Goal: Task Accomplishment & Management: Manage account settings

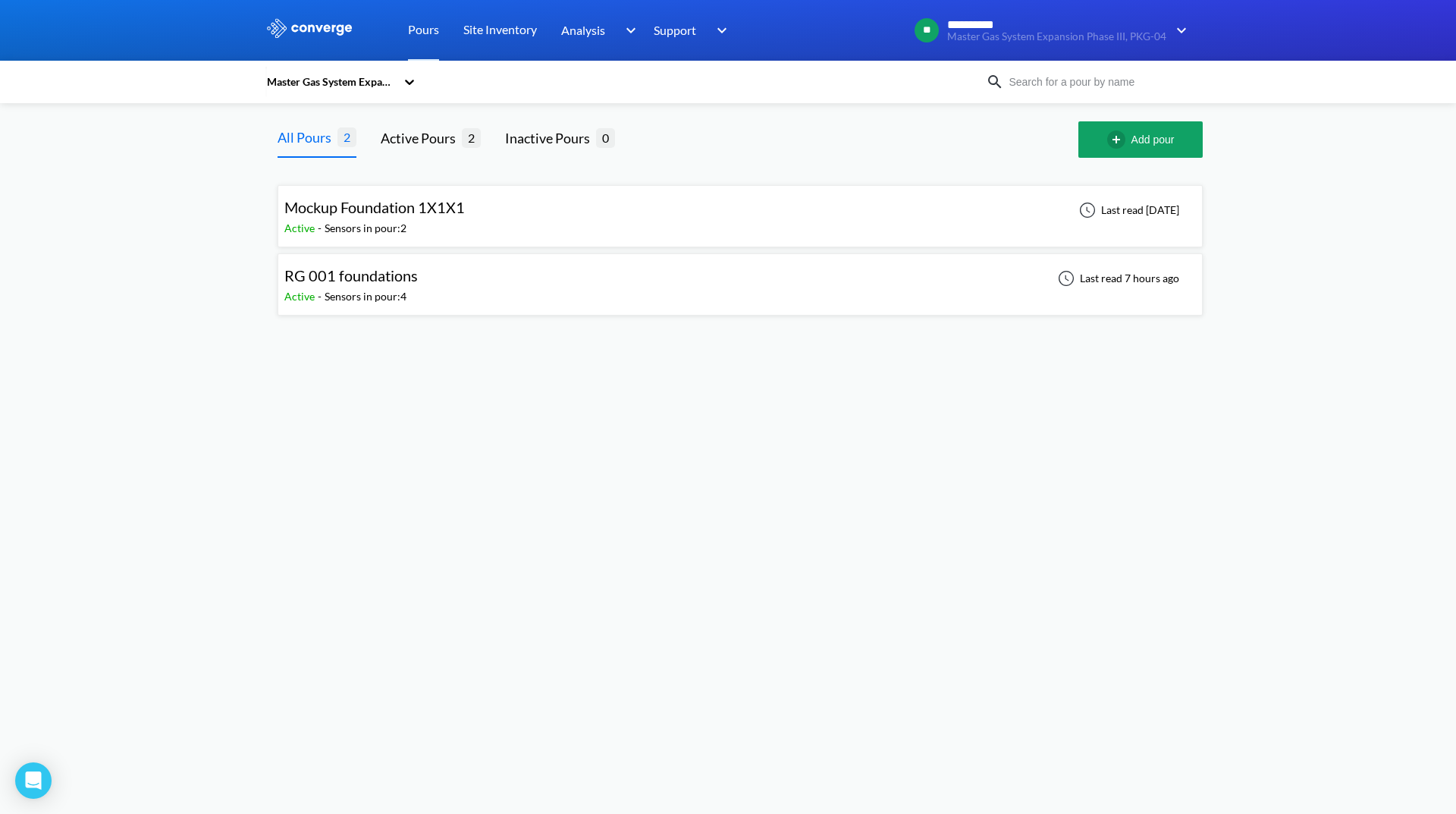
click at [1015, 268] on div "RG 001 foundations Active - Sensors in pour: 4 Last read 7 hours ago" at bounding box center [740, 284] width 911 height 49
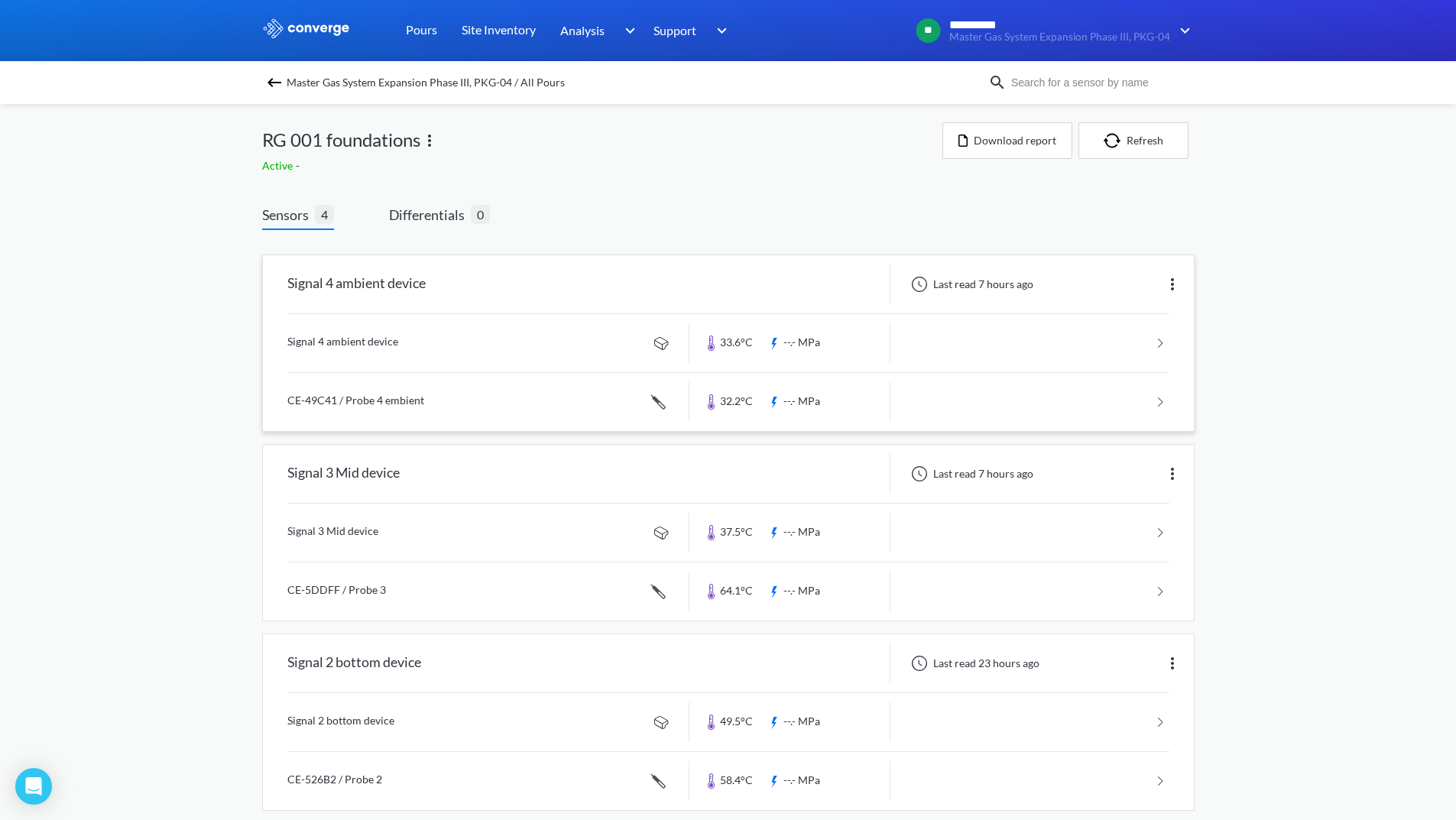
click at [1082, 324] on link at bounding box center [728, 343] width 882 height 58
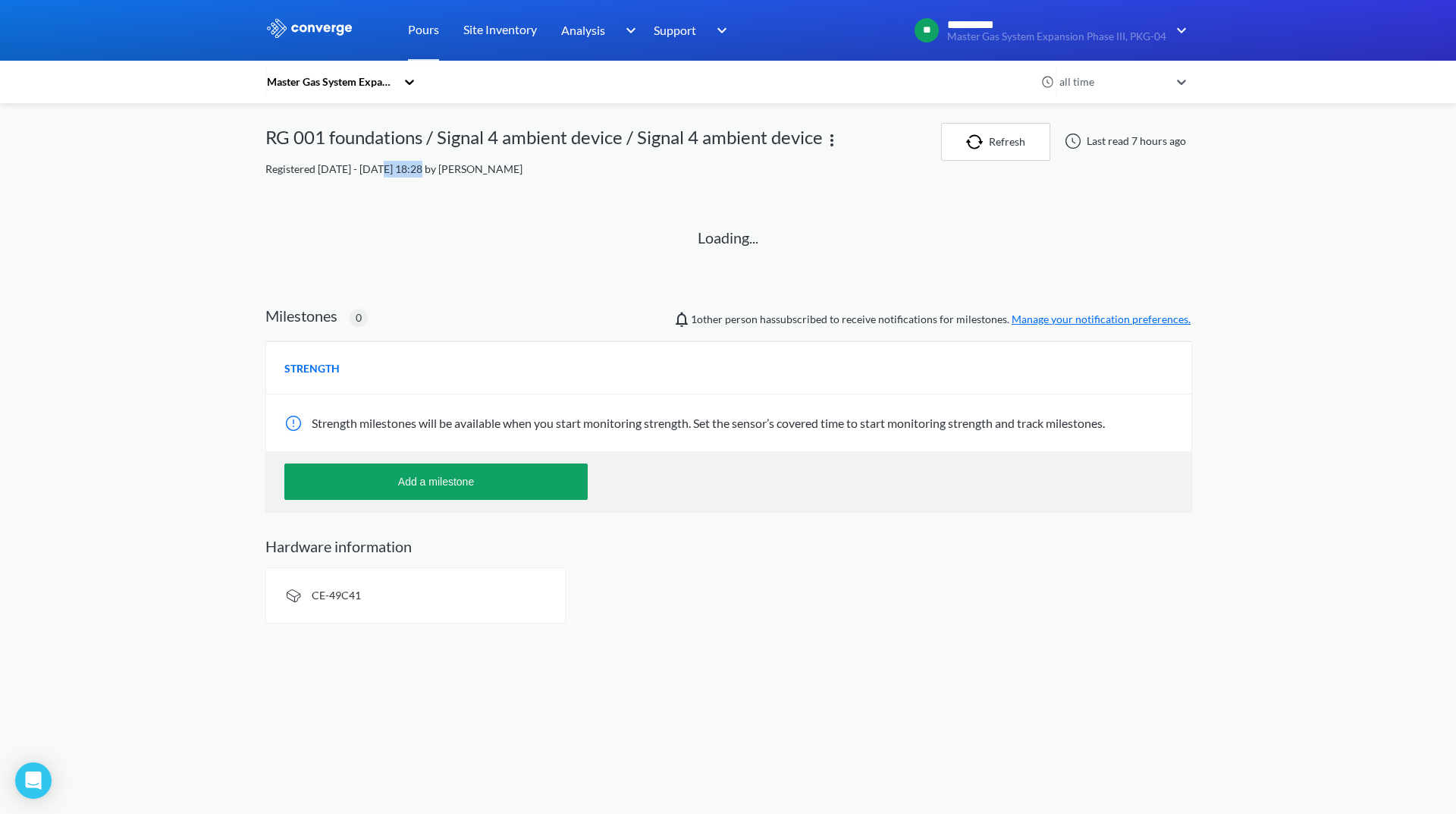
drag, startPoint x: 384, startPoint y: 171, endPoint x: 415, endPoint y: 171, distance: 31.0
click at [415, 171] on span "Registered [DATE] - [DATE] 18:28 by [PERSON_NAME]" at bounding box center [394, 168] width 257 height 13
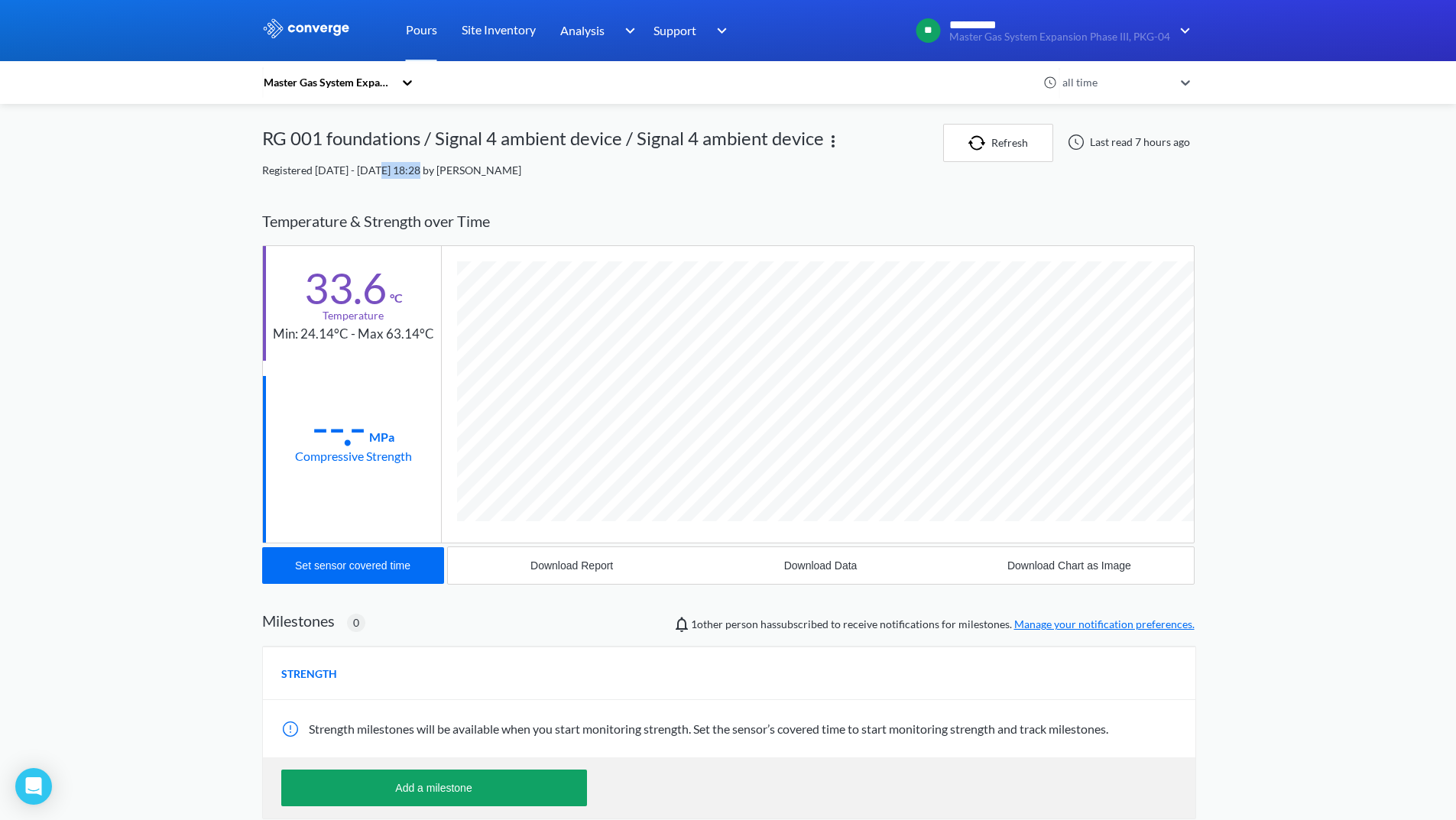
scroll to position [807, 933]
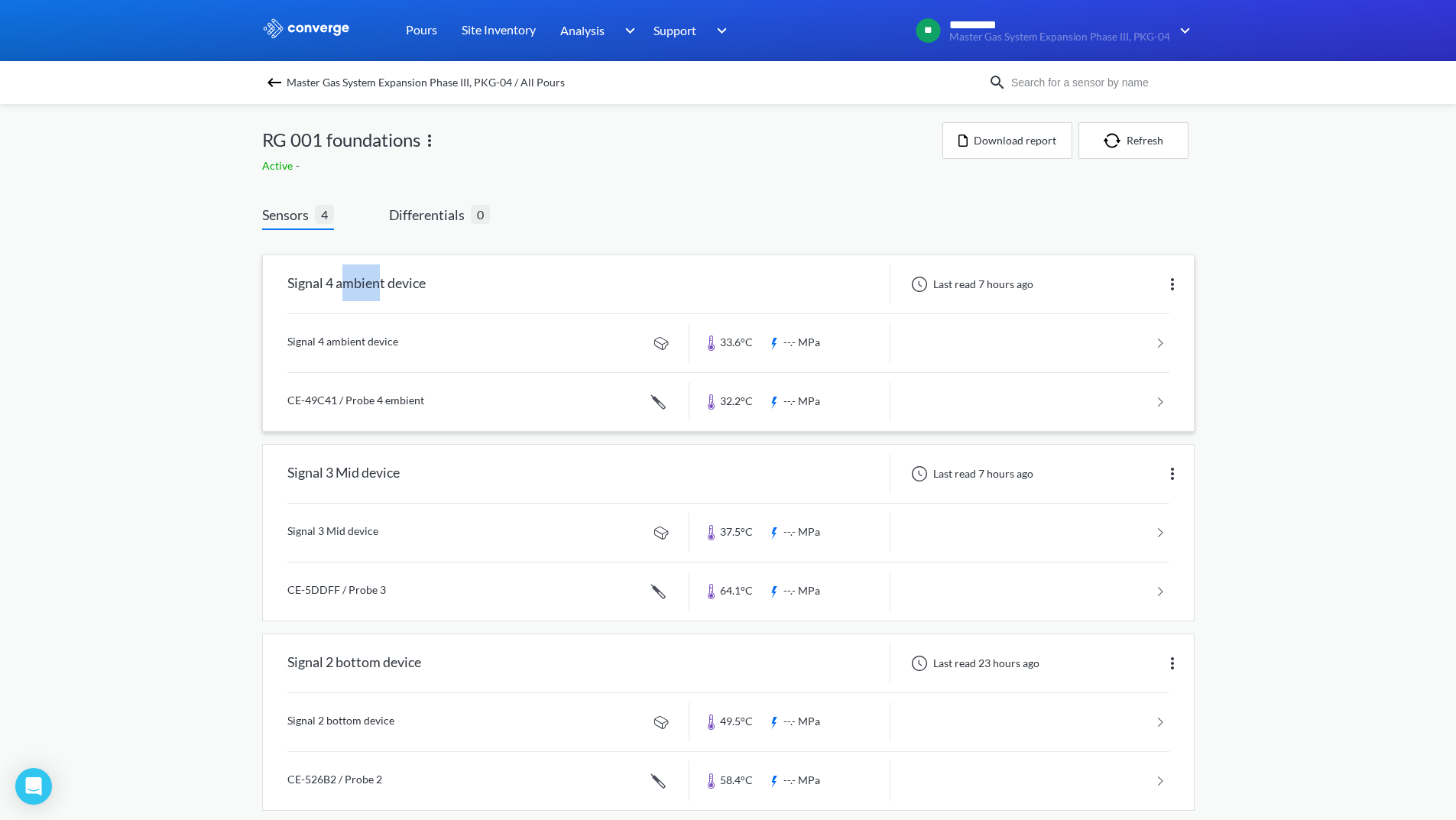
drag, startPoint x: 382, startPoint y: 285, endPoint x: 355, endPoint y: 290, distance: 27.5
click at [355, 290] on div "Signal 4 ambient device" at bounding box center [356, 284] width 138 height 40
click at [757, 218] on div "Sensors 4 Differentials 0 Signal 4 ambient device Last read 7 hours ago Signal …" at bounding box center [728, 618] width 933 height 827
click at [1171, 285] on img at bounding box center [1172, 285] width 19 height 19
drag, startPoint x: 290, startPoint y: 281, endPoint x: 426, endPoint y: 289, distance: 136.2
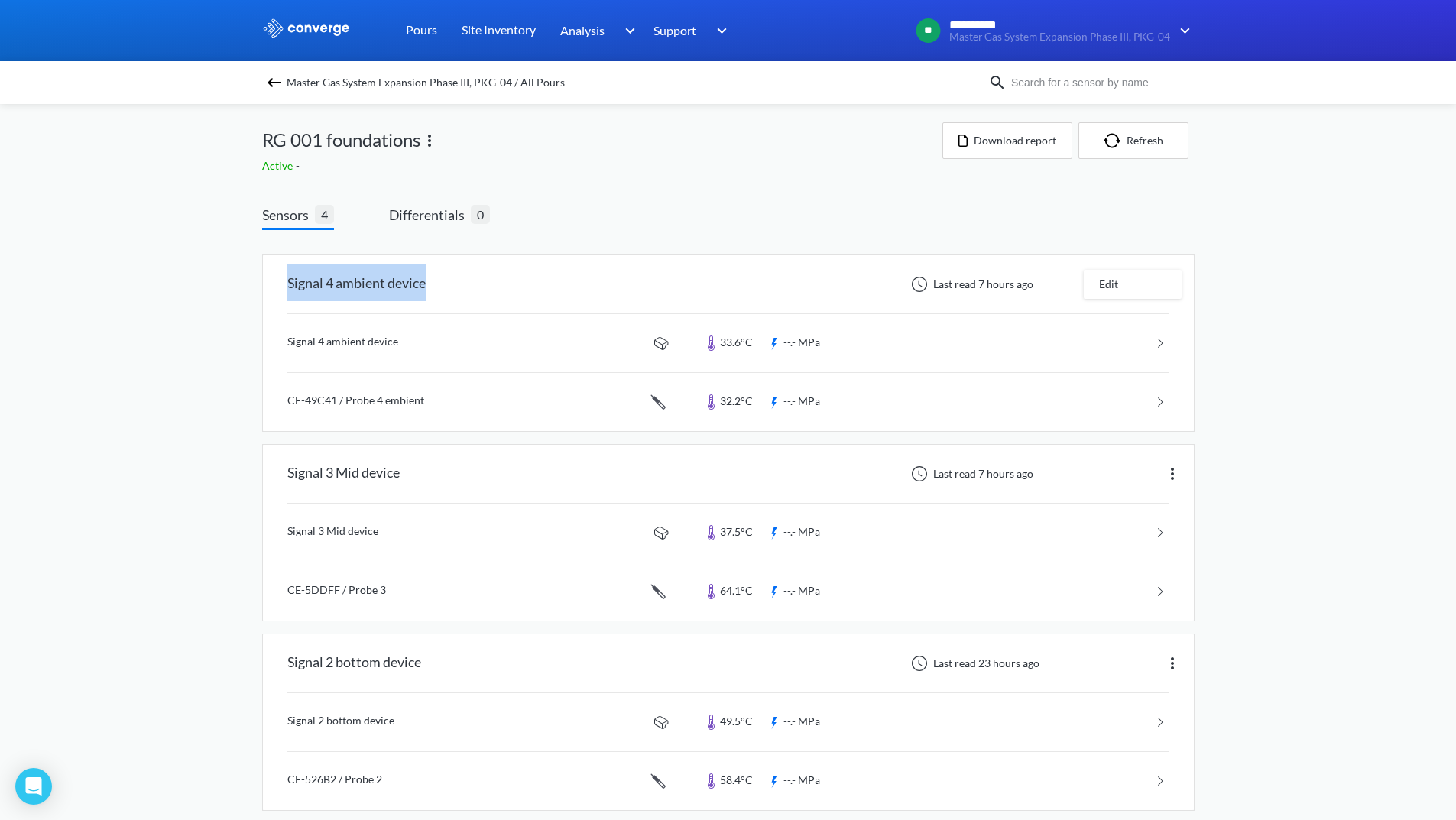
click at [426, 289] on div "Signal 4 ambient device" at bounding box center [356, 284] width 138 height 40
click at [426, 140] on img at bounding box center [429, 141] width 19 height 19
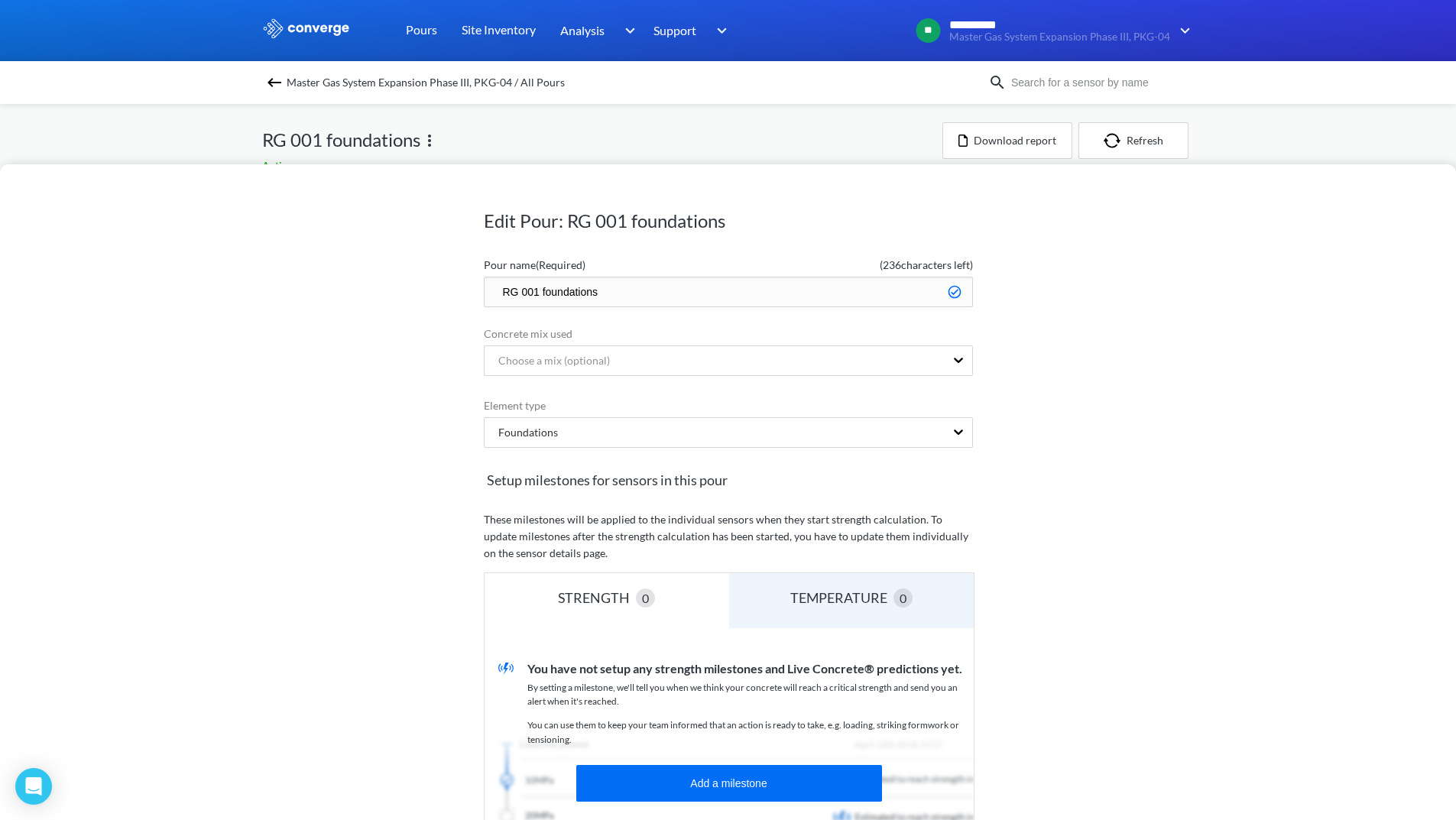
click at [543, 293] on input "RG 001 foundations" at bounding box center [728, 292] width 489 height 30
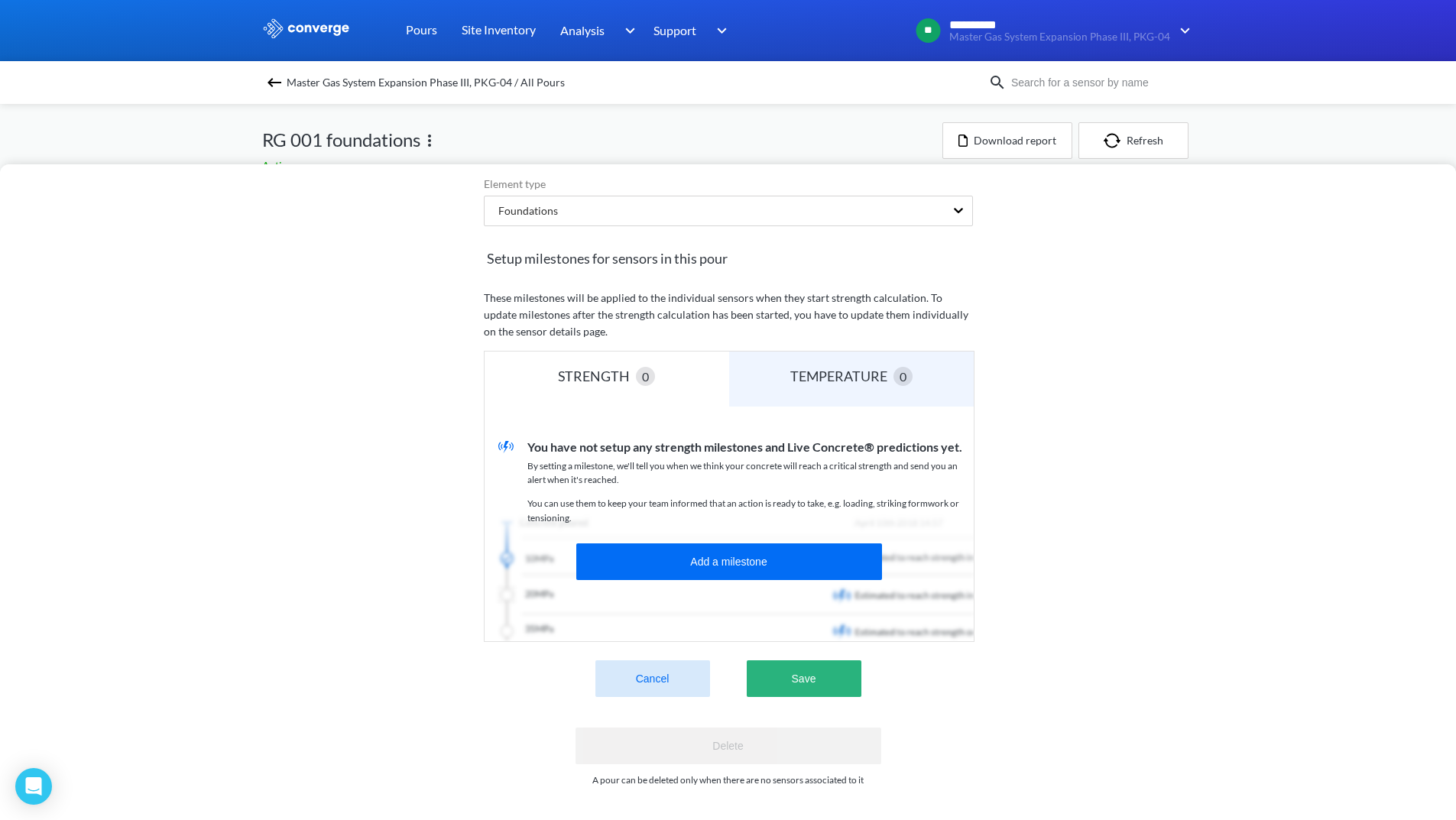
type input "RG 001 Foundations"
click at [817, 668] on button "Save" at bounding box center [803, 679] width 114 height 36
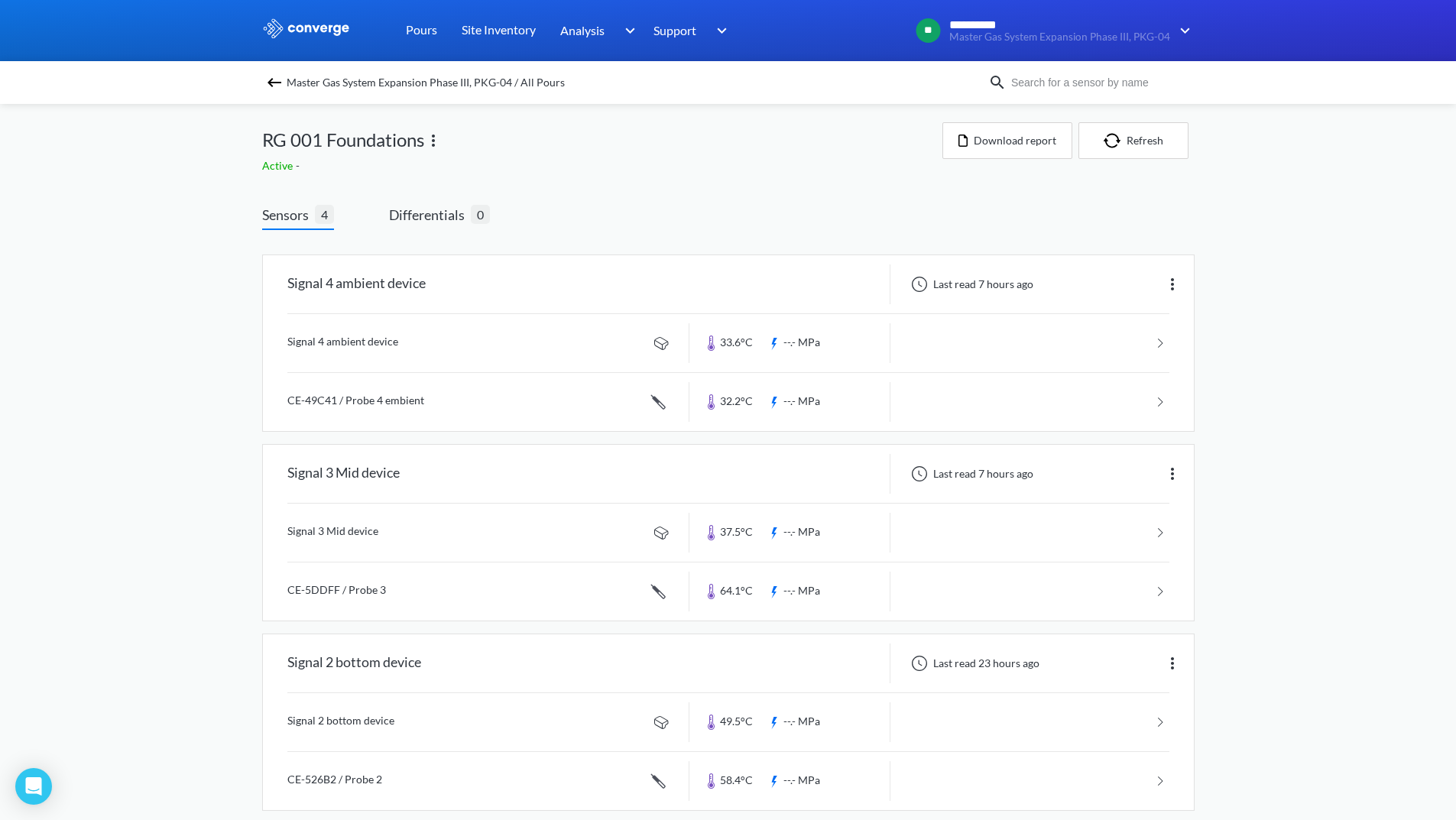
click at [1171, 285] on img at bounding box center [1172, 285] width 19 height 19
click at [1114, 280] on div "Edit" at bounding box center [1132, 284] width 97 height 29
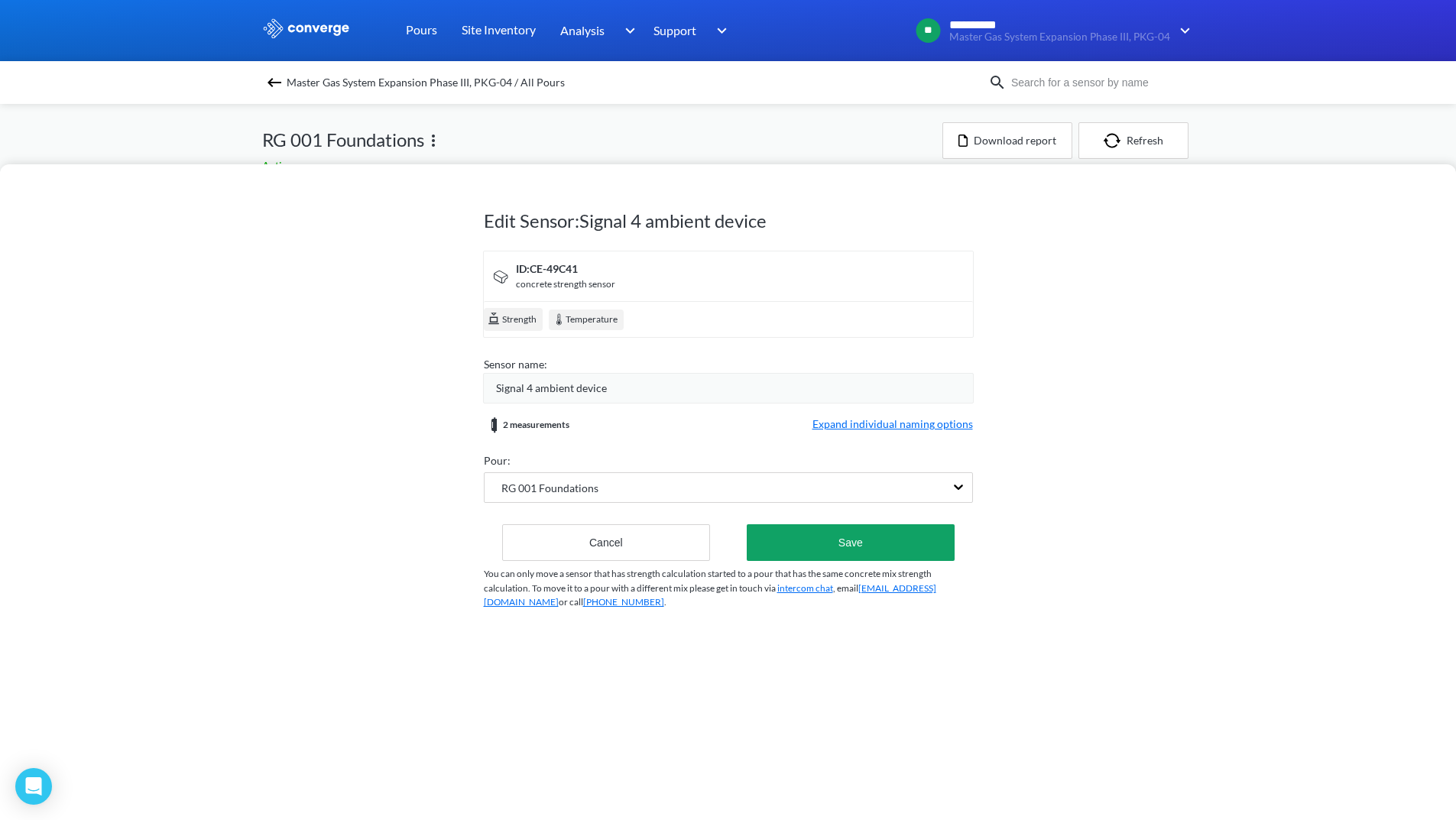
click at [626, 388] on div "Signal 4 ambient device" at bounding box center [734, 388] width 477 height 17
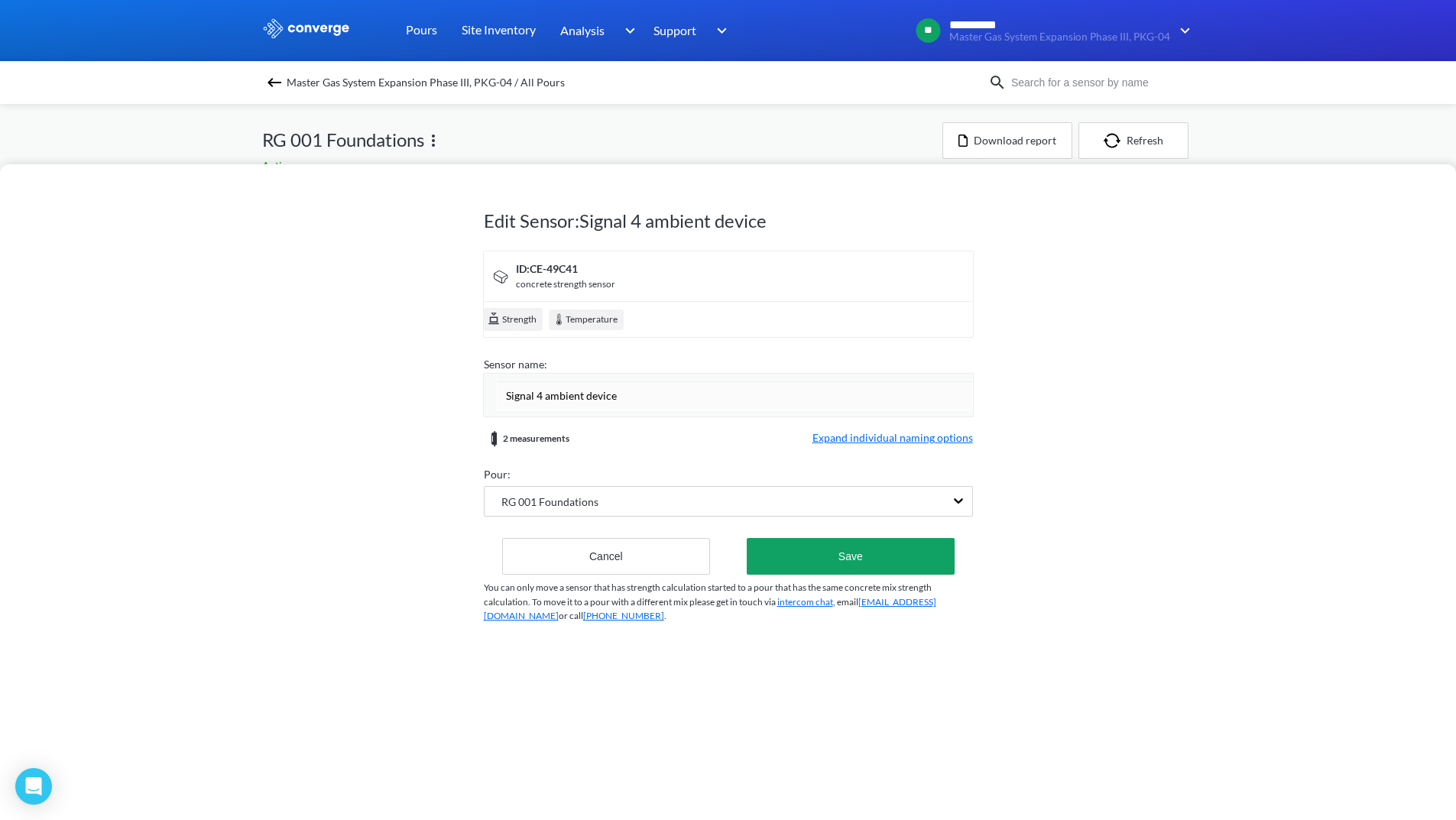
click at [590, 392] on input "Signal 4 ambient device" at bounding box center [734, 395] width 477 height 30
click at [546, 396] on input "Signal 4 ambient Device" at bounding box center [734, 395] width 477 height 30
type input "Signal 4 Ambient Device"
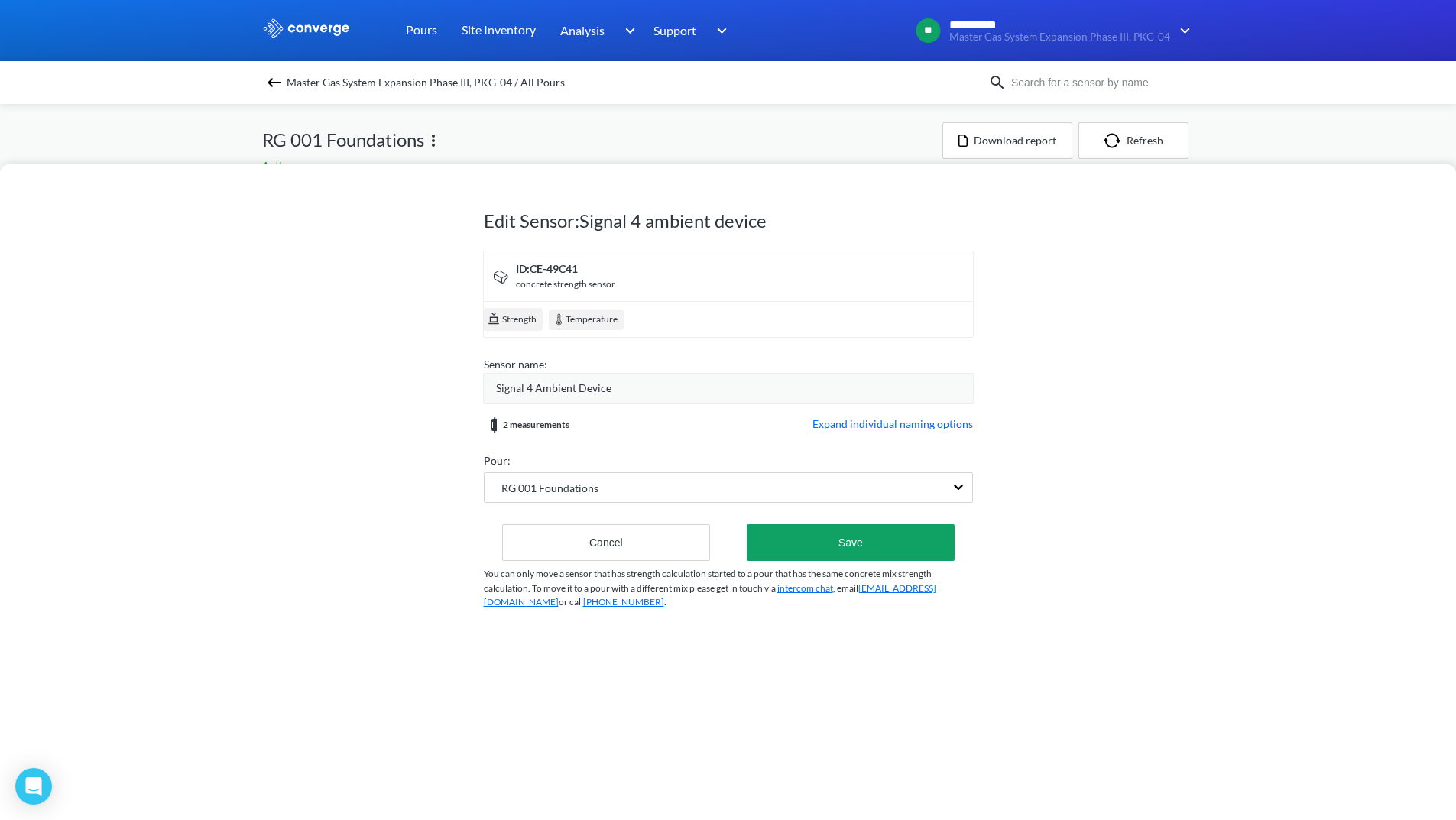
click at [900, 434] on span "Expand individual naming options" at bounding box center [892, 425] width 160 height 19
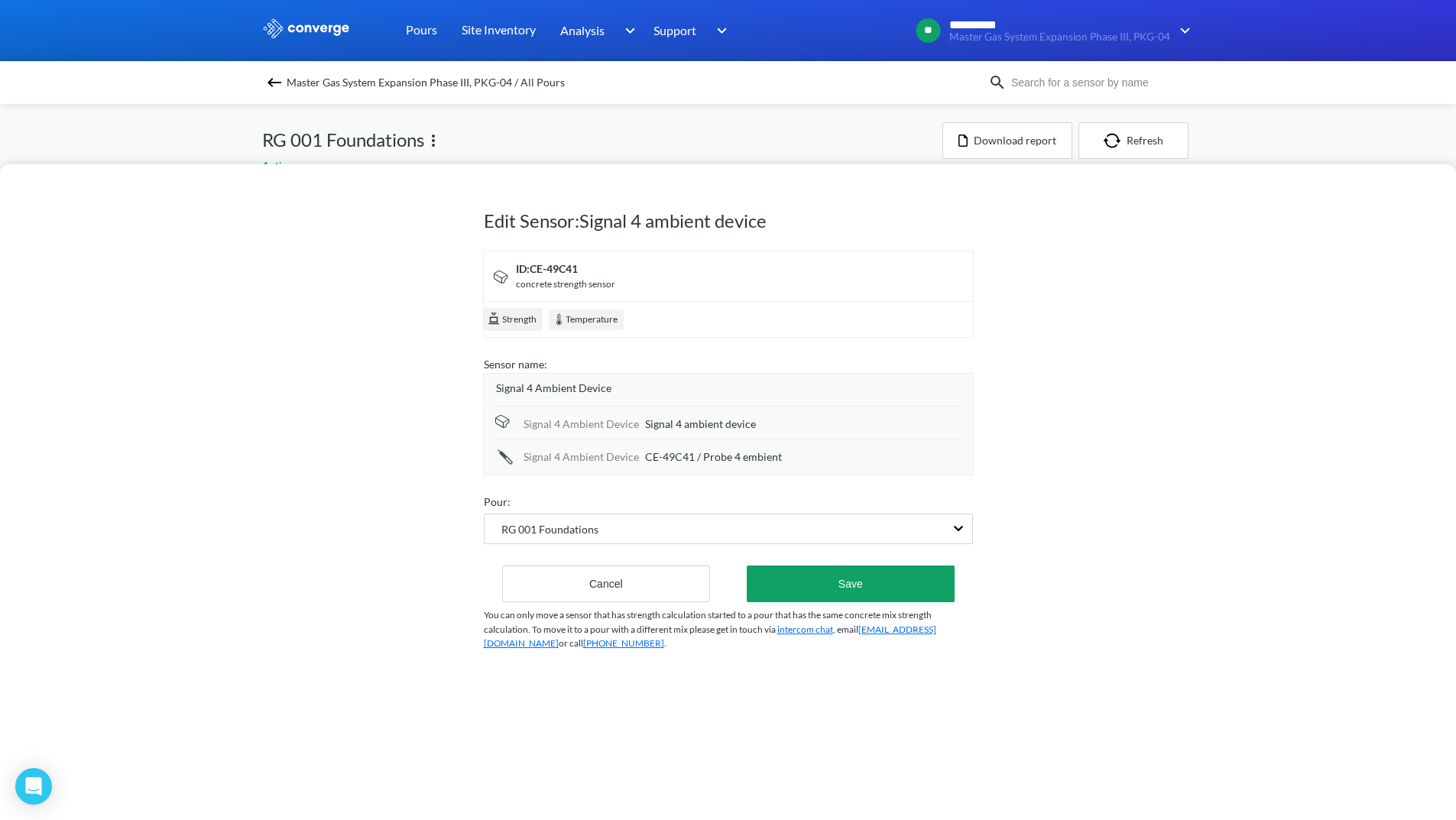
click at [751, 422] on span "Signal 4 ambient device" at bounding box center [700, 424] width 111 height 17
drag, startPoint x: 765, startPoint y: 427, endPoint x: 638, endPoint y: 430, distance: 127.0
click at [638, 430] on div "Signal 4 Ambient Device Signal 4 ambient device" at bounding box center [728, 423] width 471 height 35
type input "?"
type input "/Body Level"
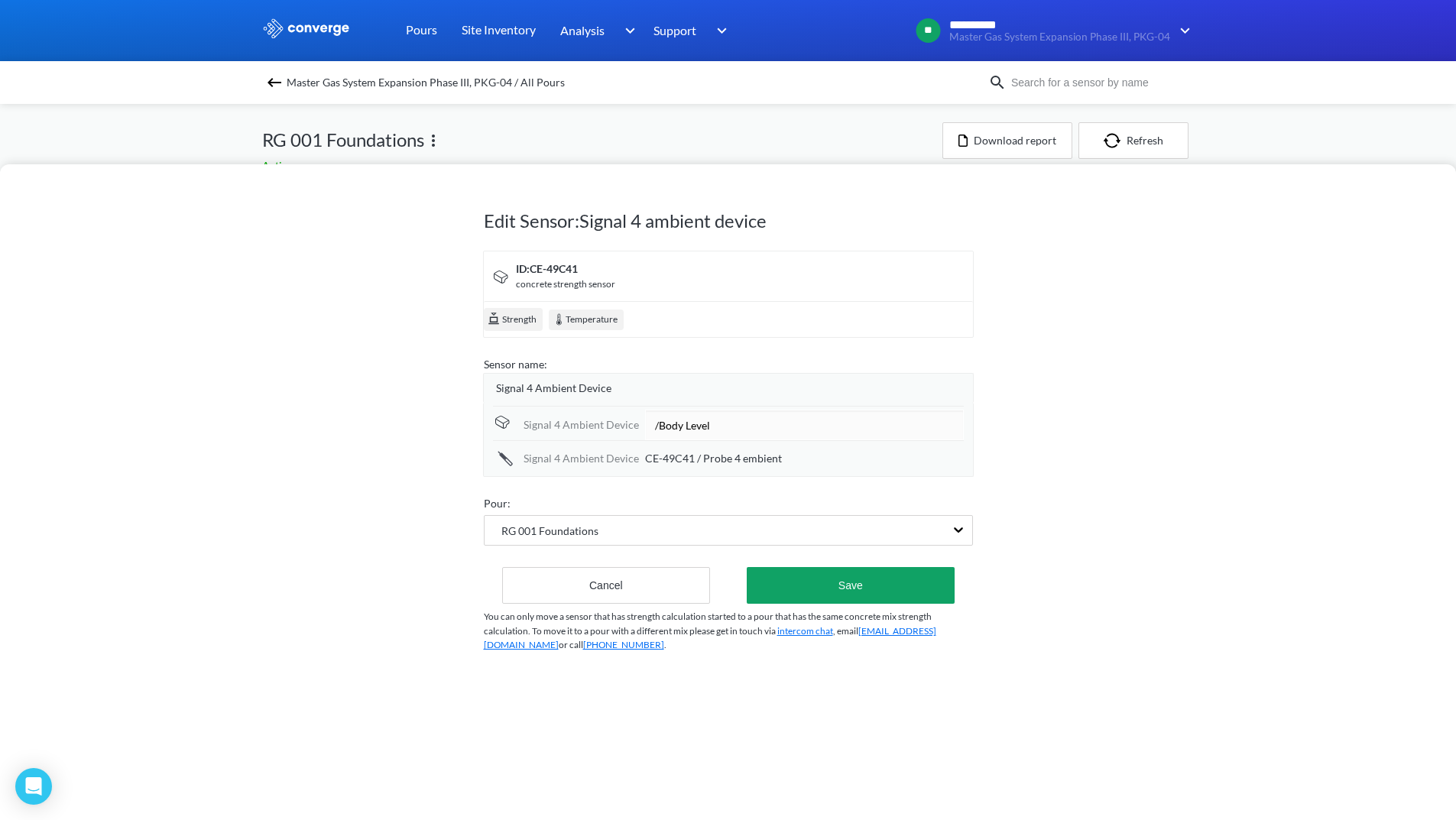
click at [695, 453] on span "CE-49C41 / Probe 4 embient" at bounding box center [712, 458] width 136 height 17
click at [701, 461] on input "CE-49C41 / Probe 4 embient" at bounding box center [804, 457] width 318 height 30
drag, startPoint x: 769, startPoint y: 452, endPoint x: 689, endPoint y: 462, distance: 80.6
click at [689, 462] on input "/ Probe 4 embient" at bounding box center [804, 457] width 318 height 30
type input "/ Probe Level"
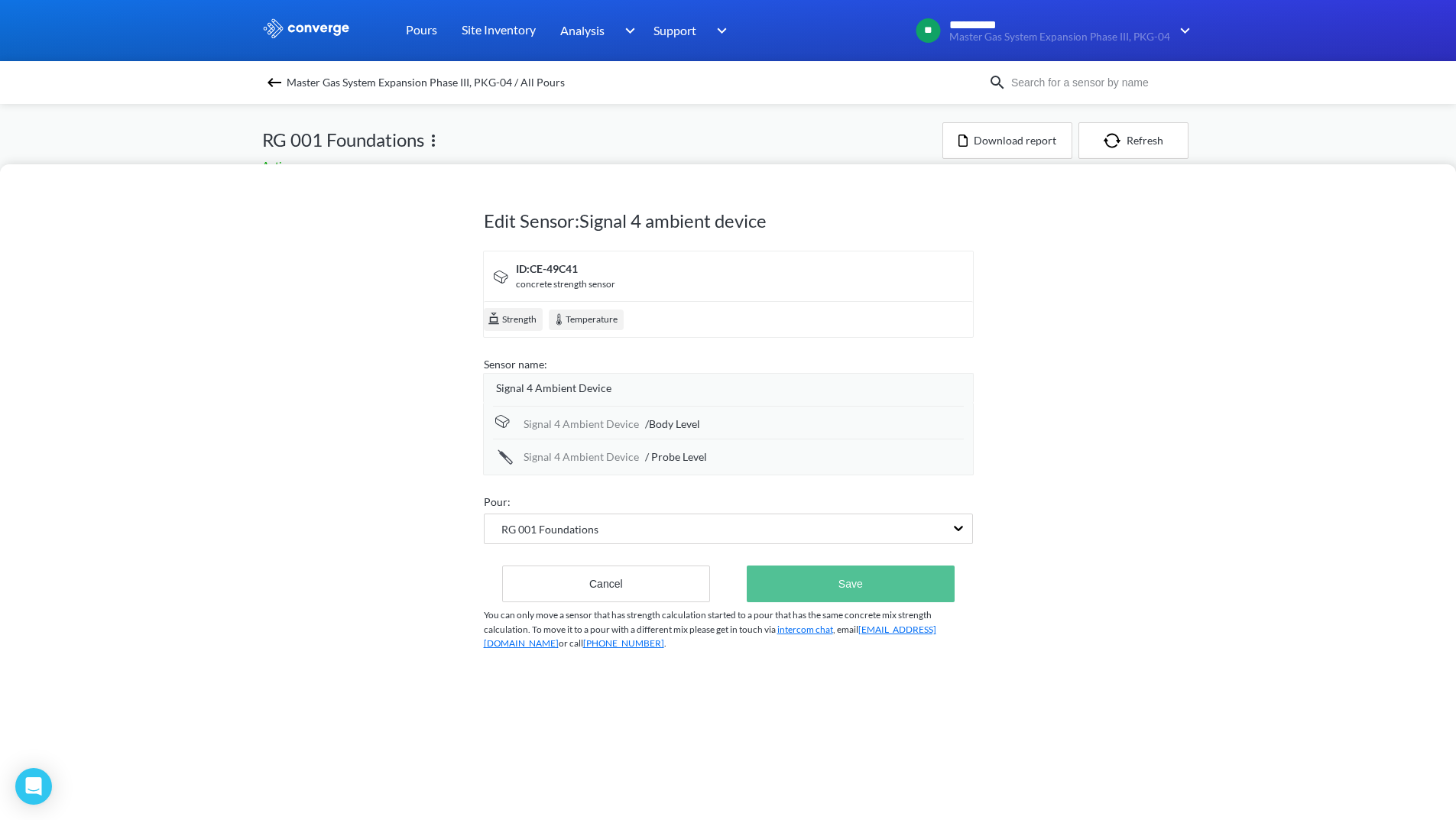
click at [848, 582] on button "Save" at bounding box center [850, 584] width 208 height 36
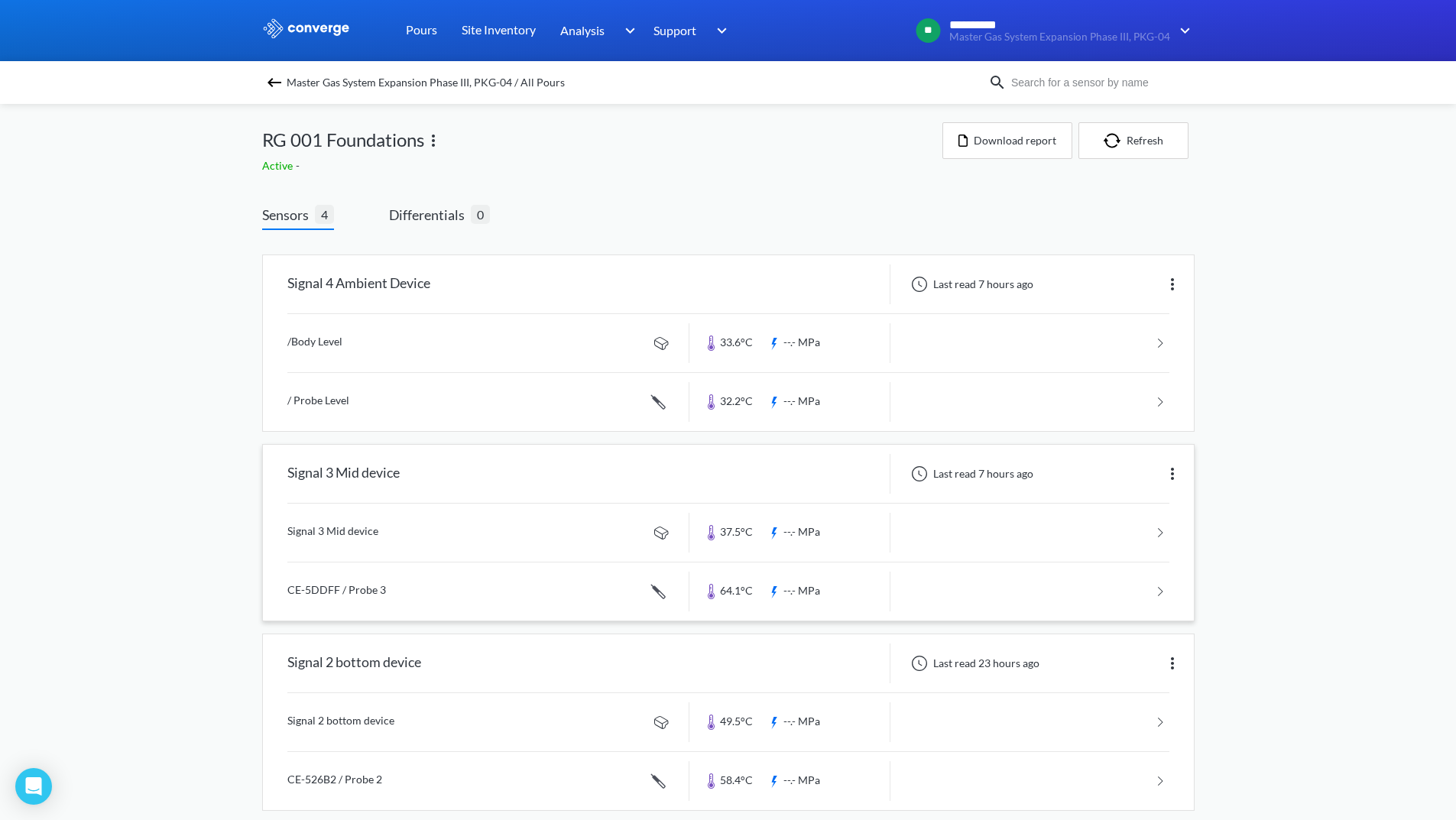
click at [1168, 465] on img at bounding box center [1172, 474] width 19 height 19
click at [1143, 479] on div "Edit" at bounding box center [1132, 474] width 97 height 29
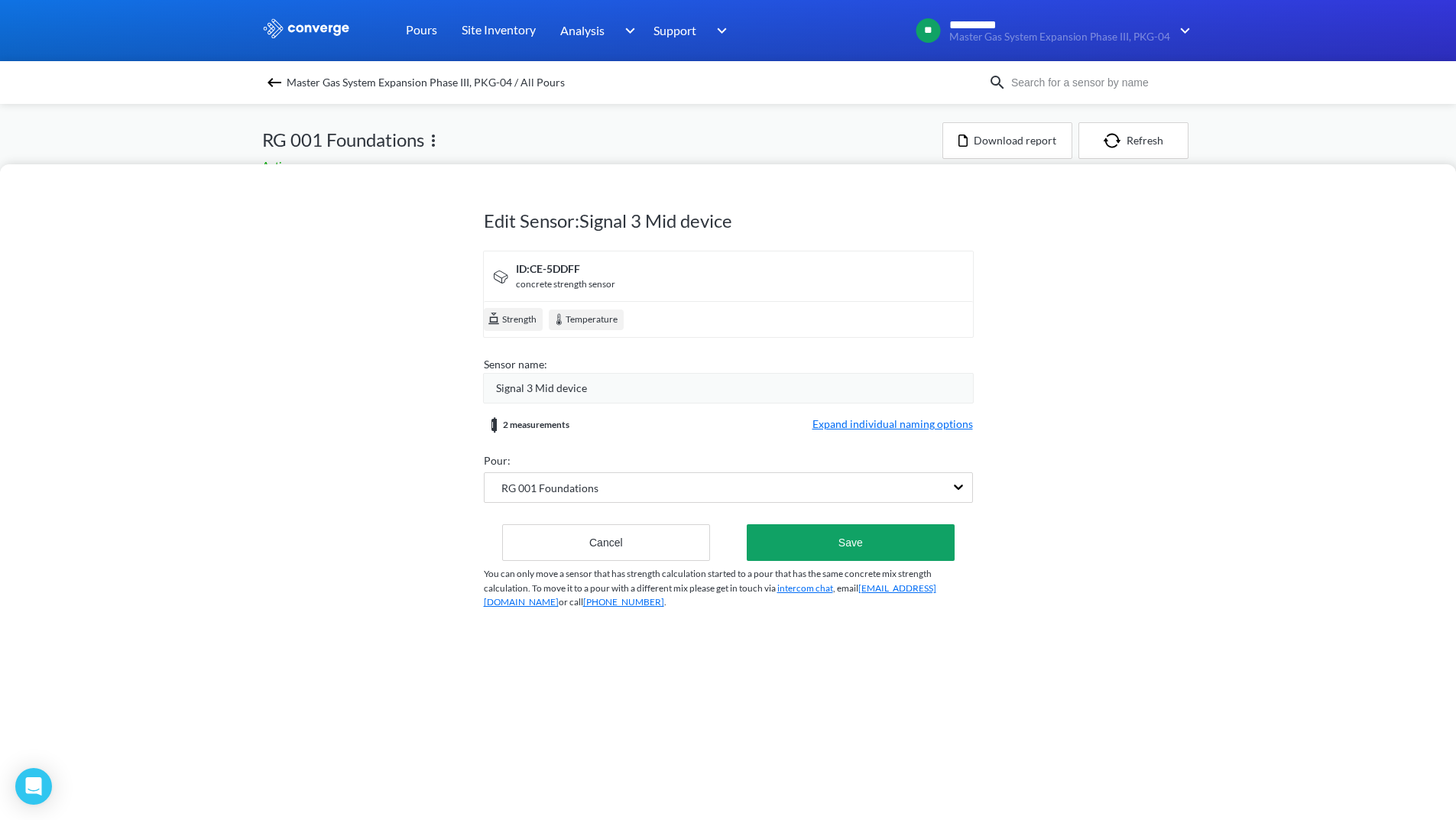
click at [605, 391] on div "Signal 3 Mid device" at bounding box center [734, 388] width 477 height 17
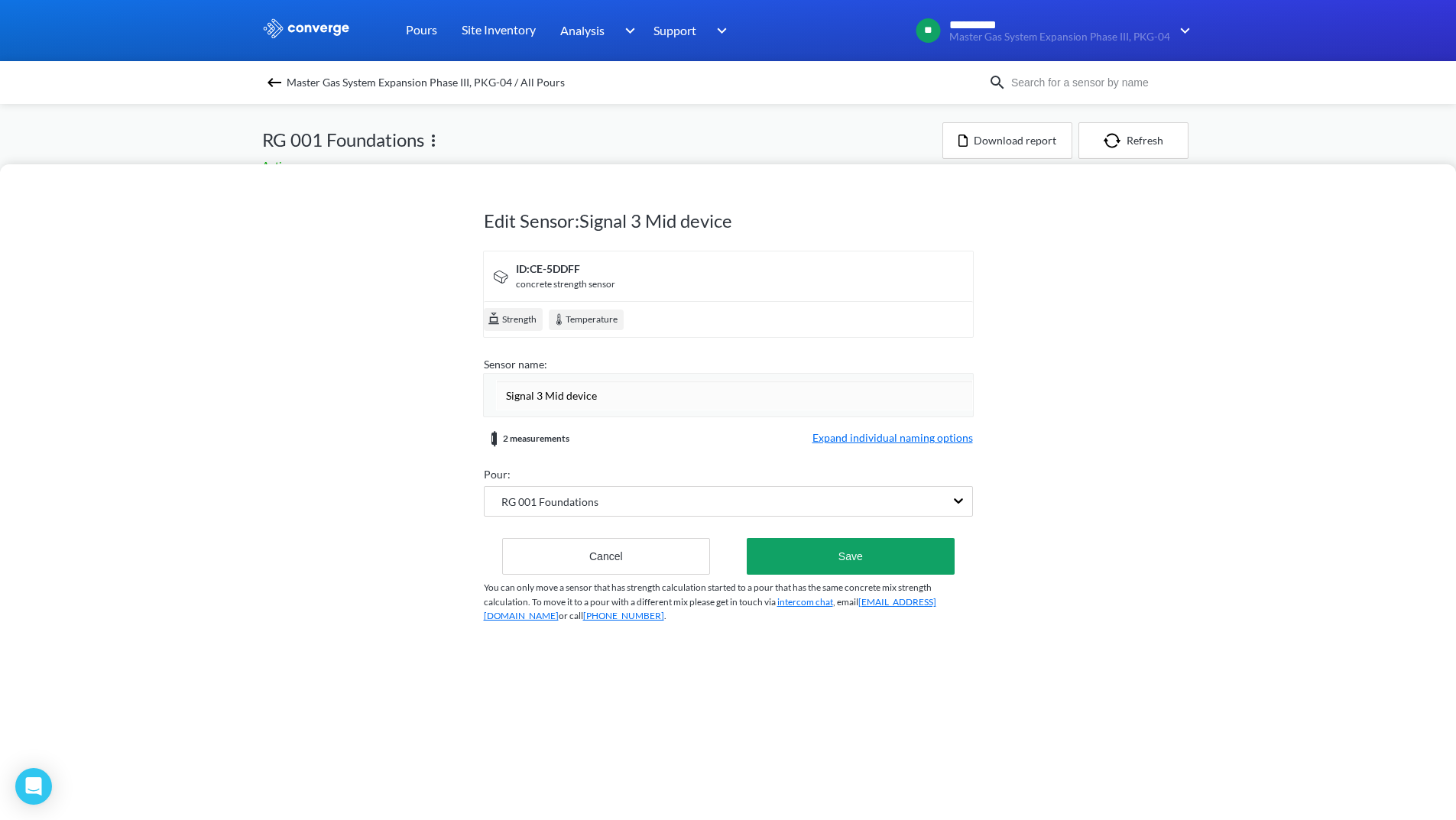
click at [894, 434] on span "Expand individual naming options" at bounding box center [892, 439] width 160 height 19
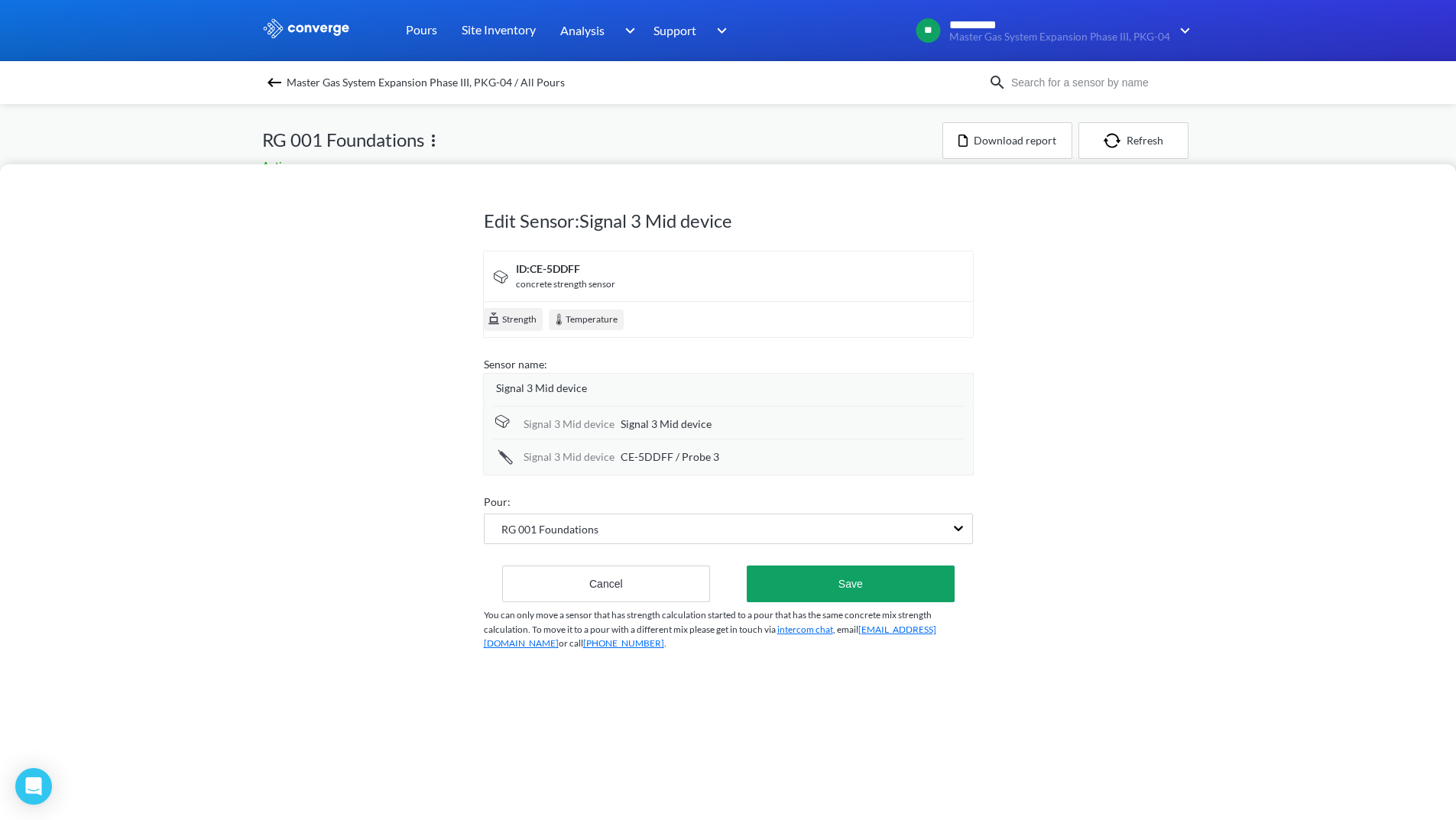
click at [562, 387] on span "Signal 3 Mid device" at bounding box center [541, 388] width 91 height 17
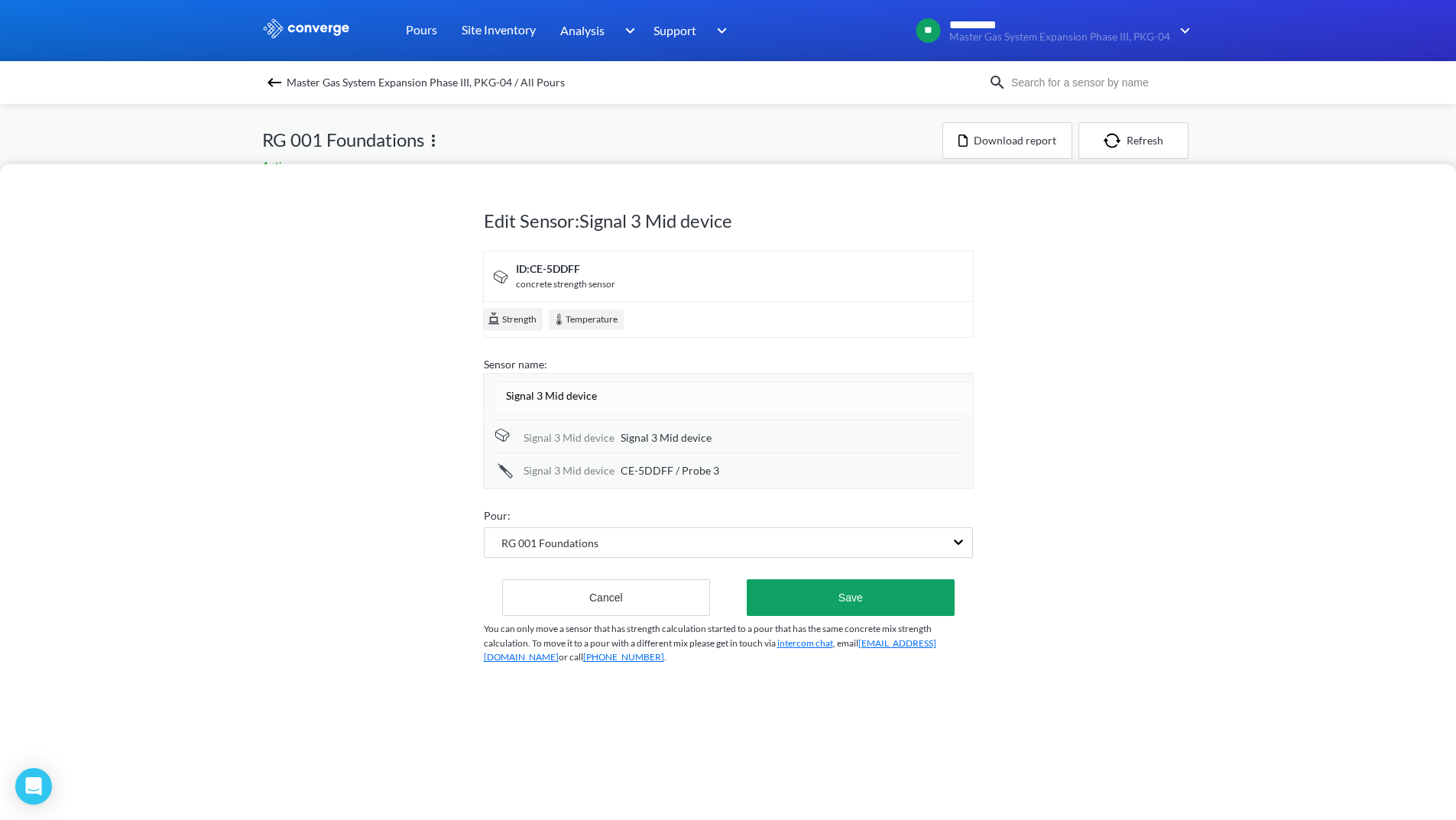
click at [569, 393] on input "Signal 3 Mid device" at bounding box center [734, 395] width 477 height 30
type input "Signal 3 Mid Device"
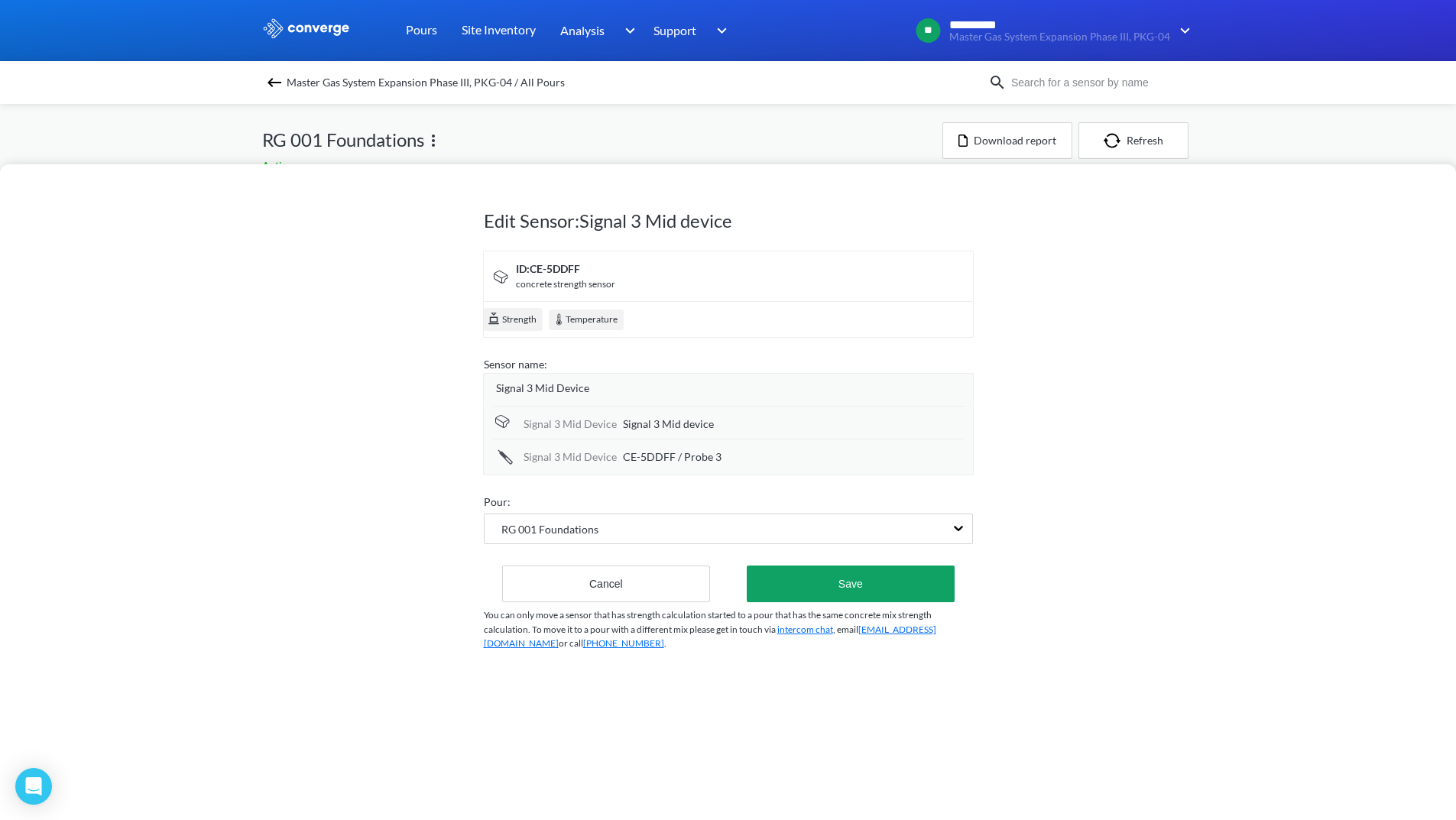
click at [641, 446] on div "Signal 3 Mid Device Signal 3 Mid device Signal 3 Mid Device CE-5DDFF / Probe 3" at bounding box center [728, 439] width 471 height 66
click at [668, 431] on span "Signal 3 Mid device" at bounding box center [667, 424] width 91 height 17
drag, startPoint x: 756, startPoint y: 424, endPoint x: 561, endPoint y: 424, distance: 195.0
click at [561, 424] on div "Signal 3 Mid Device Signal 3 Mid device" at bounding box center [728, 423] width 471 height 35
type input "/Body Level"
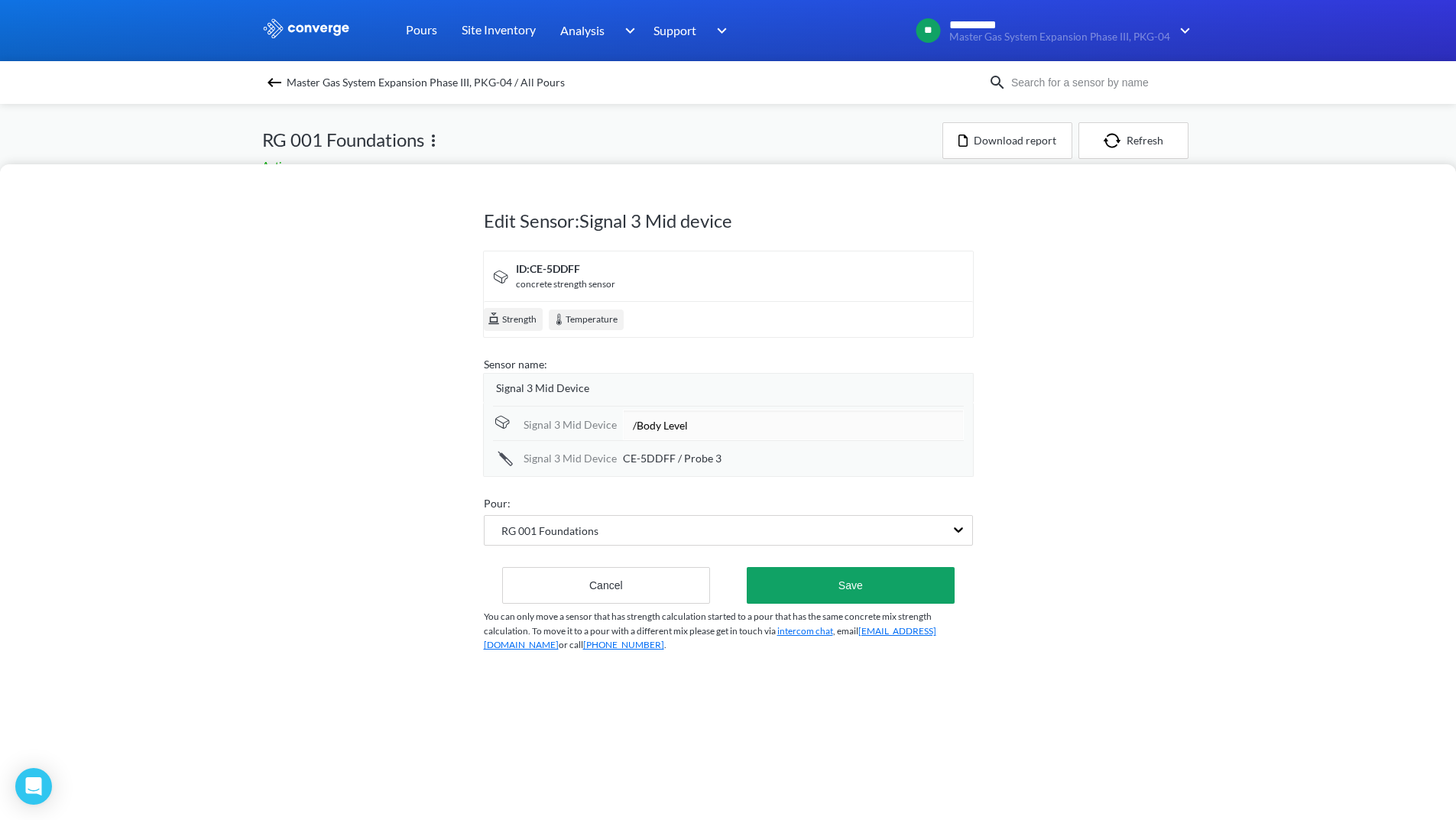
click at [718, 462] on div "CE-5DDFF / Probe 3" at bounding box center [793, 458] width 340 height 17
click at [684, 456] on input "CE-5DDFF / Probe 3" at bounding box center [793, 457] width 340 height 30
click at [700, 457] on input "/ Probe 3" at bounding box center [793, 457] width 340 height 30
click at [634, 463] on input "/ Probe level" at bounding box center [793, 457] width 340 height 30
type input "/Probe level"
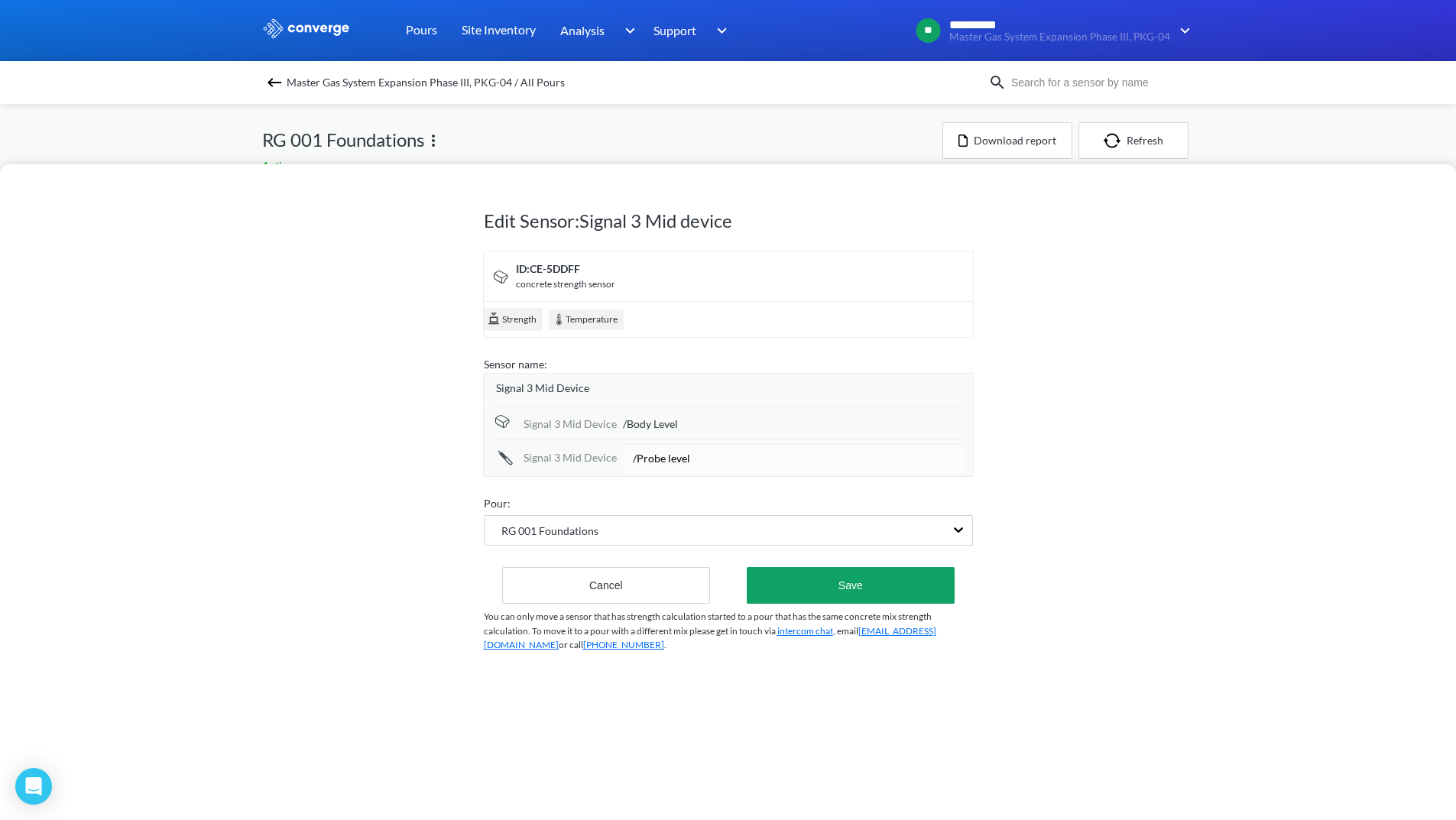
click at [940, 496] on div "Pour:" at bounding box center [728, 504] width 489 height 17
click at [865, 579] on button "Save" at bounding box center [850, 584] width 208 height 36
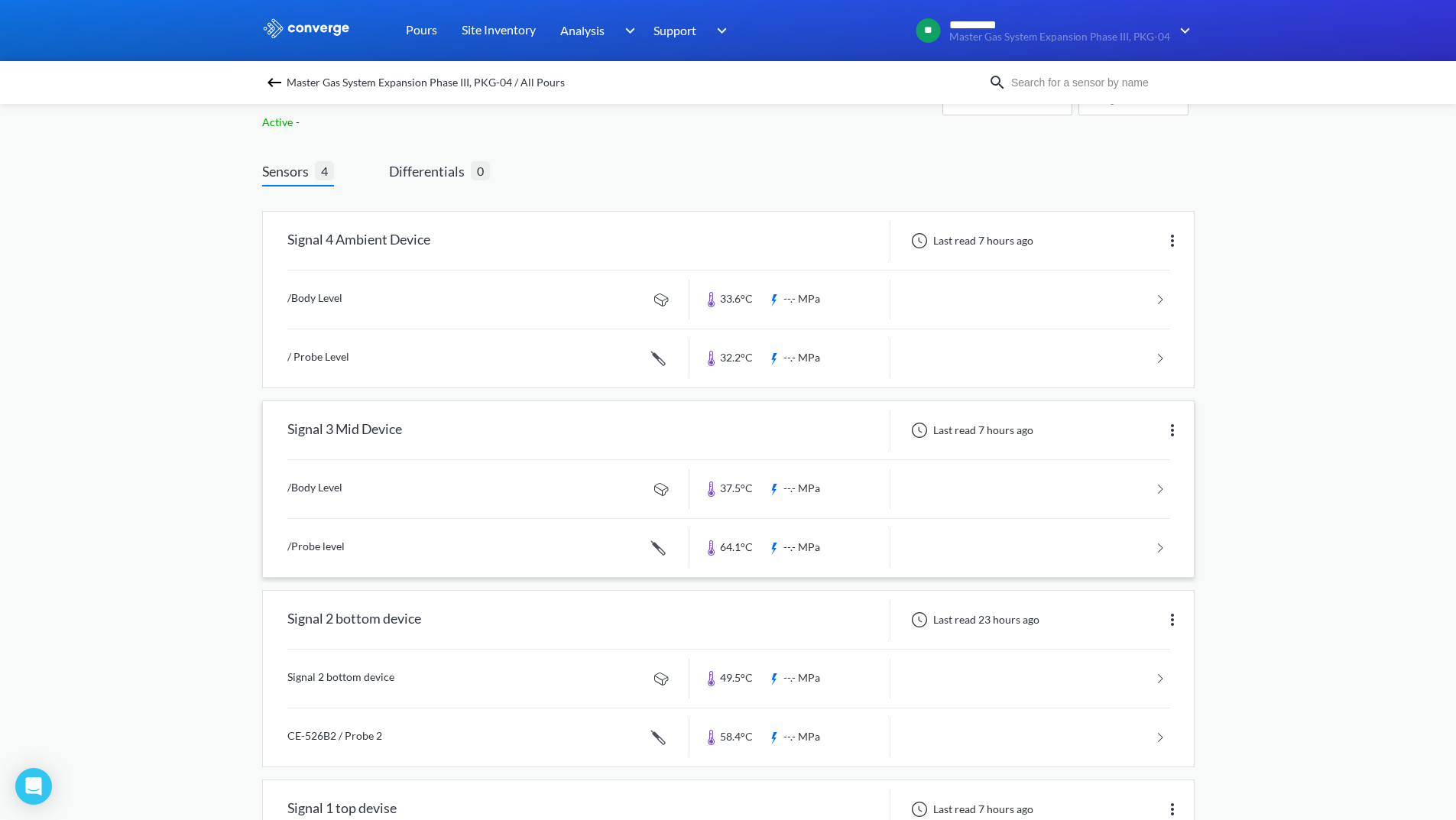
scroll to position [152, 0]
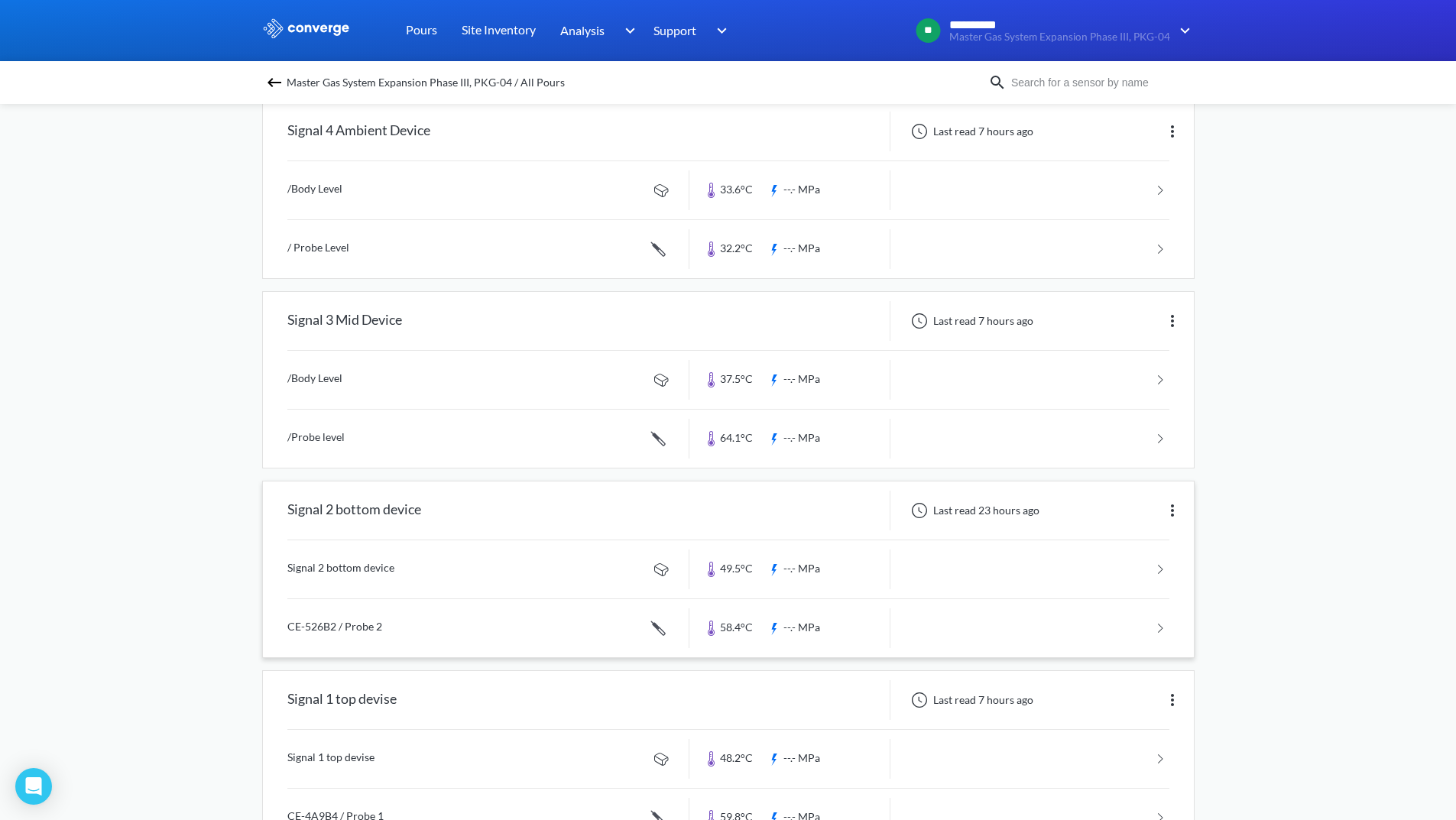
click at [1169, 511] on img at bounding box center [1172, 511] width 19 height 19
click at [1138, 512] on div "Edit" at bounding box center [1132, 511] width 97 height 29
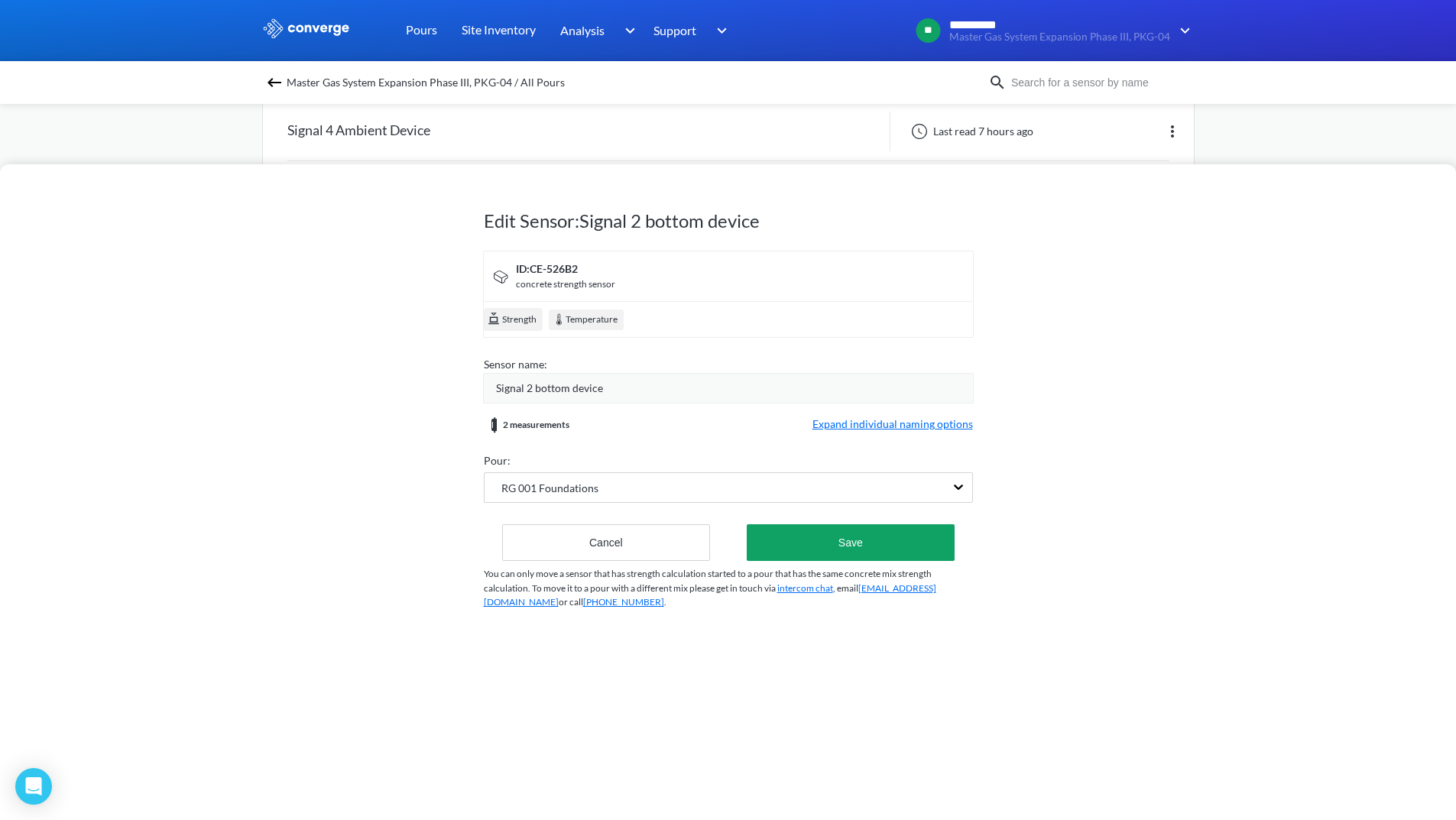
click at [671, 393] on div "Signal 2 bottom device" at bounding box center [734, 388] width 477 height 17
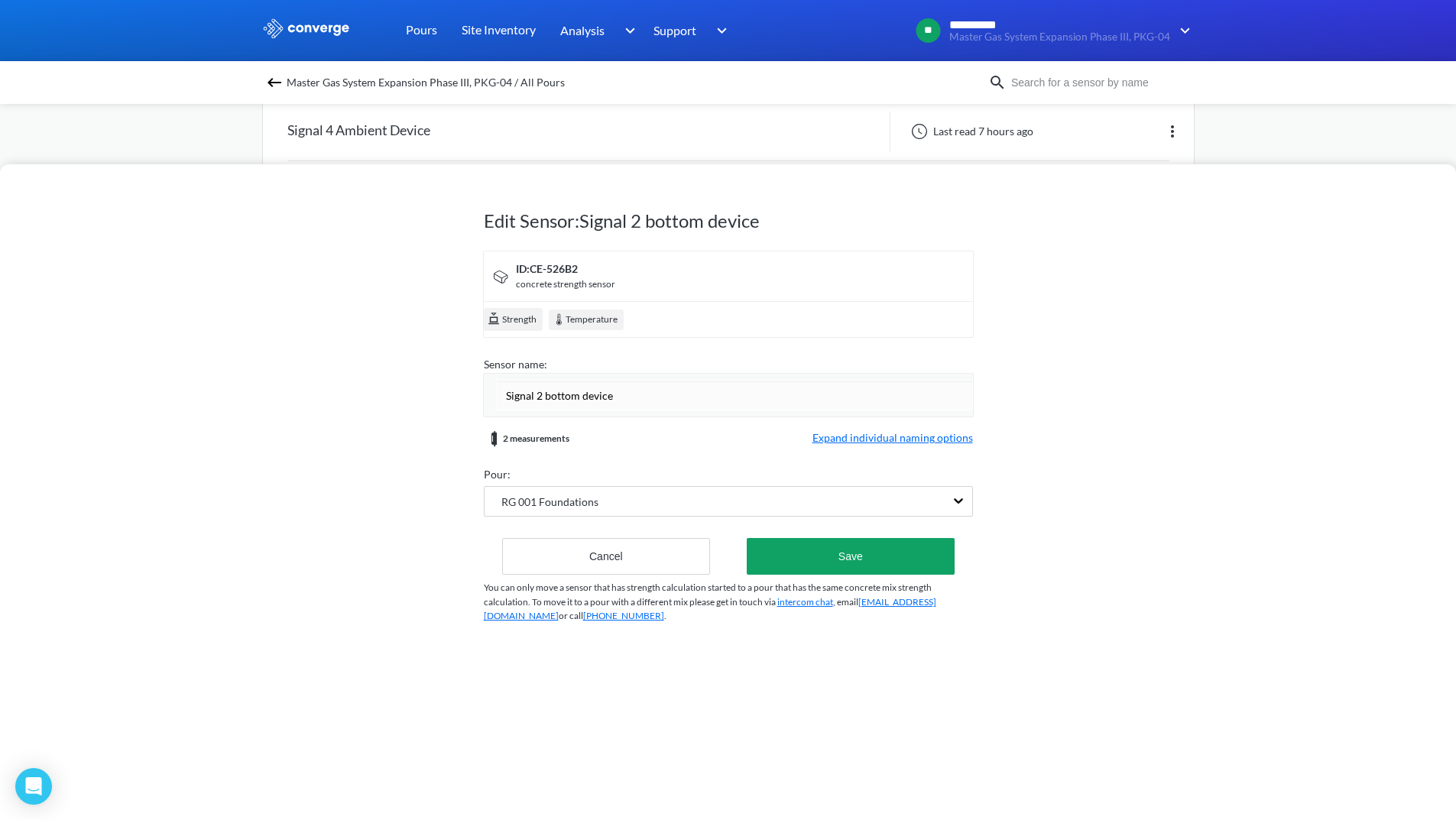
click at [551, 396] on input "Signal 2 bottom device" at bounding box center [734, 395] width 477 height 30
click at [584, 402] on input "Signal 2 Bottom device" at bounding box center [734, 395] width 477 height 30
type input "Signal 2 Bottom Device"
click at [907, 441] on form "ID: CE-526B2 concrete strength sensor Strength Temperature Sensor name: Signal …" at bounding box center [728, 413] width 489 height 324
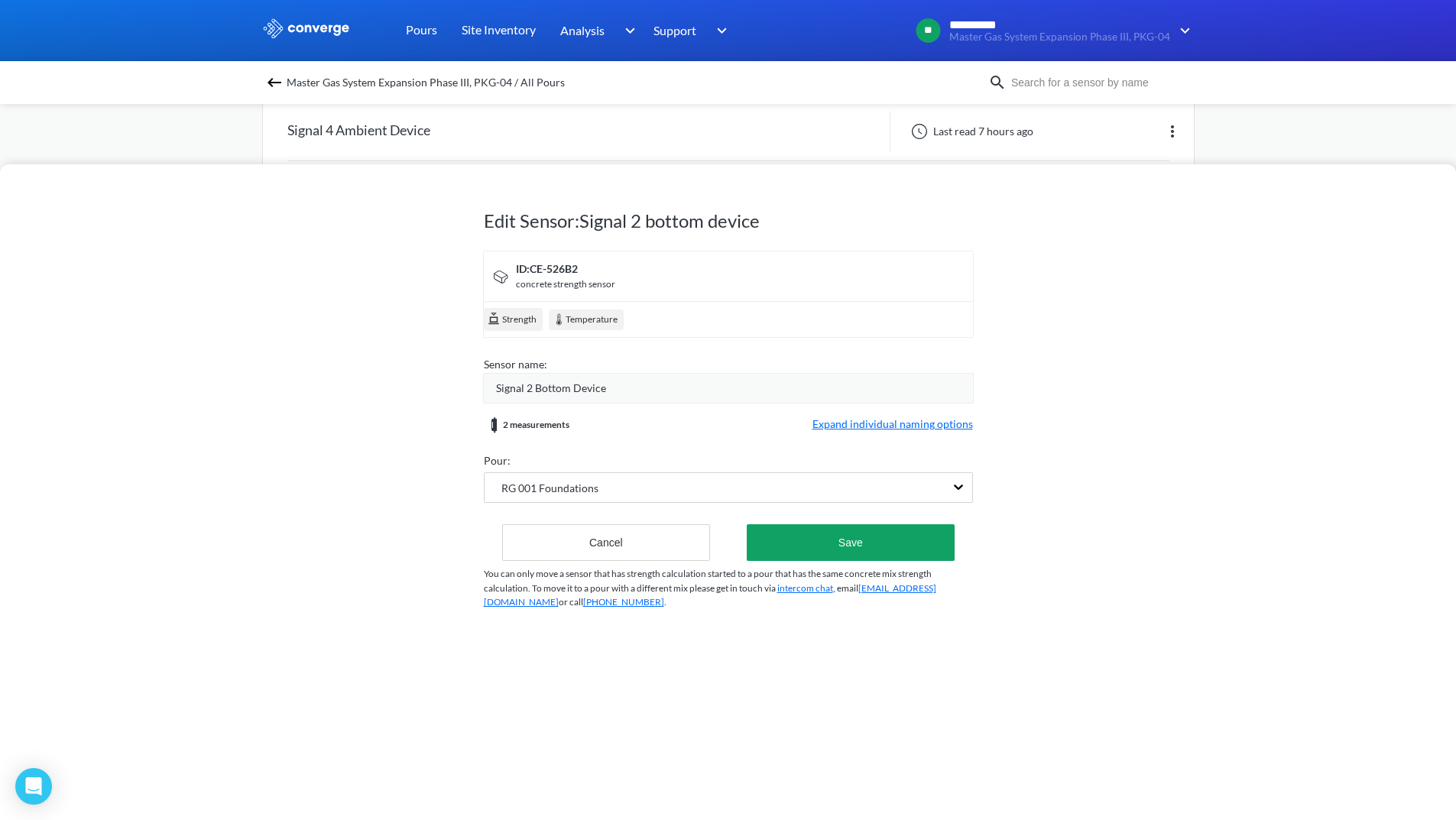
click at [886, 416] on span "Expand individual naming options" at bounding box center [892, 425] width 160 height 19
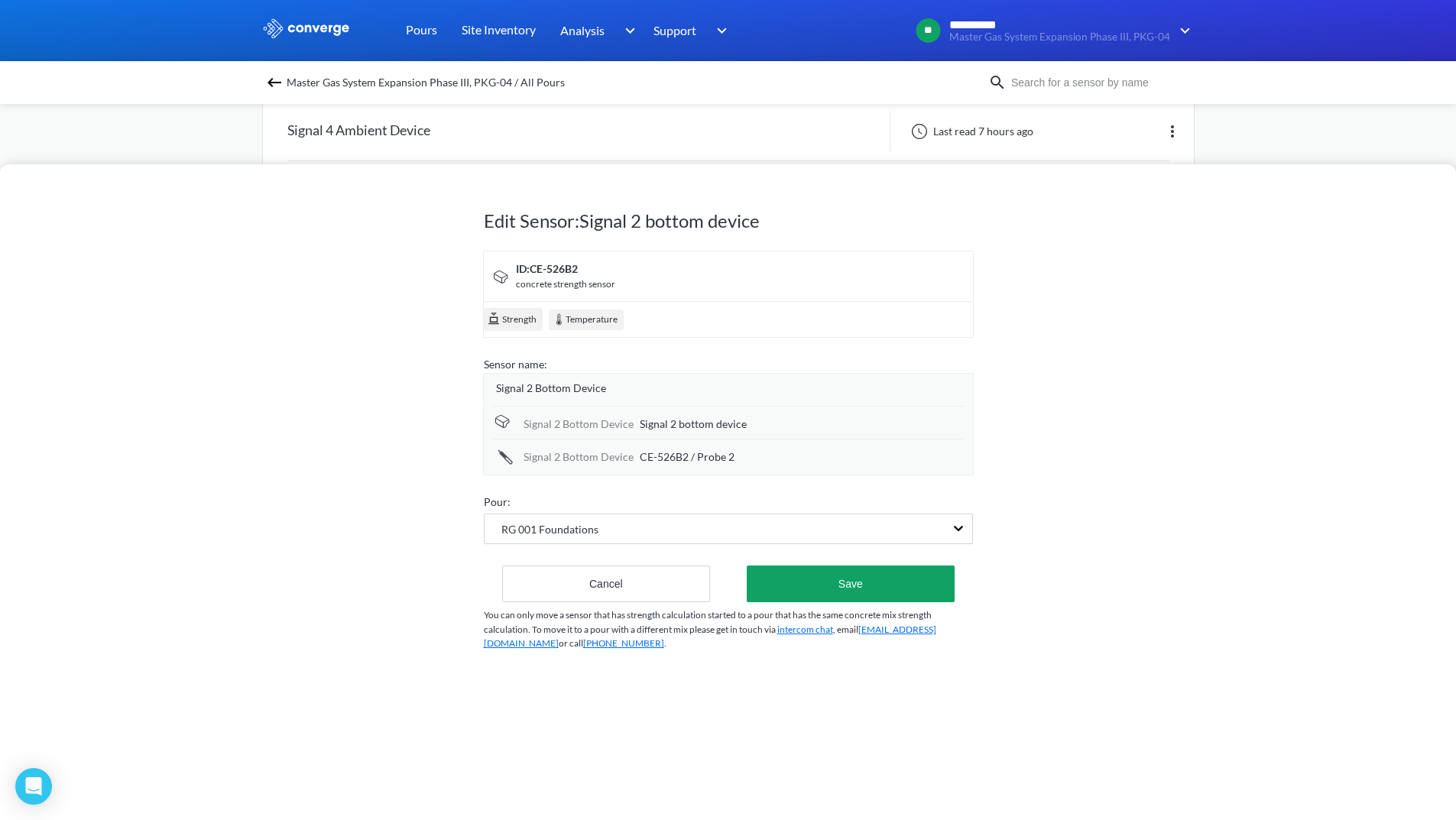
click at [780, 426] on div "Signal 2 bottom device" at bounding box center [801, 424] width 324 height 17
drag, startPoint x: 778, startPoint y: 425, endPoint x: 619, endPoint y: 429, distance: 159.1
click at [619, 429] on div "Signal 2 Bottom Device Signal 2 bottom device" at bounding box center [728, 423] width 471 height 35
type input "/Body Level"
click at [707, 455] on span "CE-526B2 / Probe 2" at bounding box center [687, 457] width 95 height 17
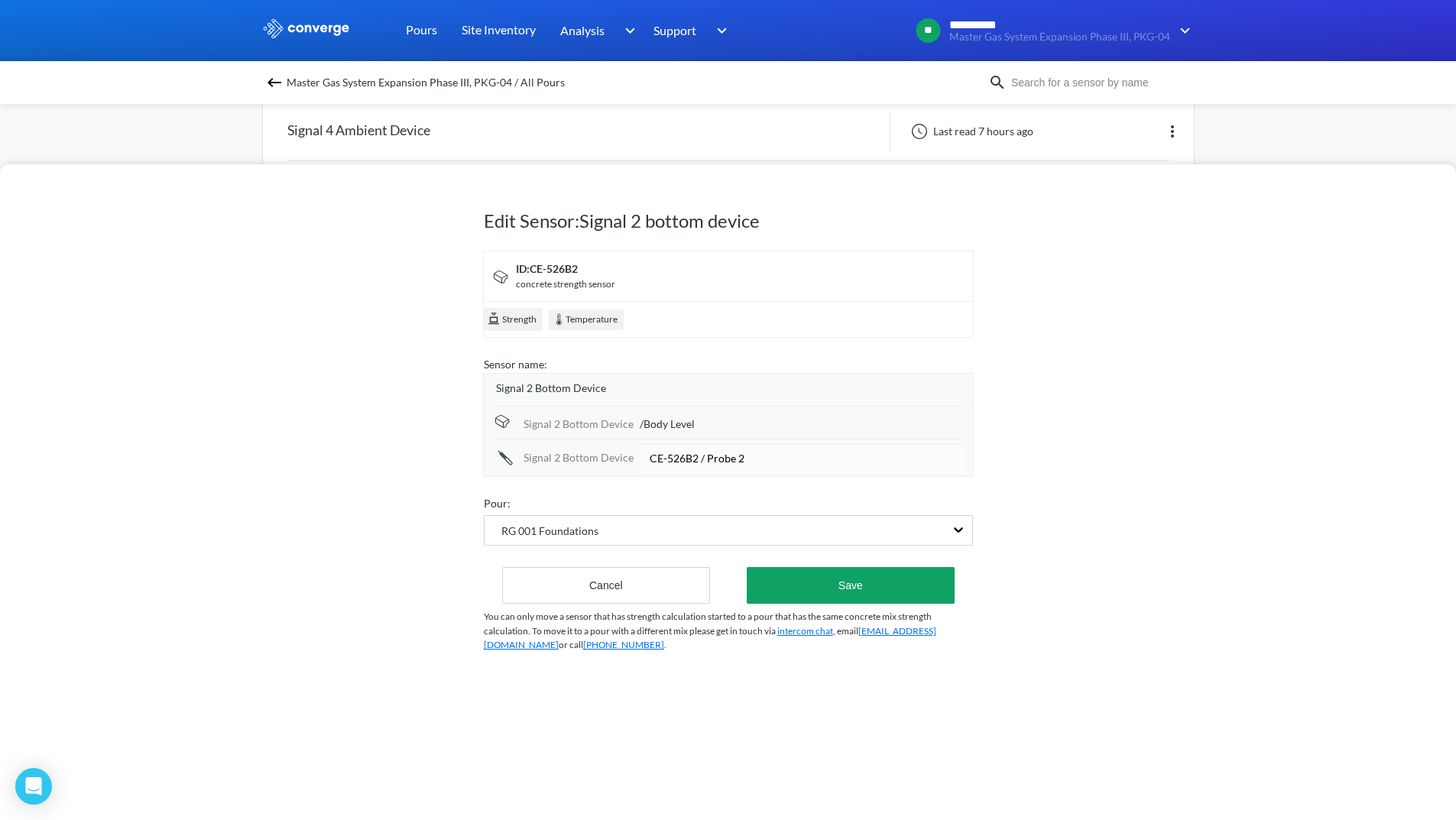
click at [695, 464] on input "CE-526B2 / Probe 2" at bounding box center [801, 457] width 324 height 30
click at [654, 454] on input "/ Probe 2" at bounding box center [801, 457] width 324 height 30
click at [730, 459] on input "/Probe 2" at bounding box center [801, 457] width 324 height 30
type input "/Probe Level"
click at [674, 490] on form "ID: CE-526B2 concrete strength sensor Strength Temperature Sensor name: Signal …" at bounding box center [728, 426] width 489 height 352
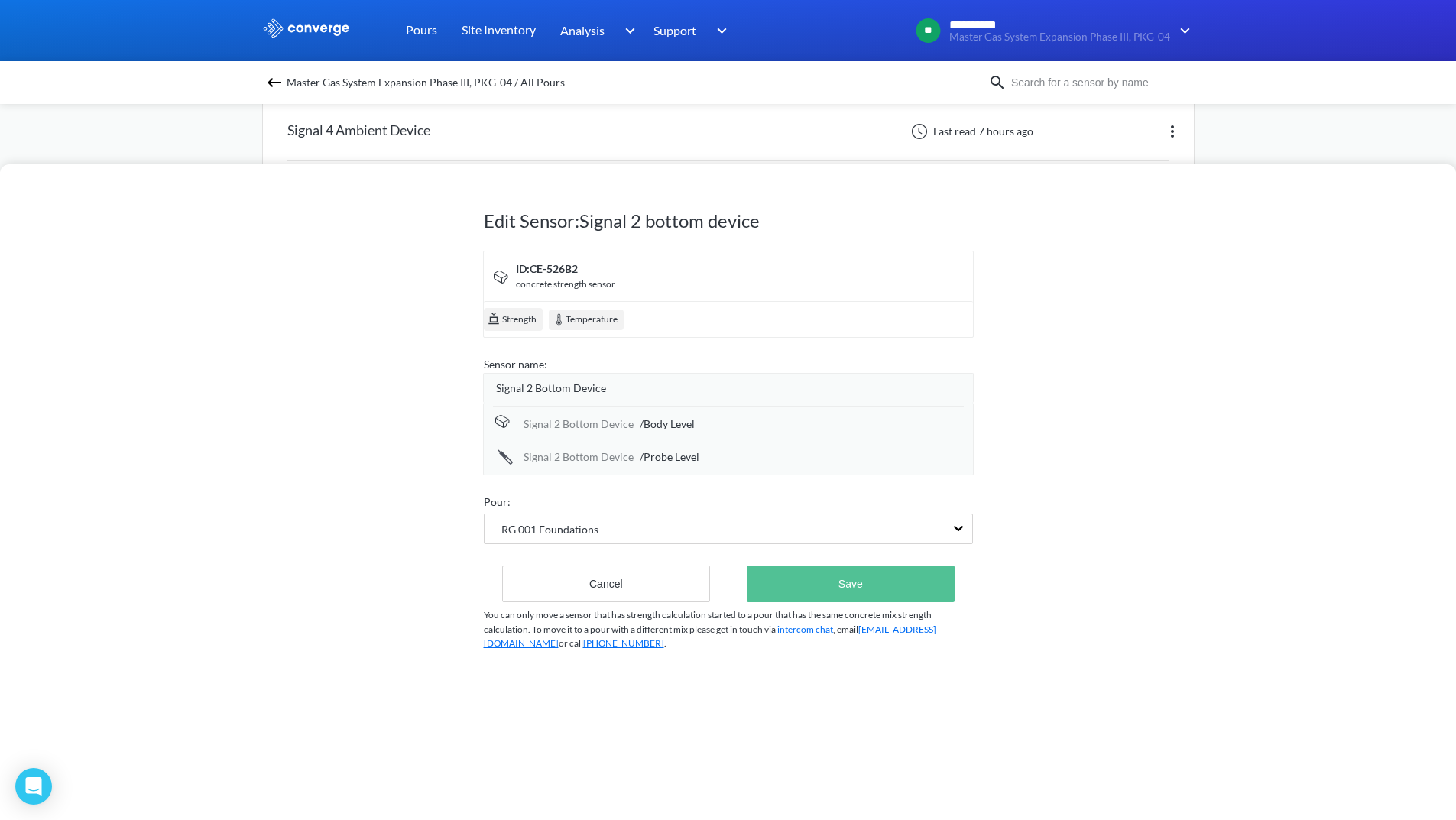
click at [826, 573] on button "Save" at bounding box center [850, 584] width 208 height 36
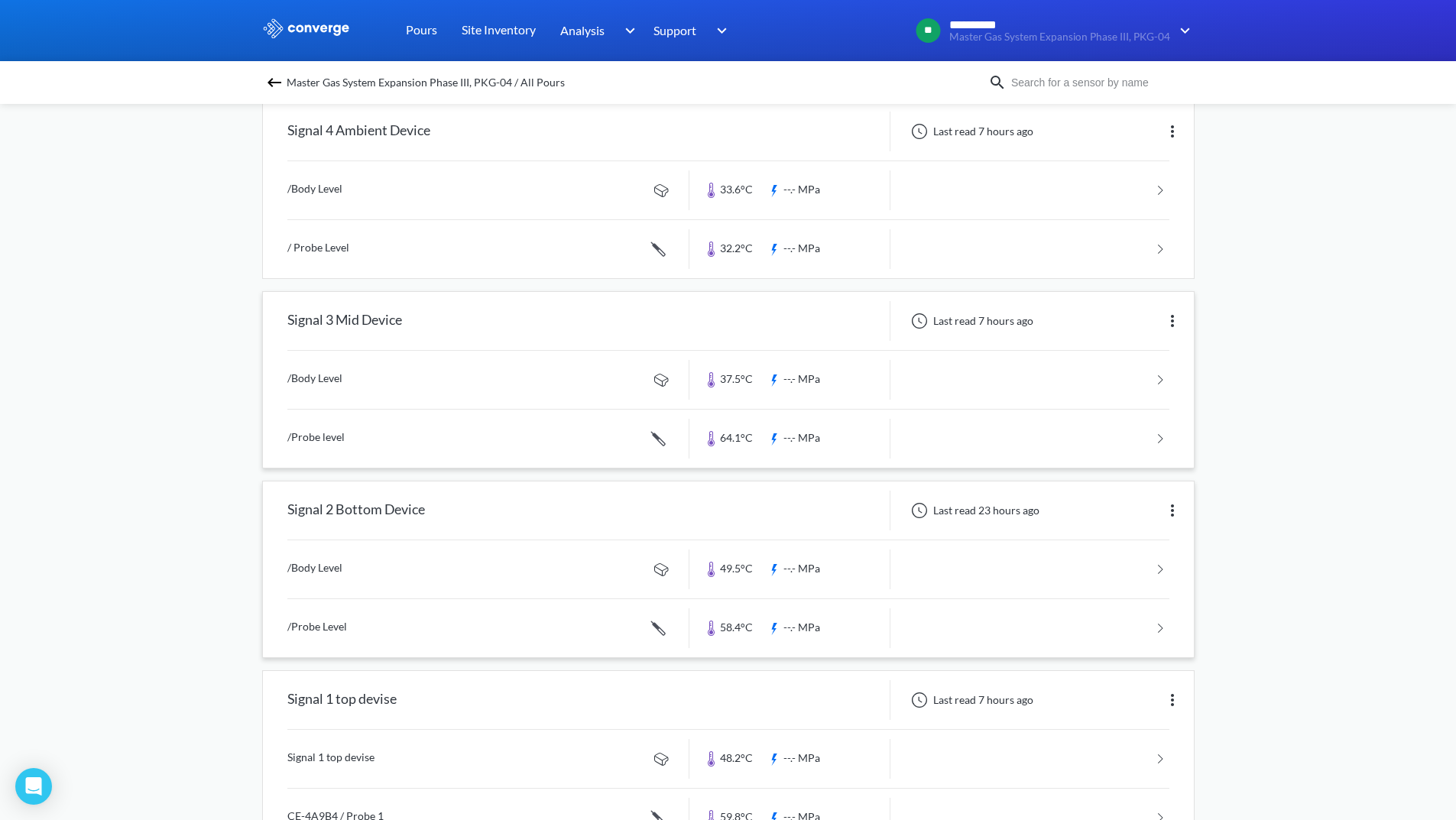
scroll to position [211, 0]
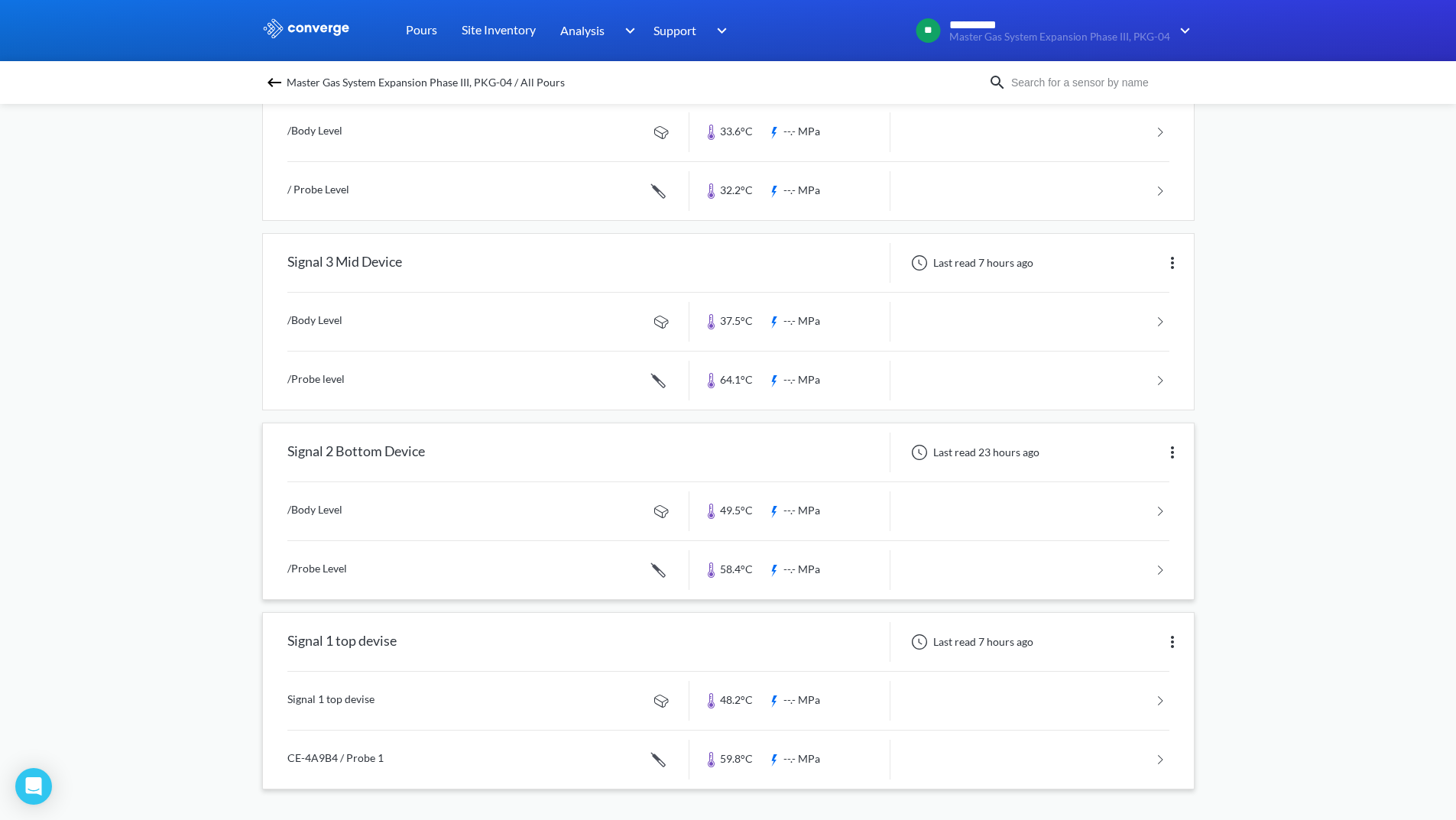
click at [1171, 634] on img at bounding box center [1172, 642] width 19 height 19
click at [1138, 640] on div "Edit" at bounding box center [1132, 642] width 97 height 29
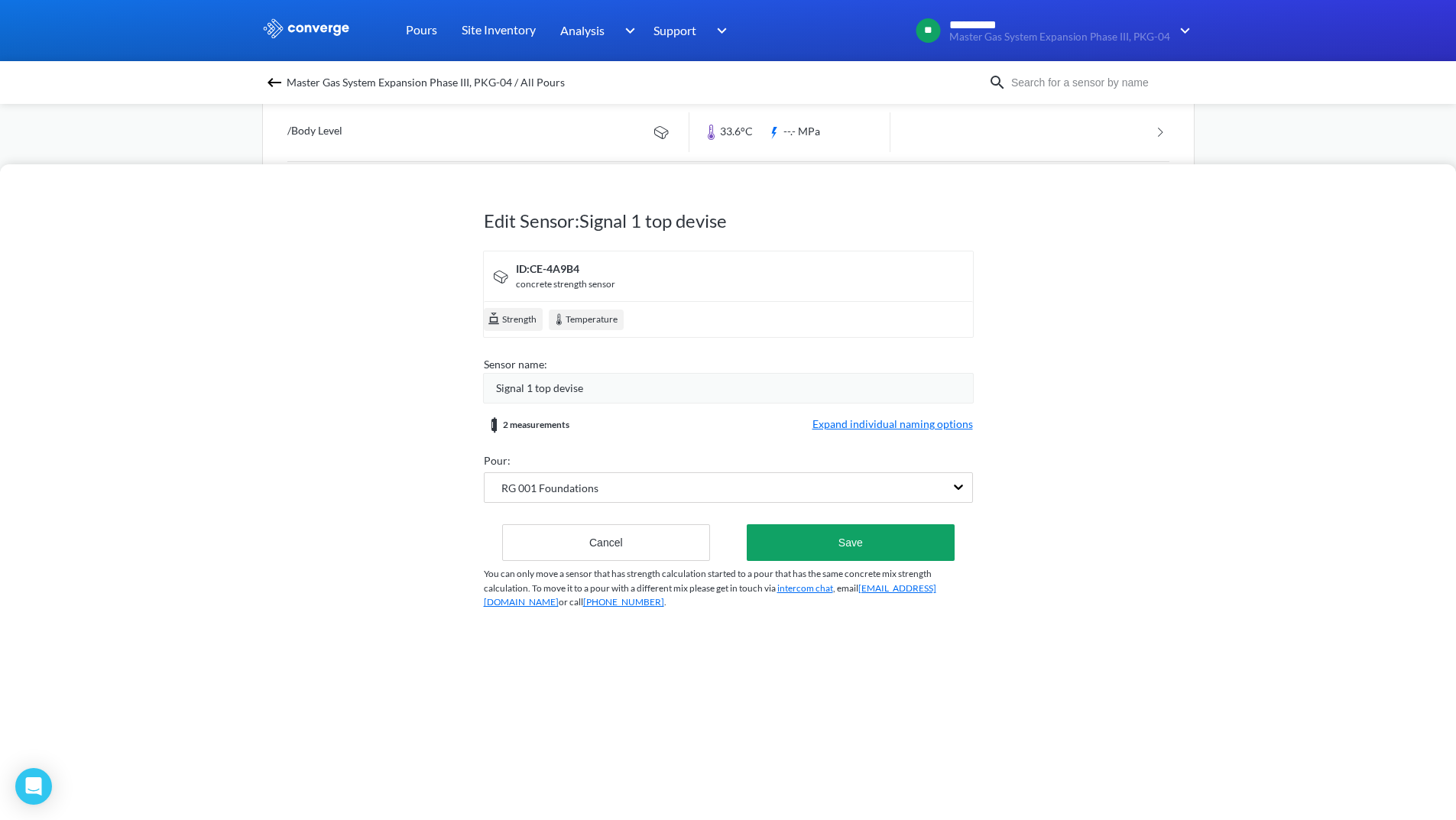
click at [540, 387] on span "Signal 1 top devise" at bounding box center [540, 388] width 87 height 17
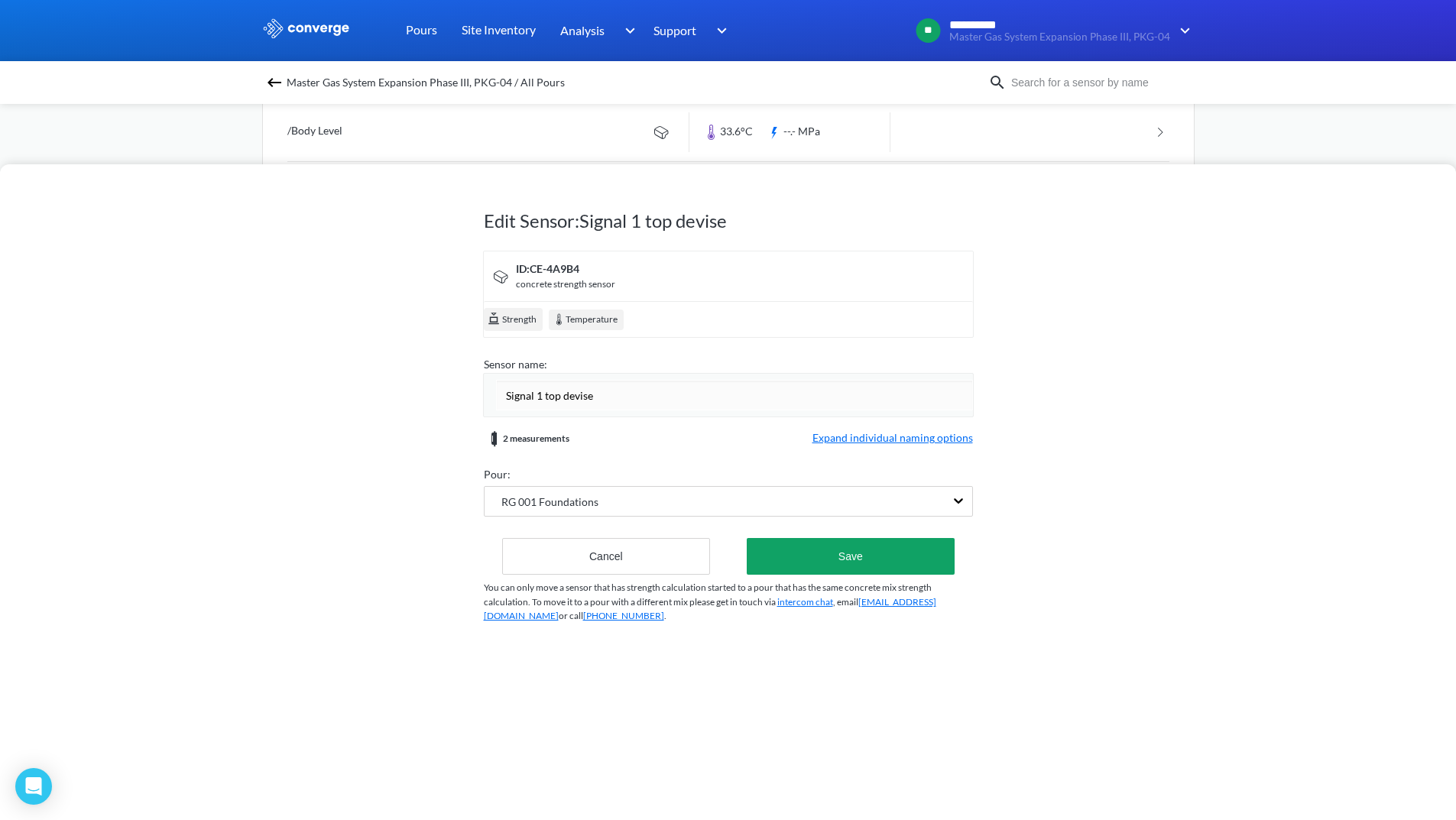
drag, startPoint x: 546, startPoint y: 399, endPoint x: 587, endPoint y: 435, distance: 54.6
click at [551, 401] on input "Signal 1 top devise" at bounding box center [734, 395] width 477 height 30
drag, startPoint x: 601, startPoint y: 398, endPoint x: 563, endPoint y: 390, distance: 38.8
click at [563, 390] on input "Signal 1 Top devise" at bounding box center [734, 395] width 477 height 30
type input "Signal 1 Top Device"
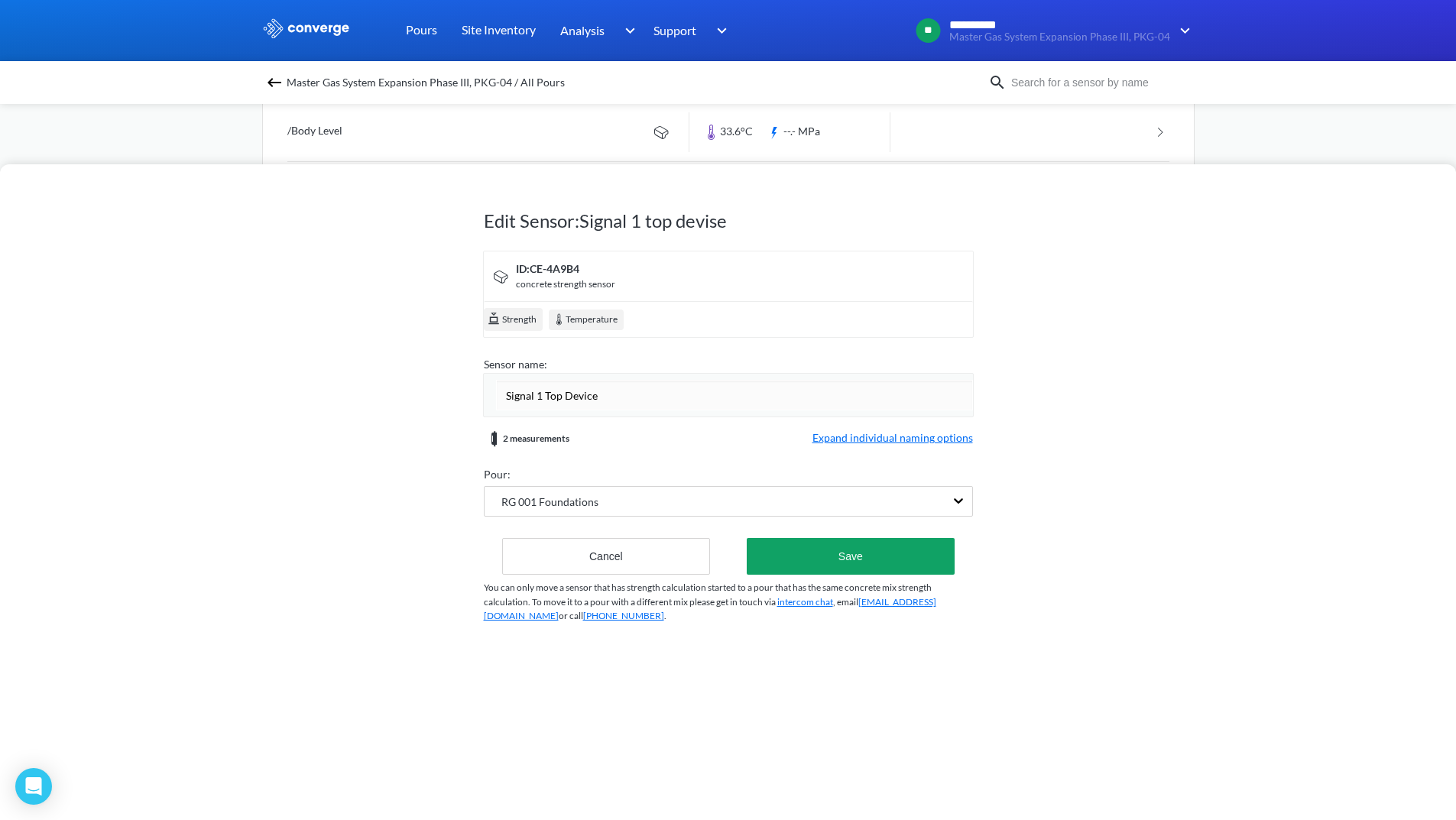
click at [864, 438] on form "ID: CE-4A9B4 concrete strength sensor Strength Temperature Sensor name: Signal …" at bounding box center [728, 413] width 489 height 324
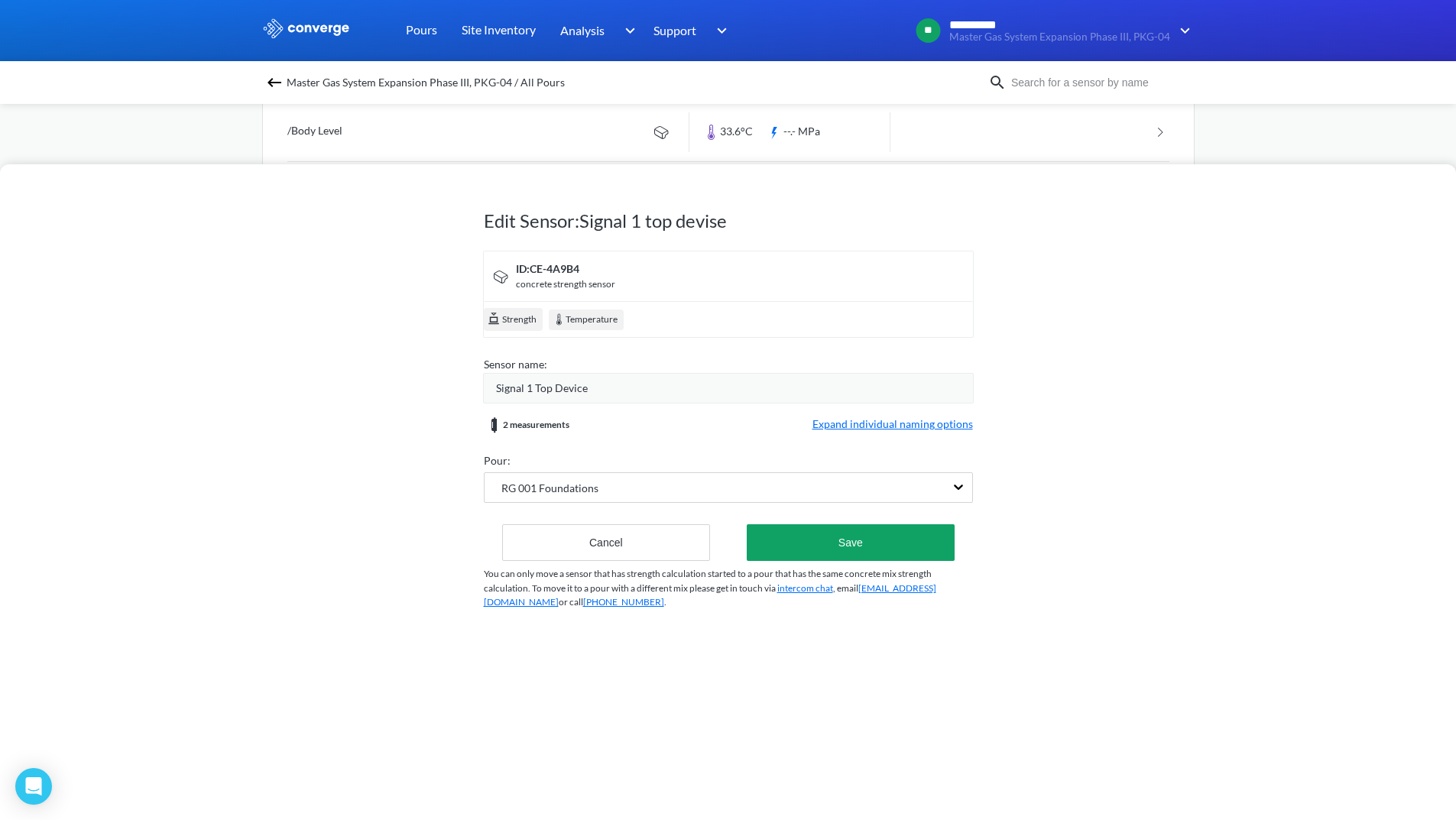
click at [858, 427] on span "Expand individual naming options" at bounding box center [892, 425] width 160 height 19
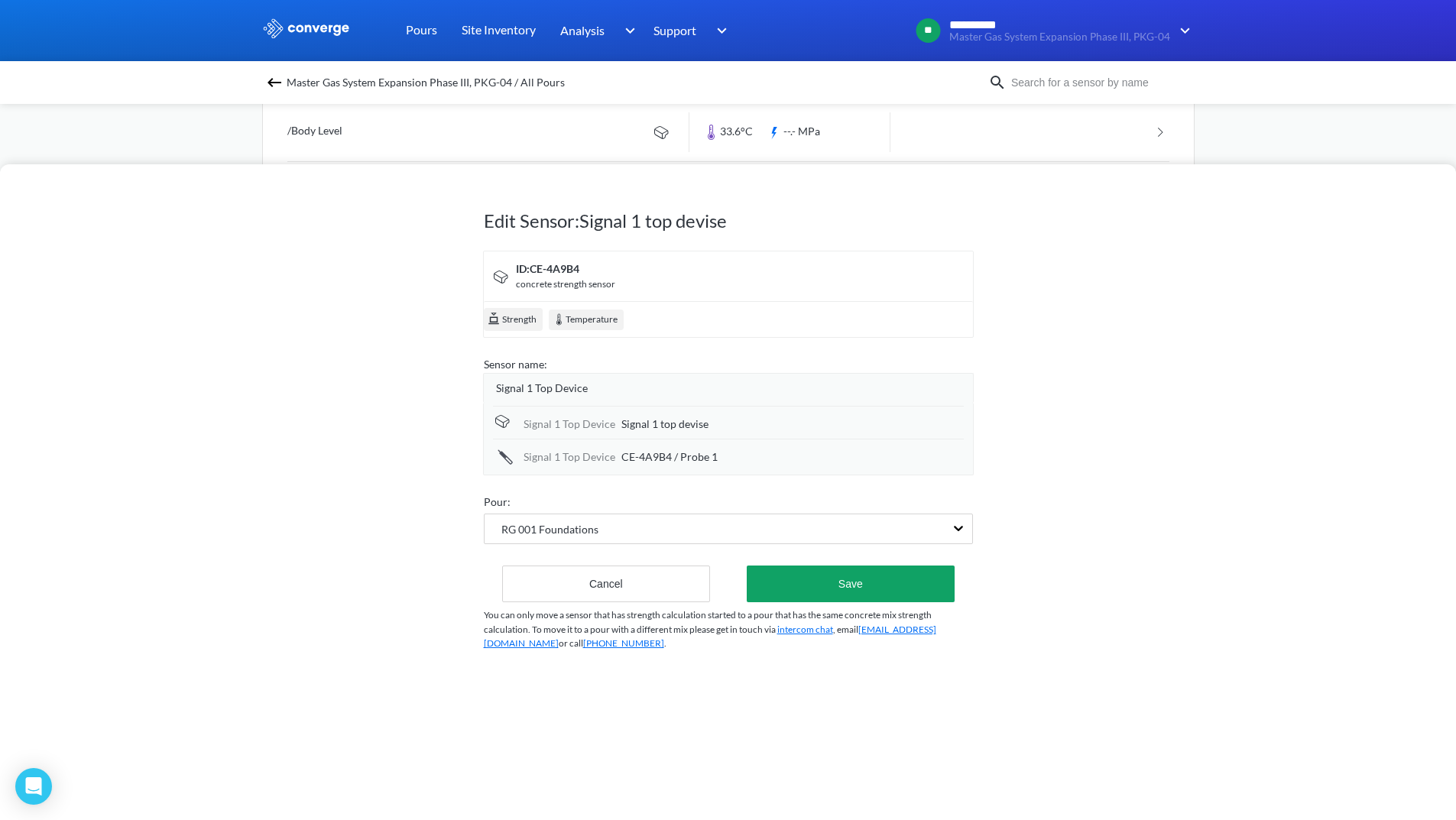
click at [715, 429] on div "Signal 1 top devise" at bounding box center [793, 424] width 342 height 17
drag, startPoint x: 716, startPoint y: 428, endPoint x: 724, endPoint y: 432, distance: 8.9
click at [722, 431] on input "Signal 1 top devise" at bounding box center [793, 425] width 342 height 30
click at [764, 423] on input "Signal 1 top devise" at bounding box center [793, 425] width 342 height 30
drag, startPoint x: 757, startPoint y: 419, endPoint x: 613, endPoint y: 424, distance: 144.1
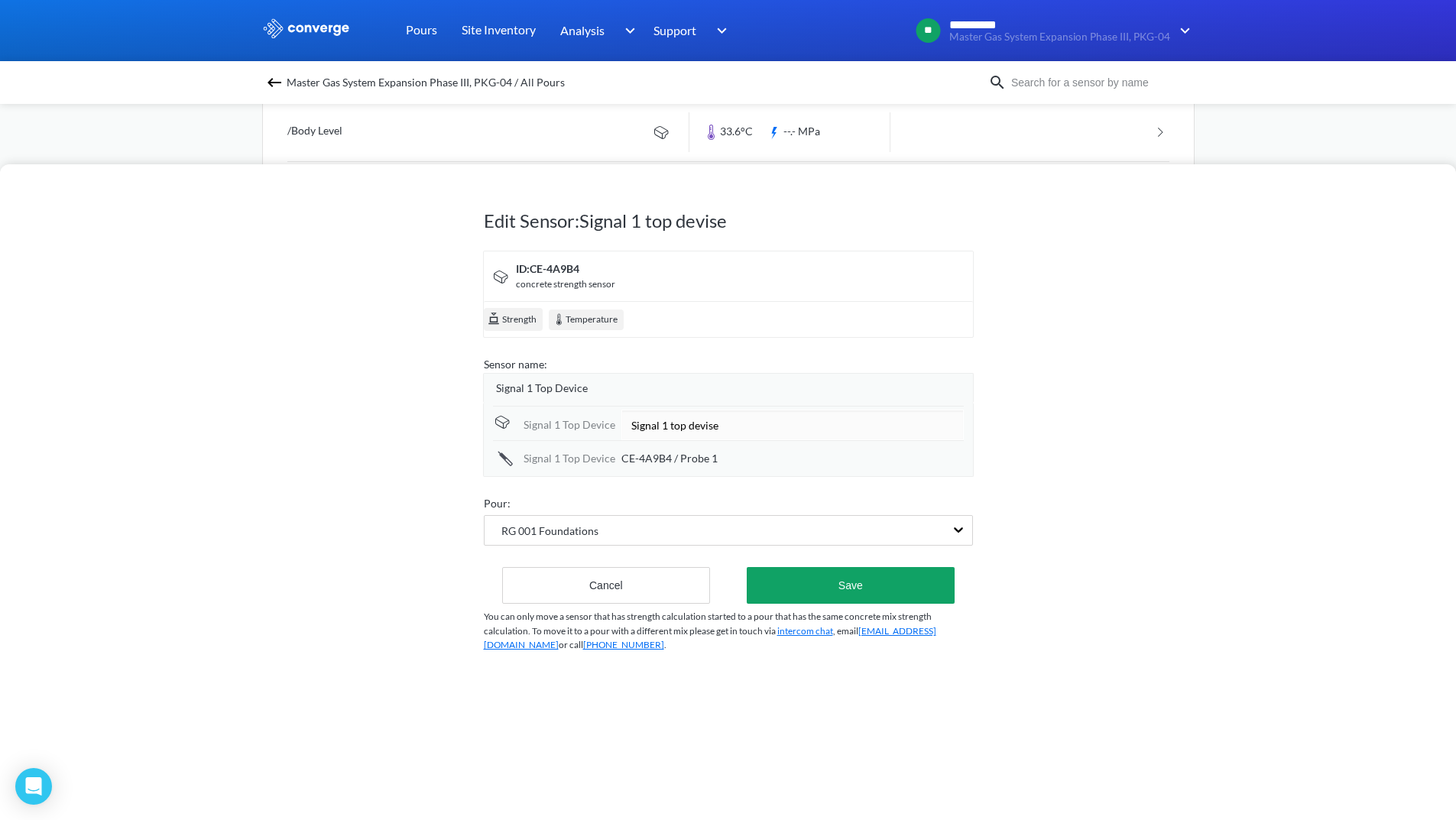
click at [613, 424] on div "Signal 1 Top Device Signal 1 top devise" at bounding box center [728, 423] width 471 height 35
type input "/Body Level"
click at [711, 459] on span "CE-4A9B4 / Probe 1" at bounding box center [670, 458] width 97 height 17
drag, startPoint x: 772, startPoint y: 455, endPoint x: 621, endPoint y: 455, distance: 151.0
click at [622, 455] on input "CE-4A9B4 / Probe 1" at bounding box center [793, 457] width 342 height 30
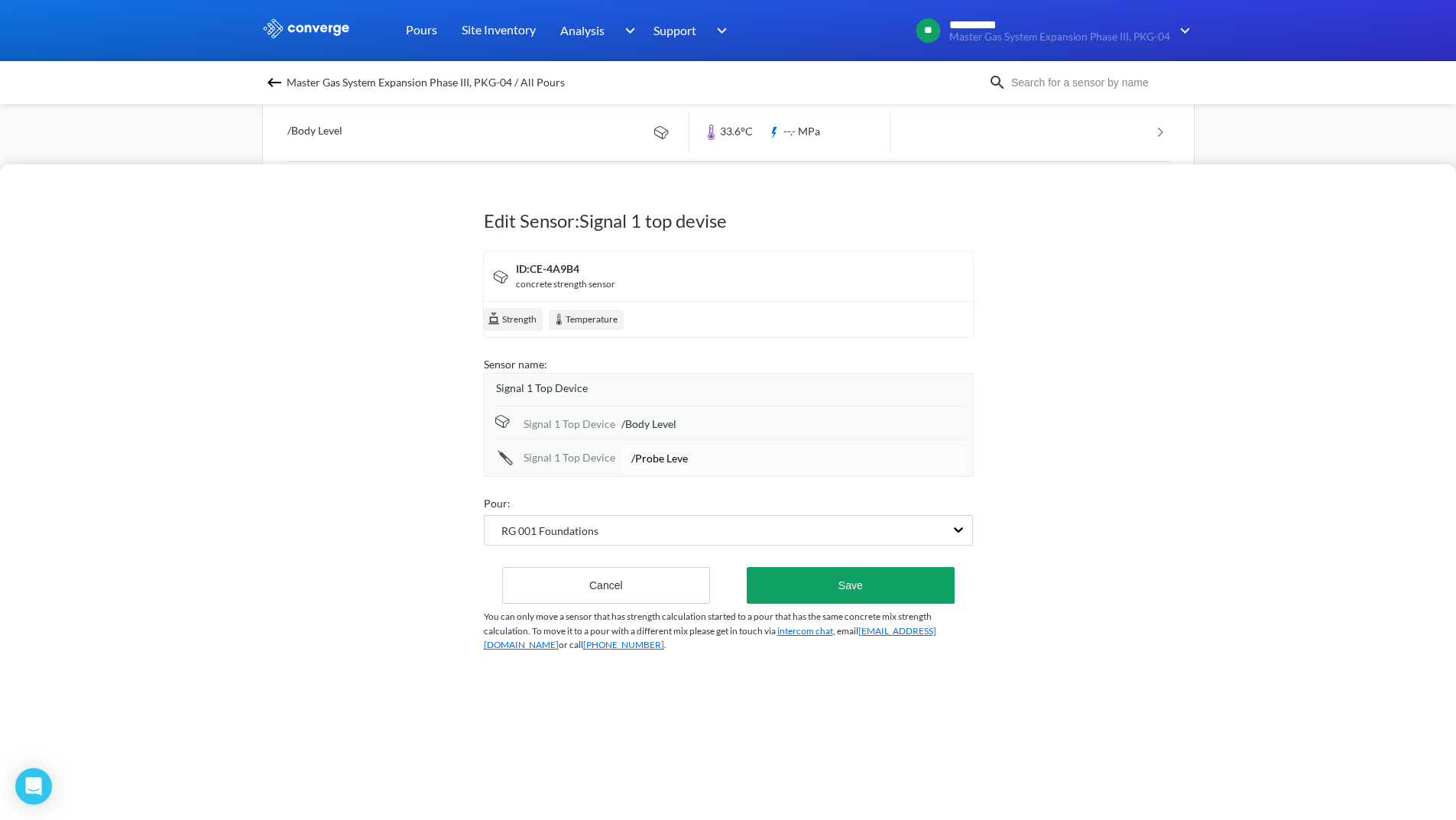
type input "/Probe Level"
click at [721, 489] on form "ID: CE-4A9B4 concrete strength sensor Strength Temperature Sensor name: Signal …" at bounding box center [728, 427] width 489 height 353
click at [883, 588] on button "Save" at bounding box center [850, 584] width 208 height 36
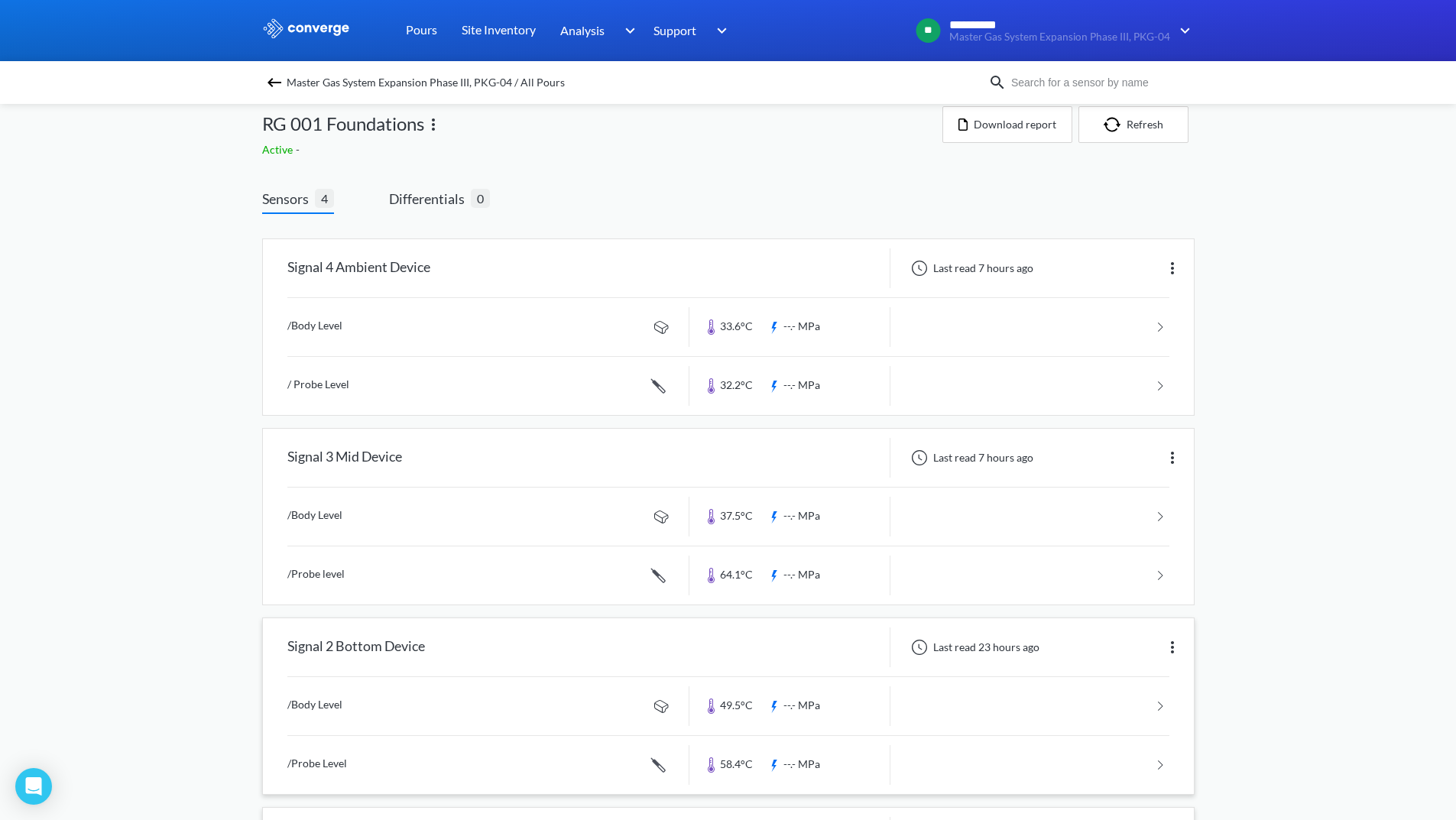
scroll to position [0, 0]
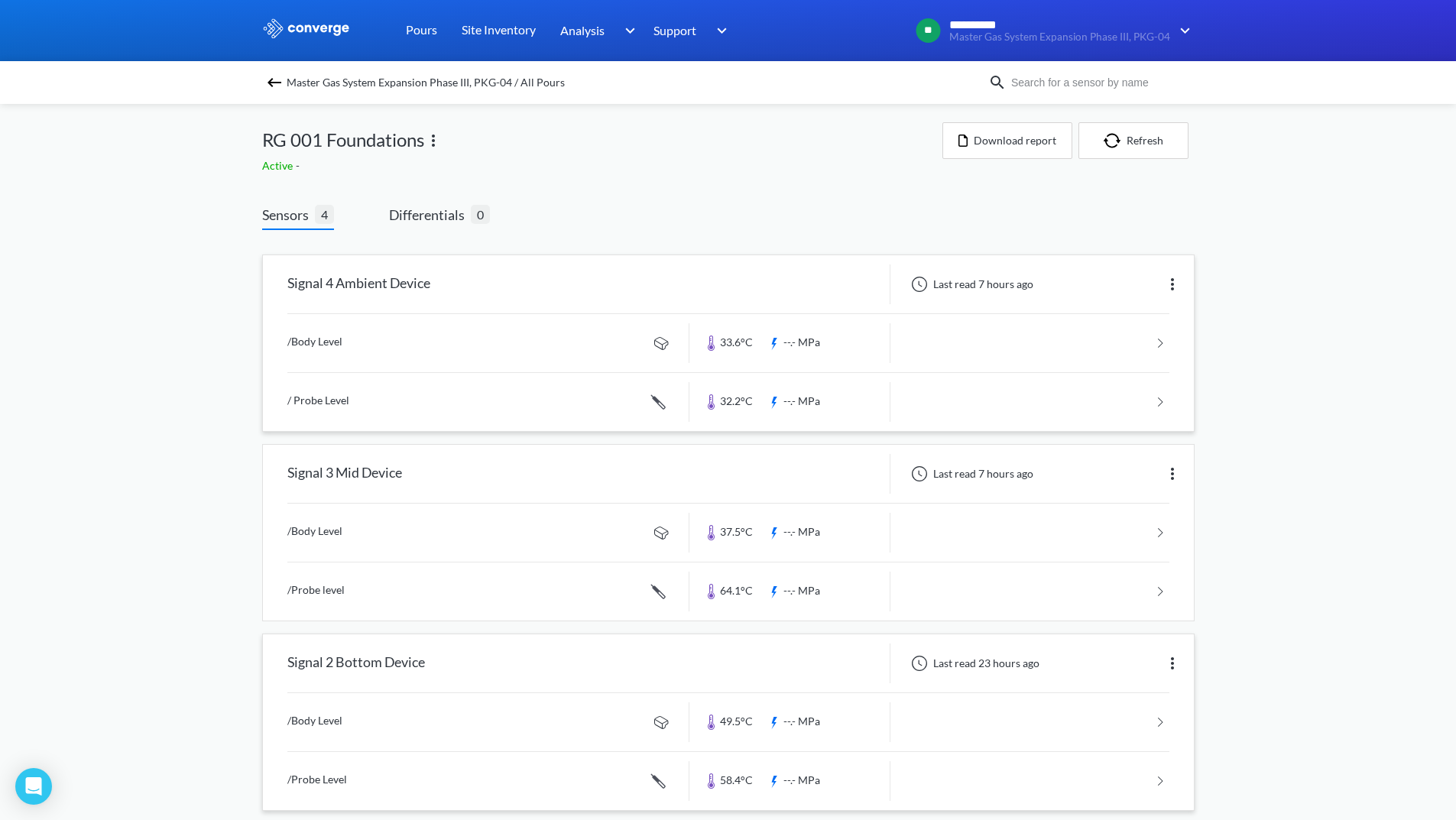
click at [1121, 344] on link at bounding box center [728, 343] width 882 height 58
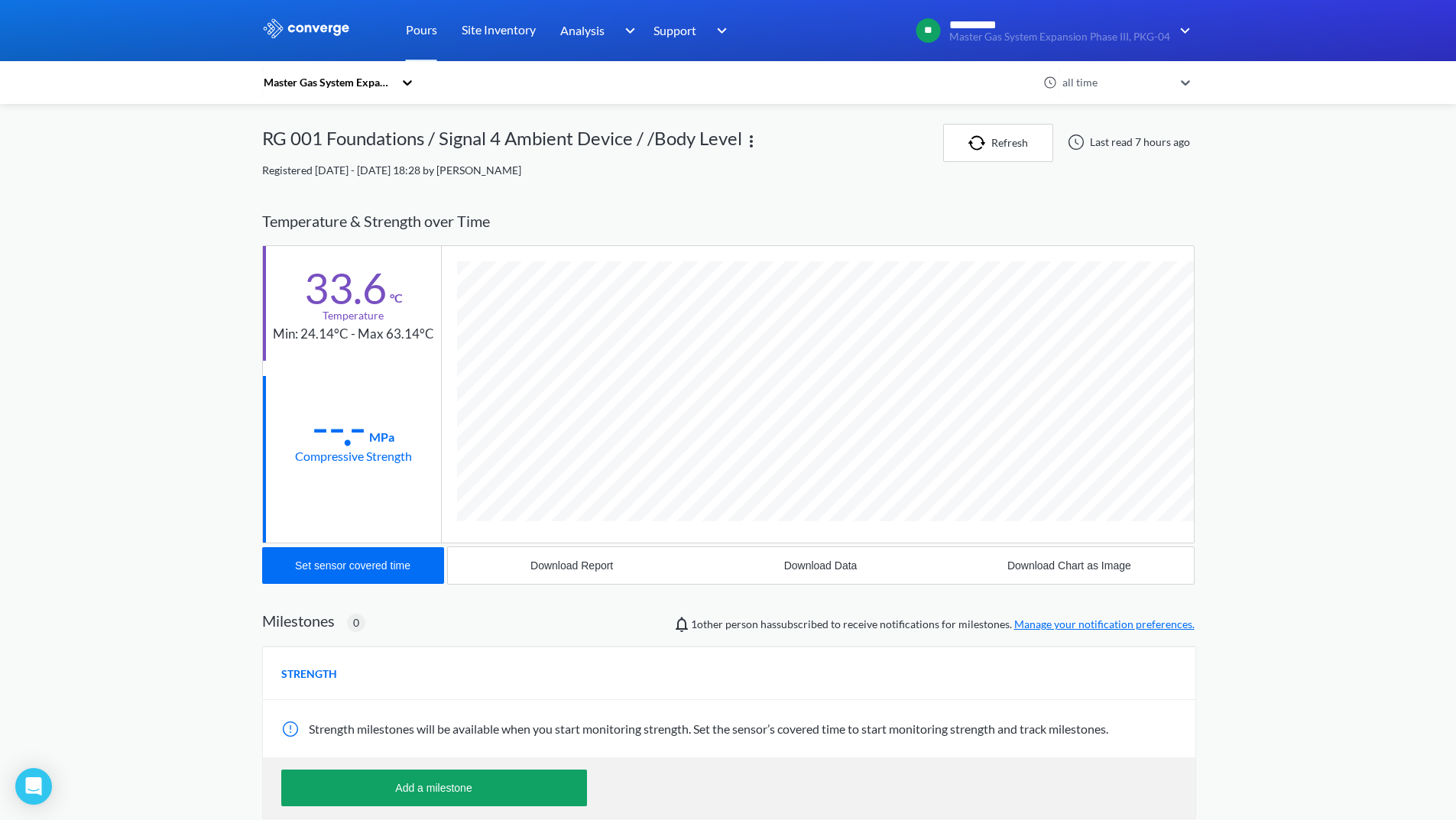
scroll to position [807, 933]
click at [594, 559] on button "Download Report" at bounding box center [572, 565] width 248 height 36
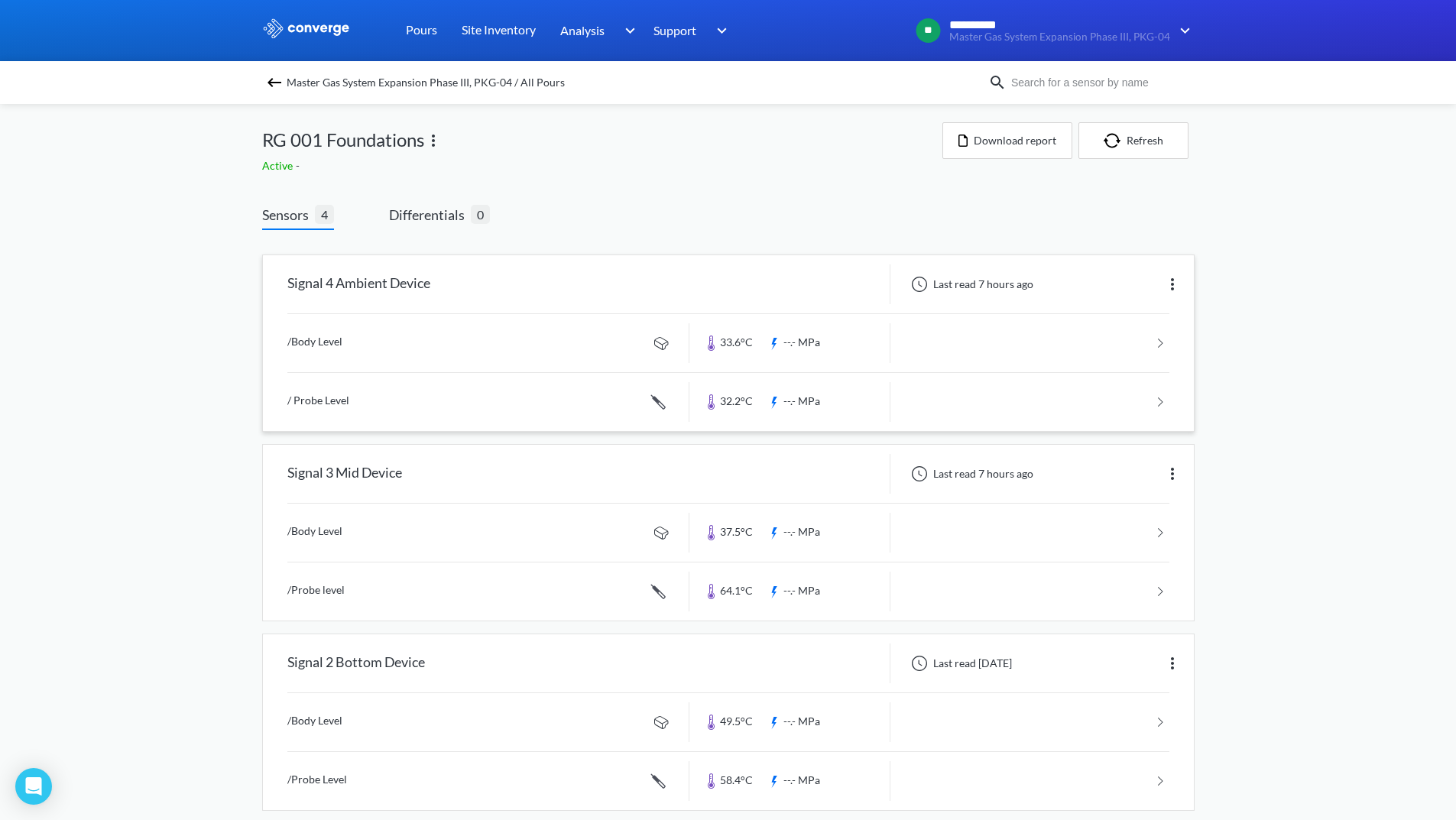
click at [1067, 389] on link at bounding box center [728, 402] width 882 height 58
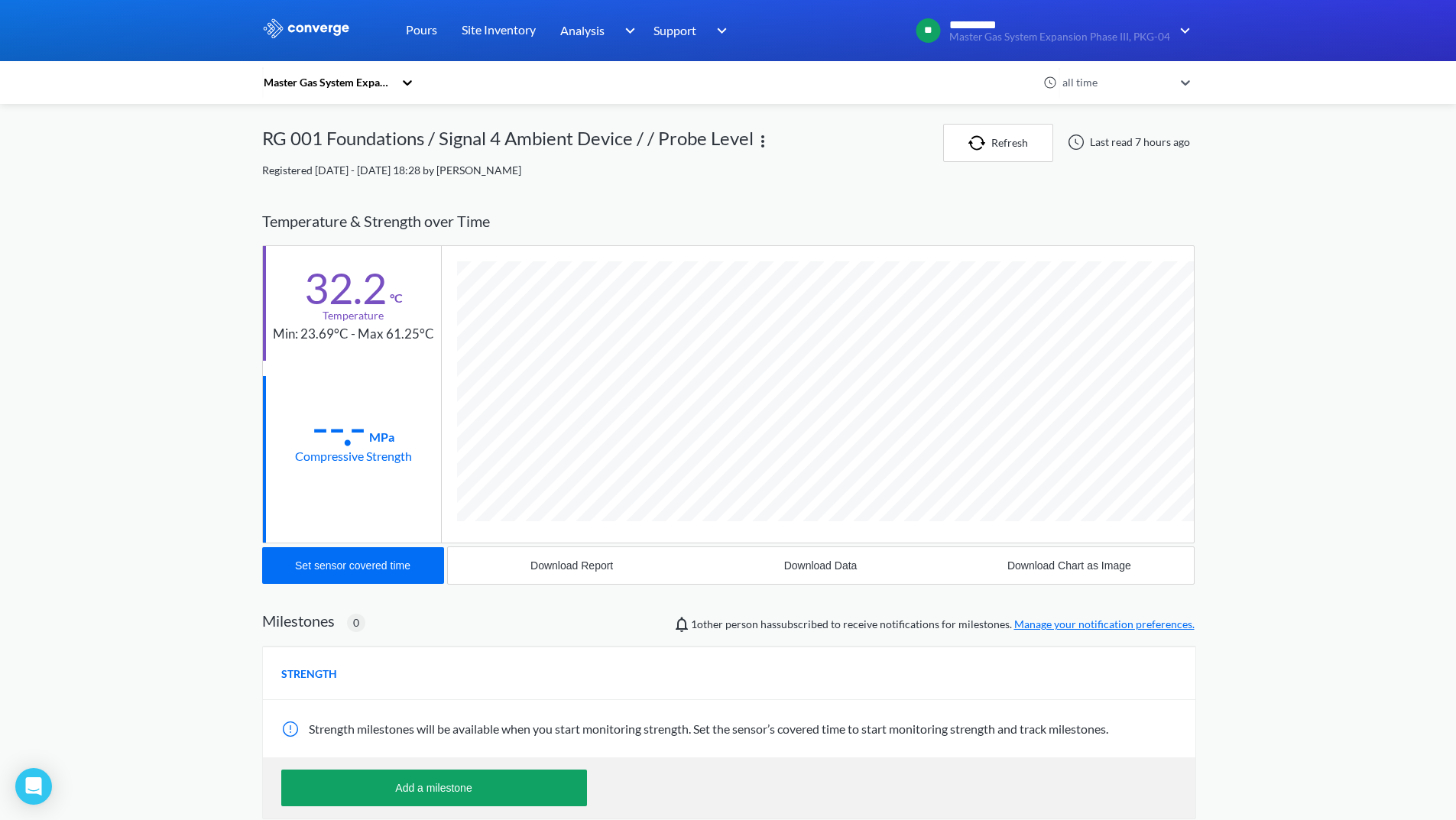
scroll to position [836, 933]
click at [538, 561] on div "Download Report" at bounding box center [571, 565] width 82 height 12
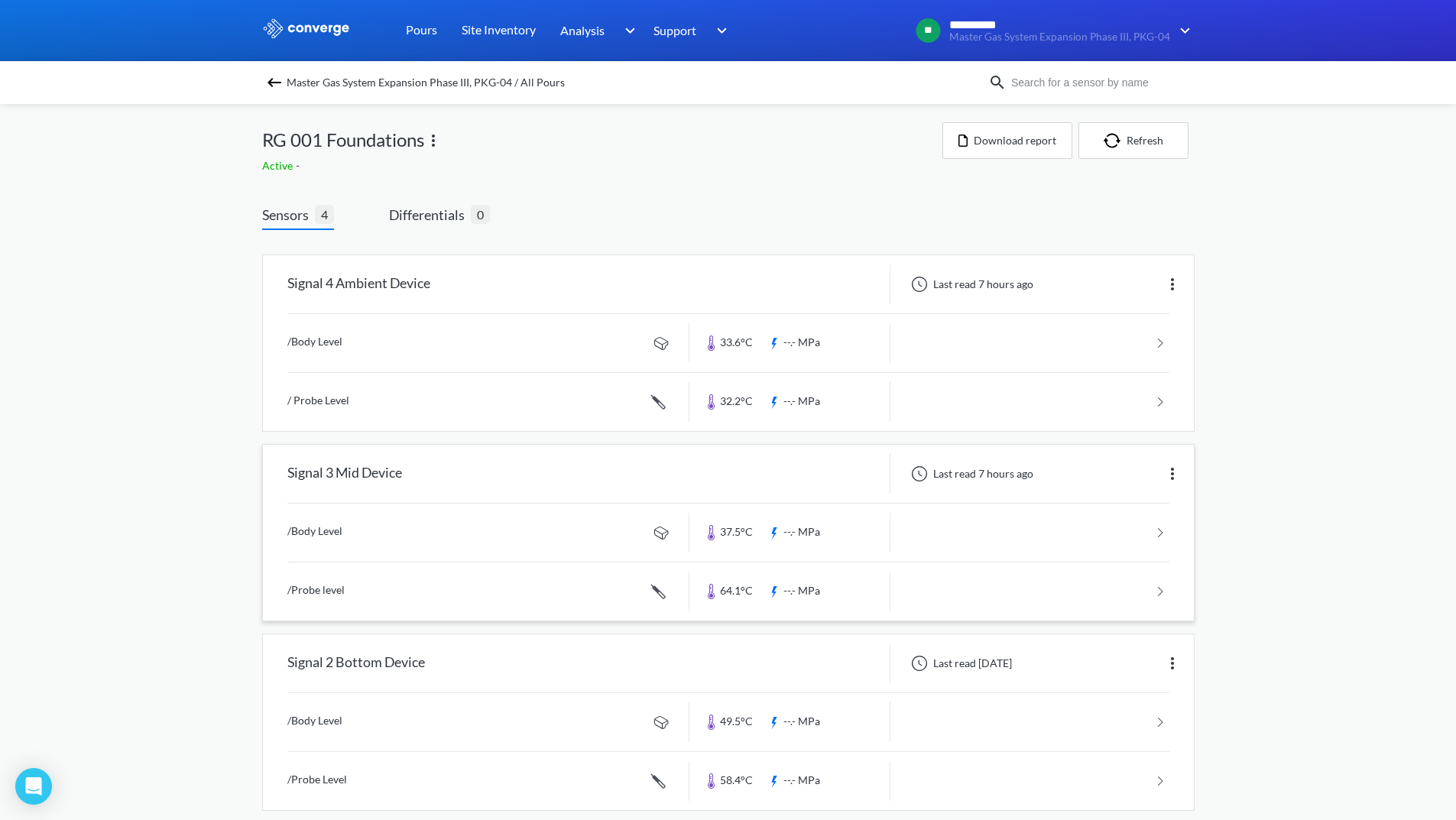
click at [1021, 523] on link at bounding box center [728, 533] width 882 height 58
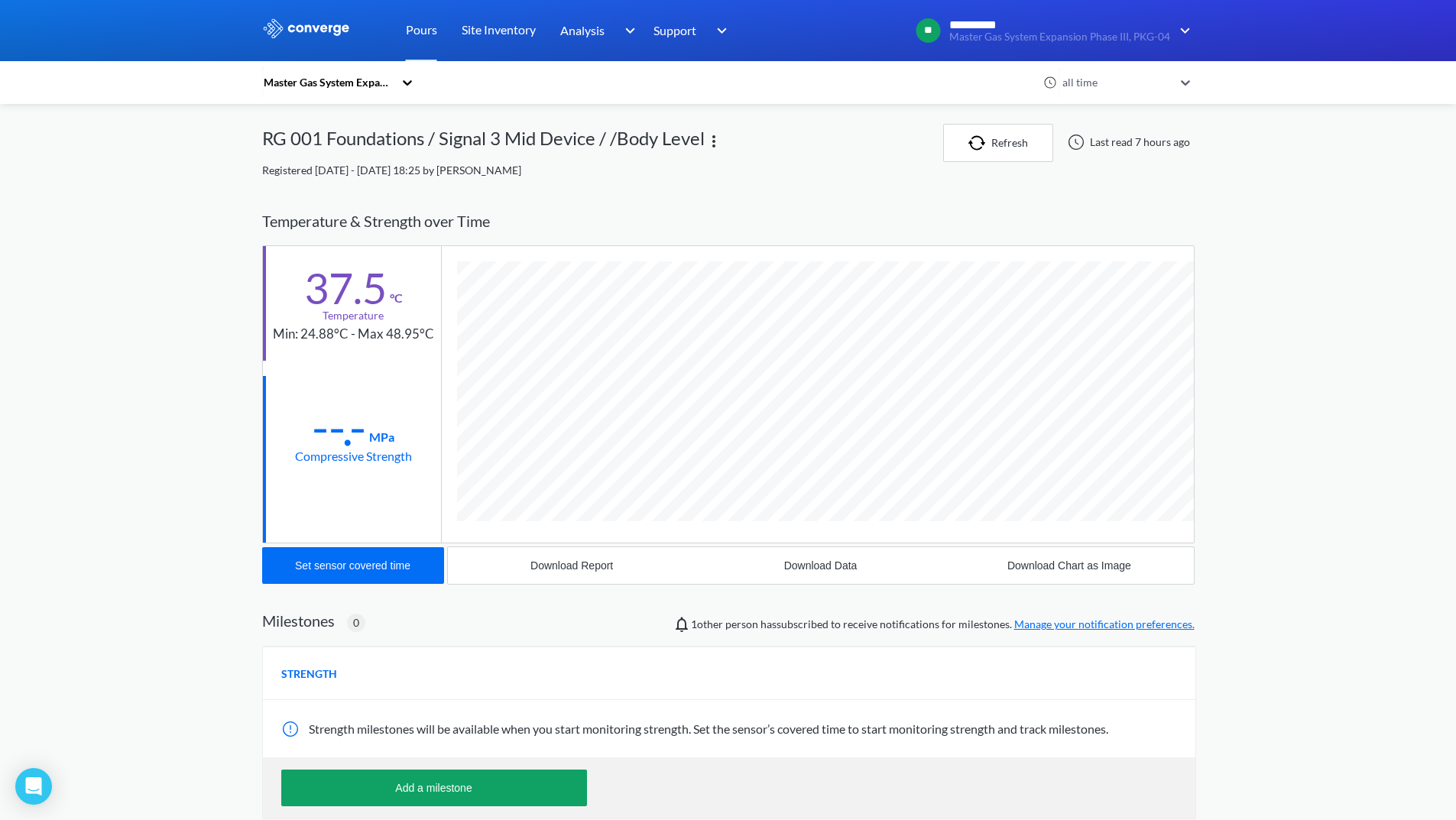
scroll to position [807, 933]
click at [556, 555] on button "Download Report" at bounding box center [572, 565] width 248 height 36
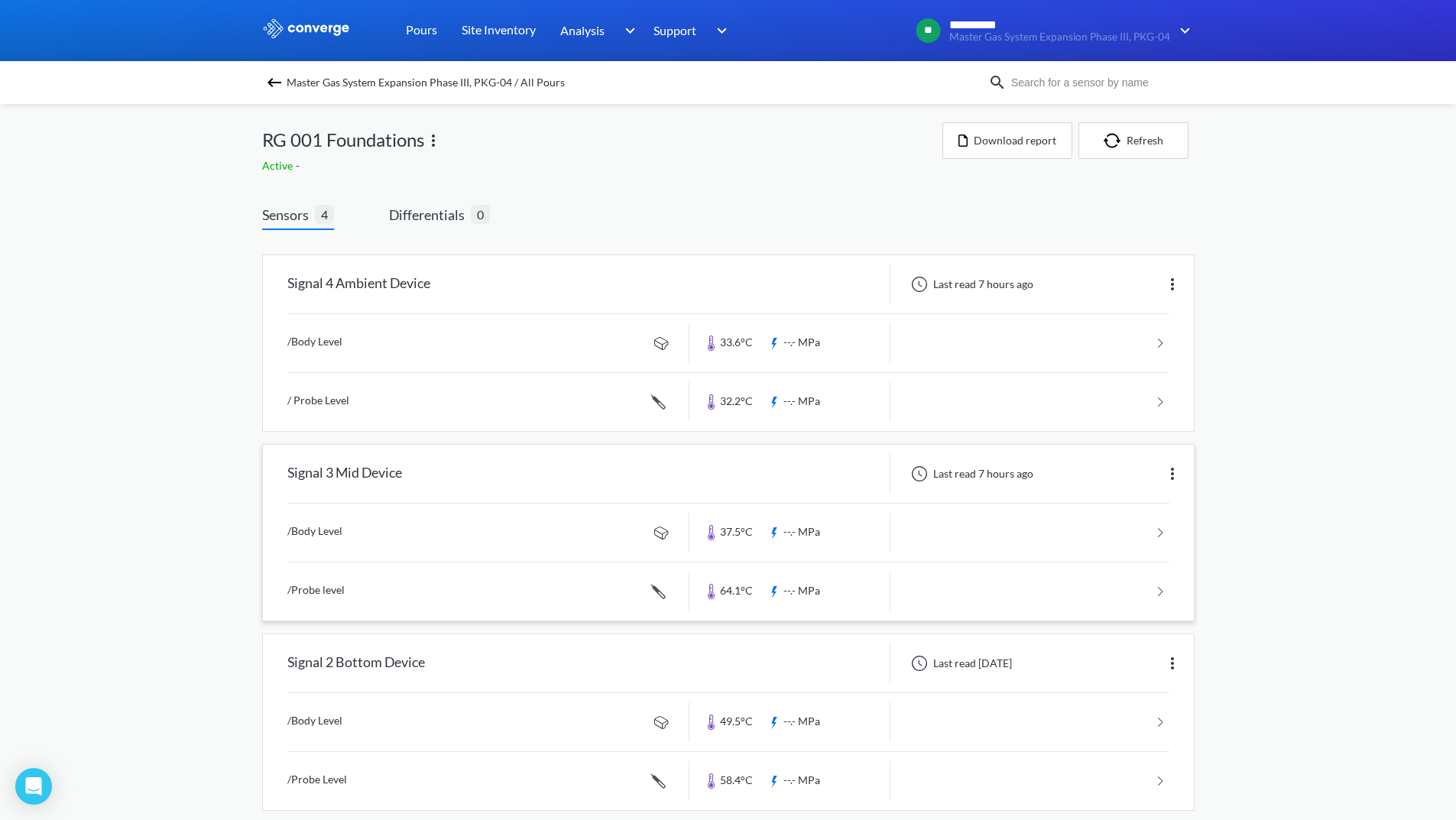
click at [1051, 600] on link at bounding box center [728, 591] width 882 height 58
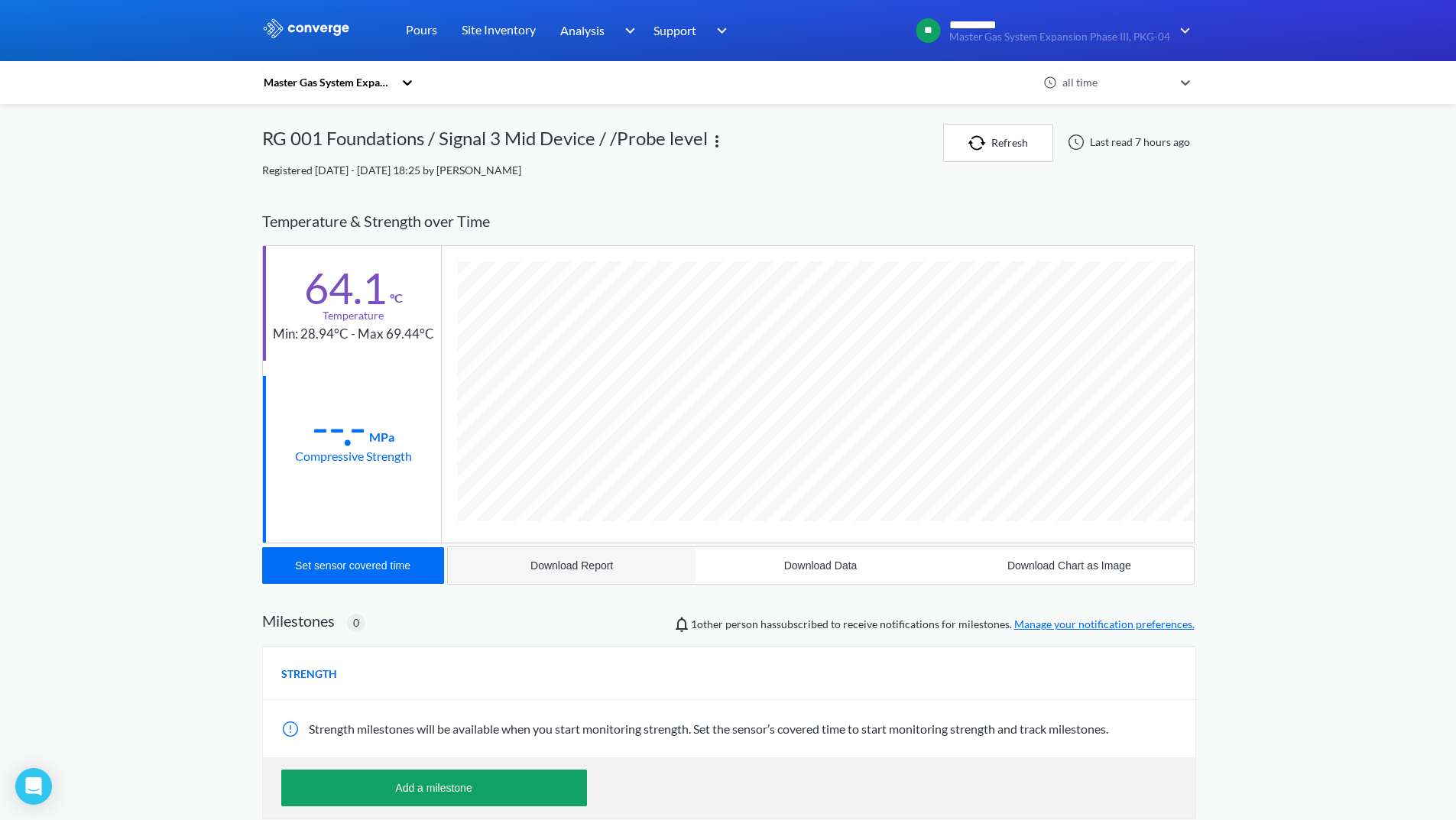
scroll to position [836, 933]
click at [589, 562] on div "Download Report" at bounding box center [571, 565] width 82 height 12
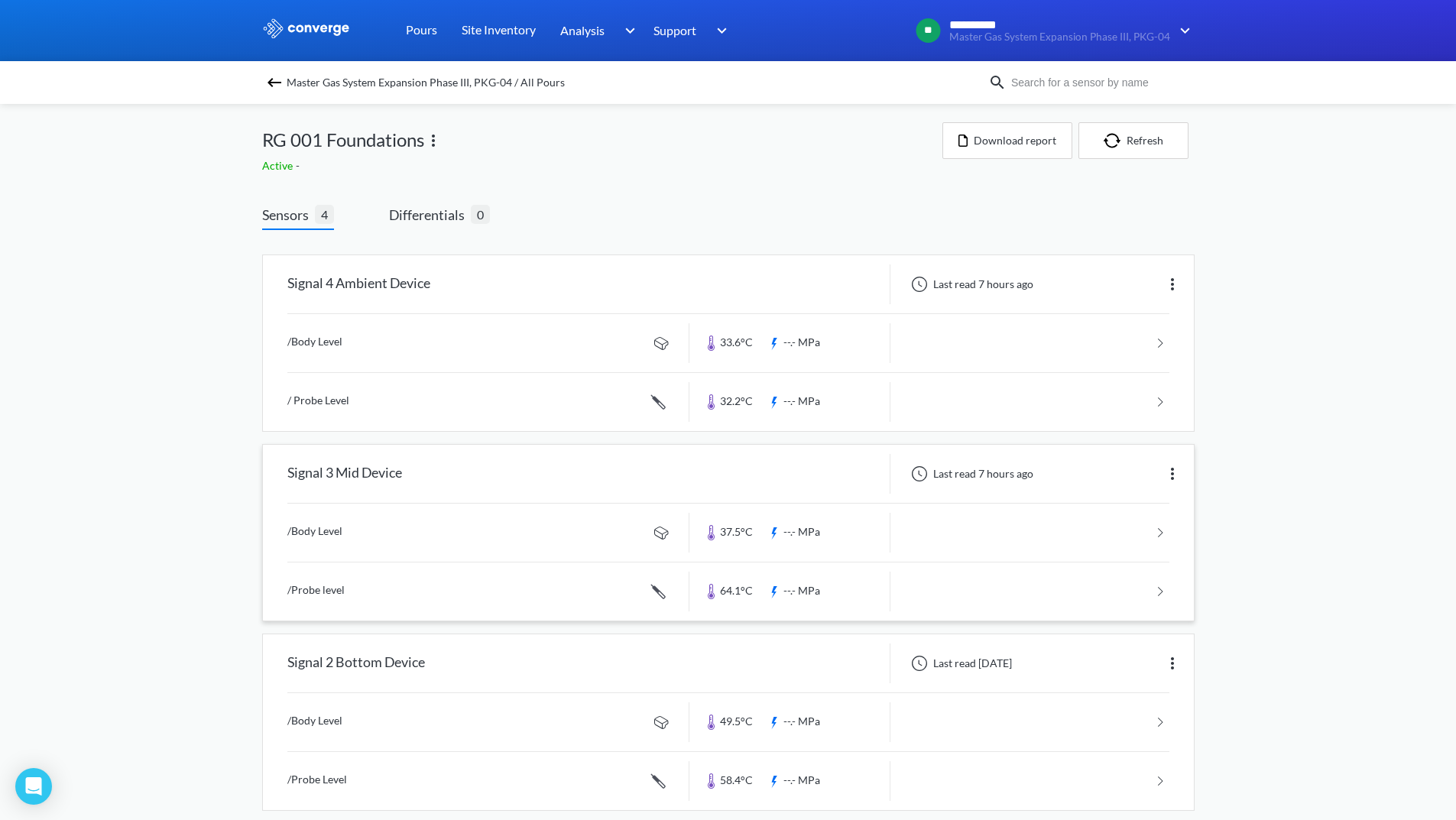
scroll to position [152, 0]
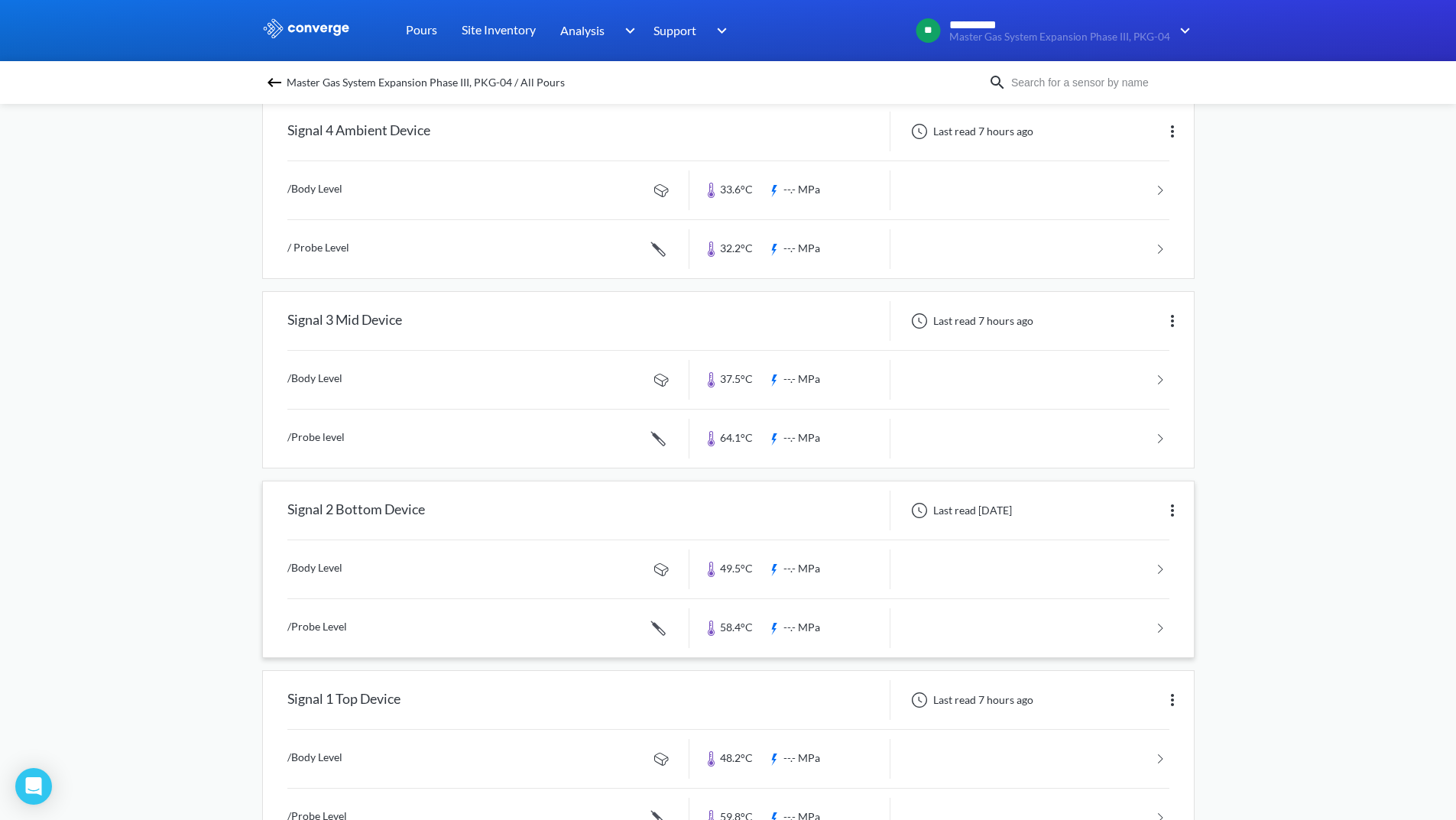
click at [982, 559] on link at bounding box center [728, 569] width 882 height 58
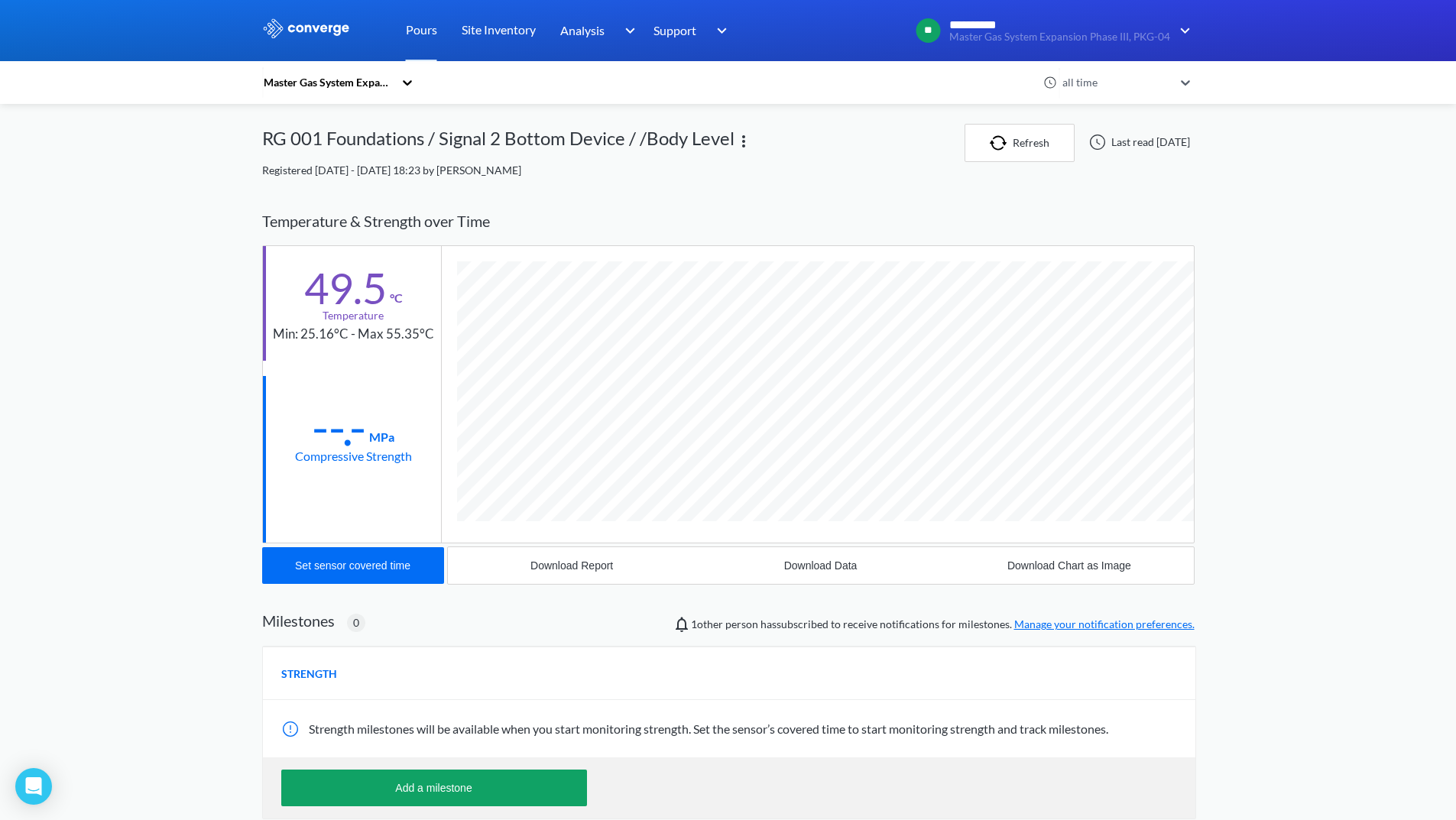
scroll to position [807, 933]
click at [574, 557] on button "Download Report" at bounding box center [572, 565] width 248 height 36
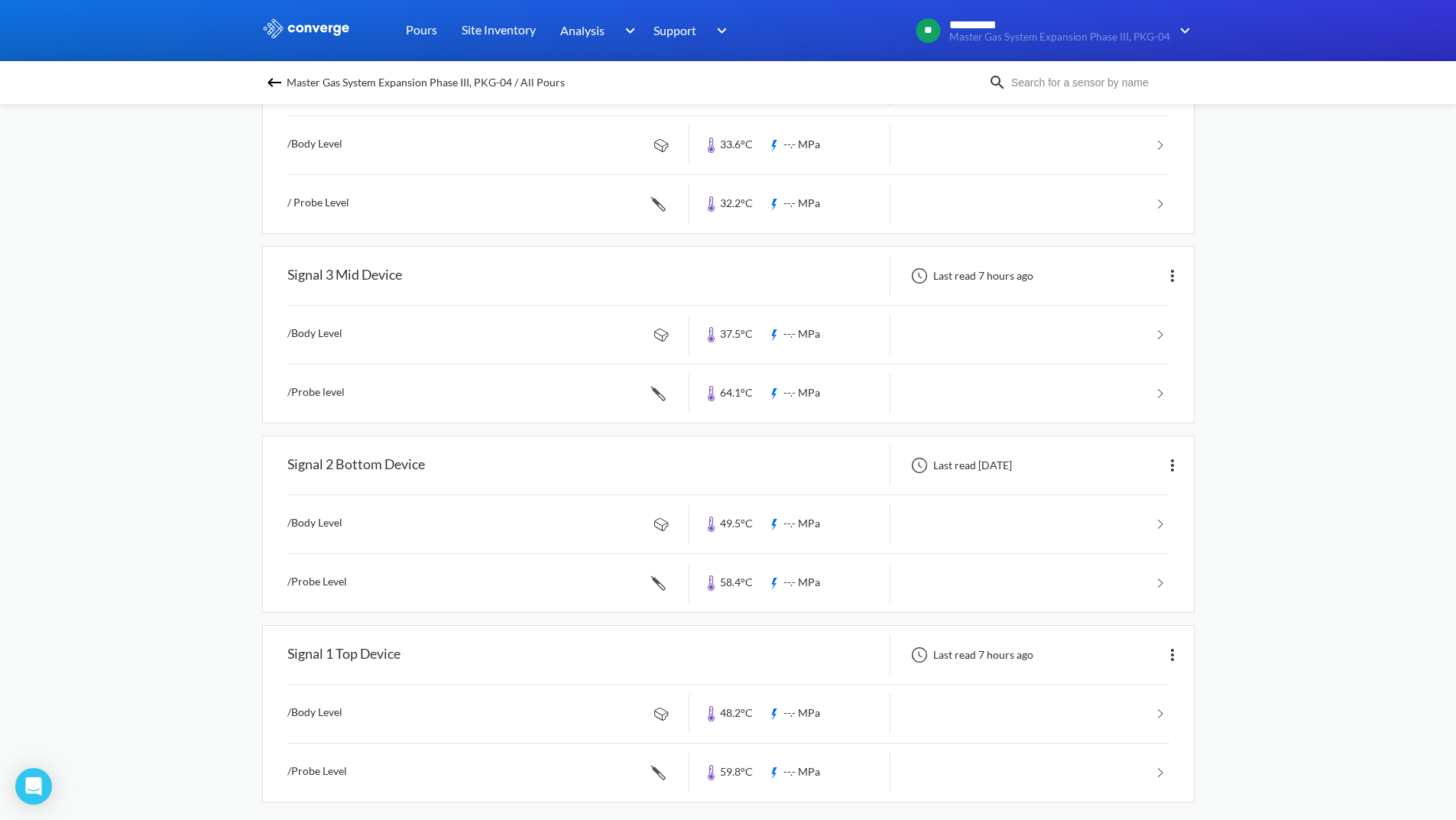
scroll to position [211, 0]
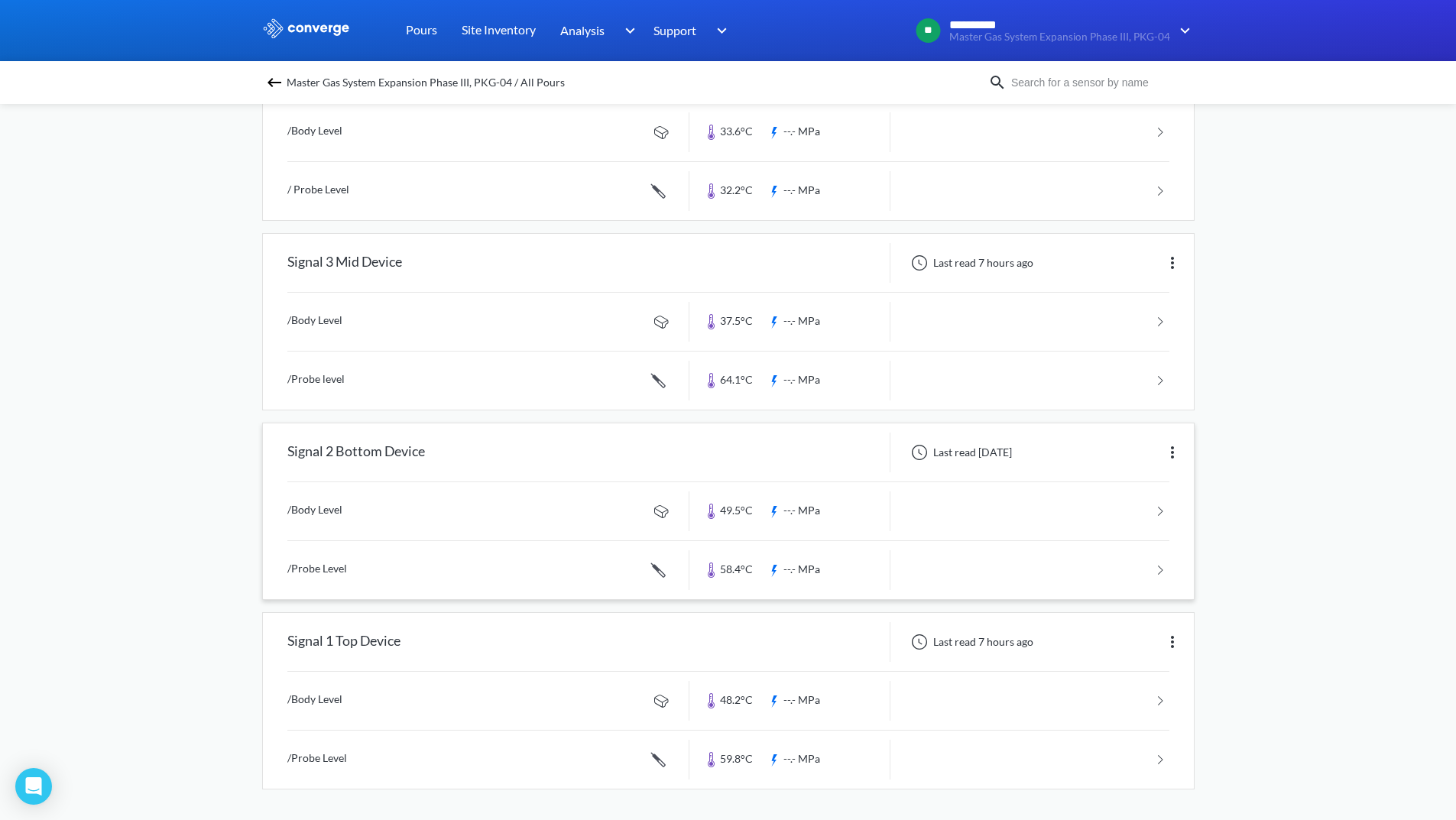
click at [1072, 573] on link at bounding box center [728, 570] width 882 height 58
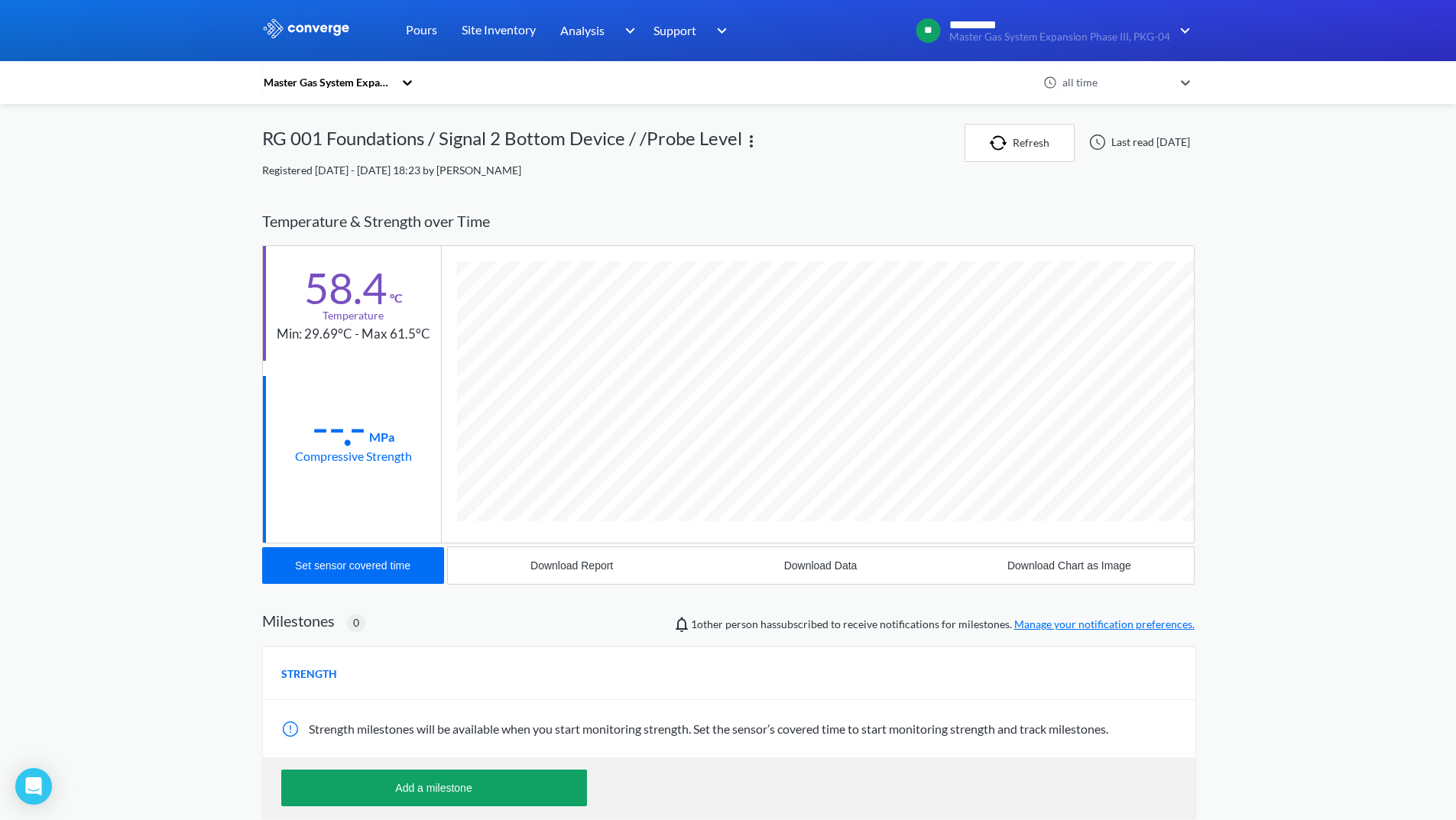
scroll to position [836, 933]
click at [559, 568] on div "Download Report" at bounding box center [571, 565] width 82 height 12
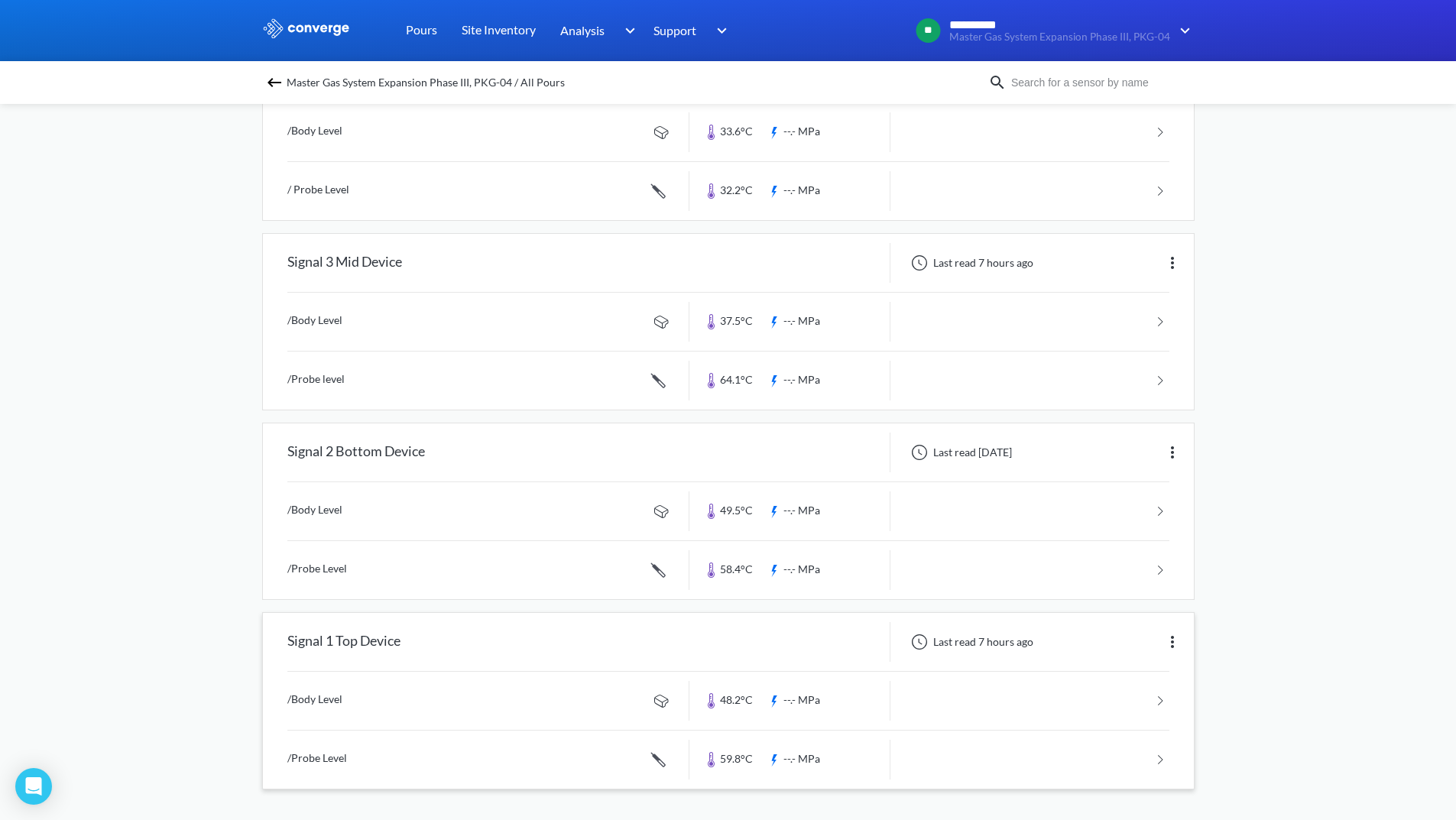
click at [1043, 694] on link at bounding box center [728, 701] width 882 height 58
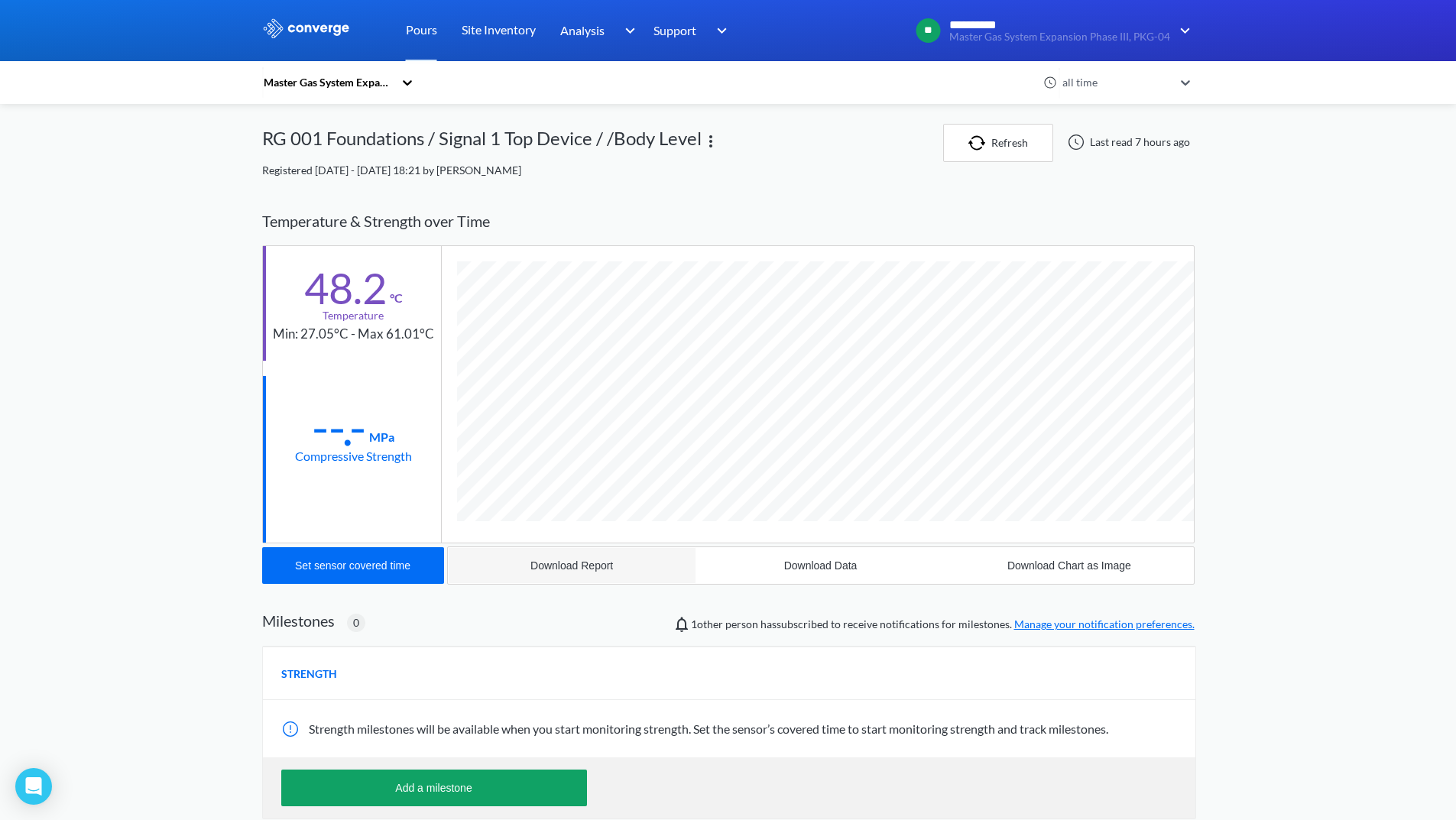
click at [597, 573] on button "Download Report" at bounding box center [572, 565] width 248 height 36
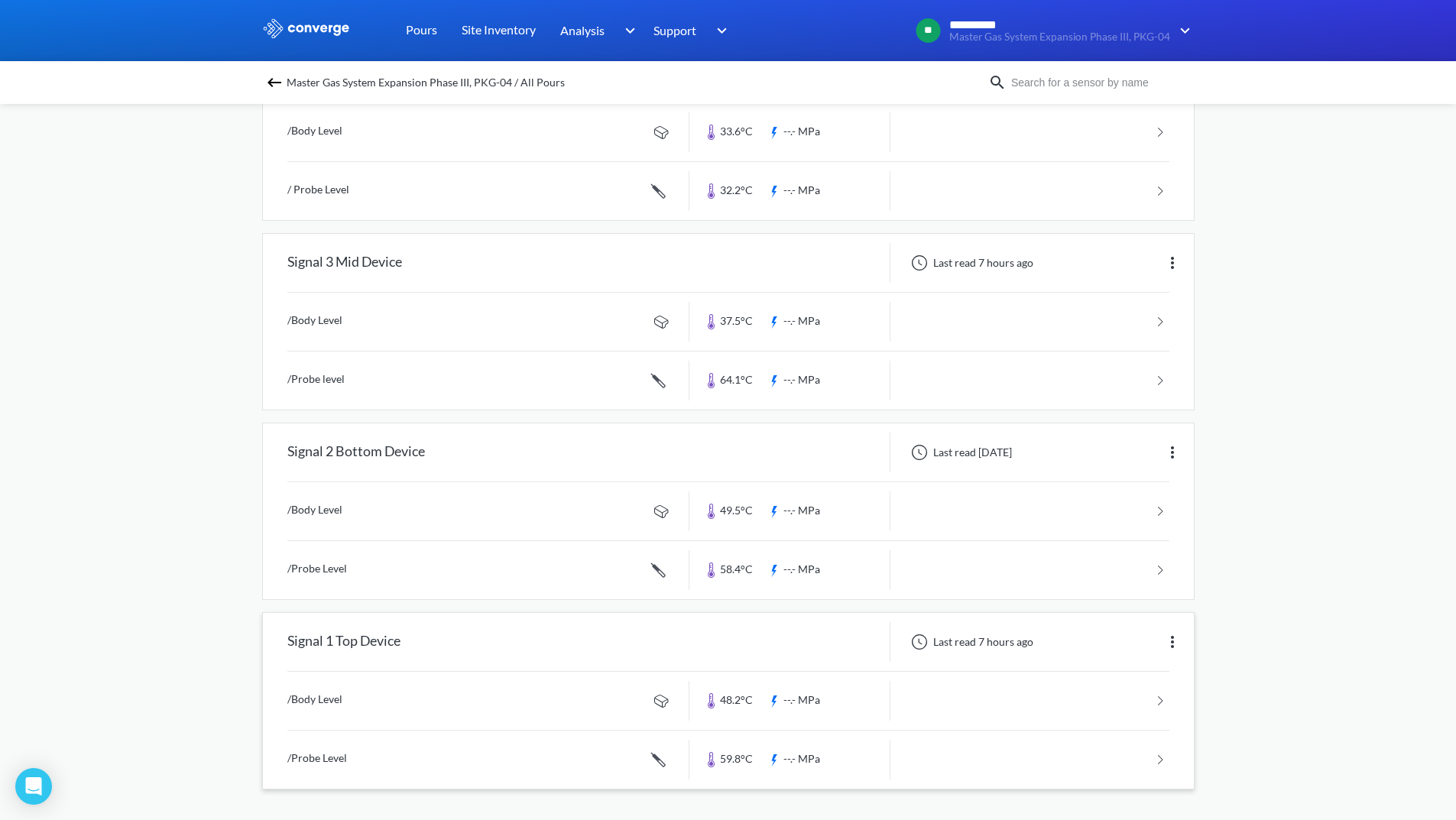
click at [1080, 759] on link at bounding box center [728, 760] width 882 height 58
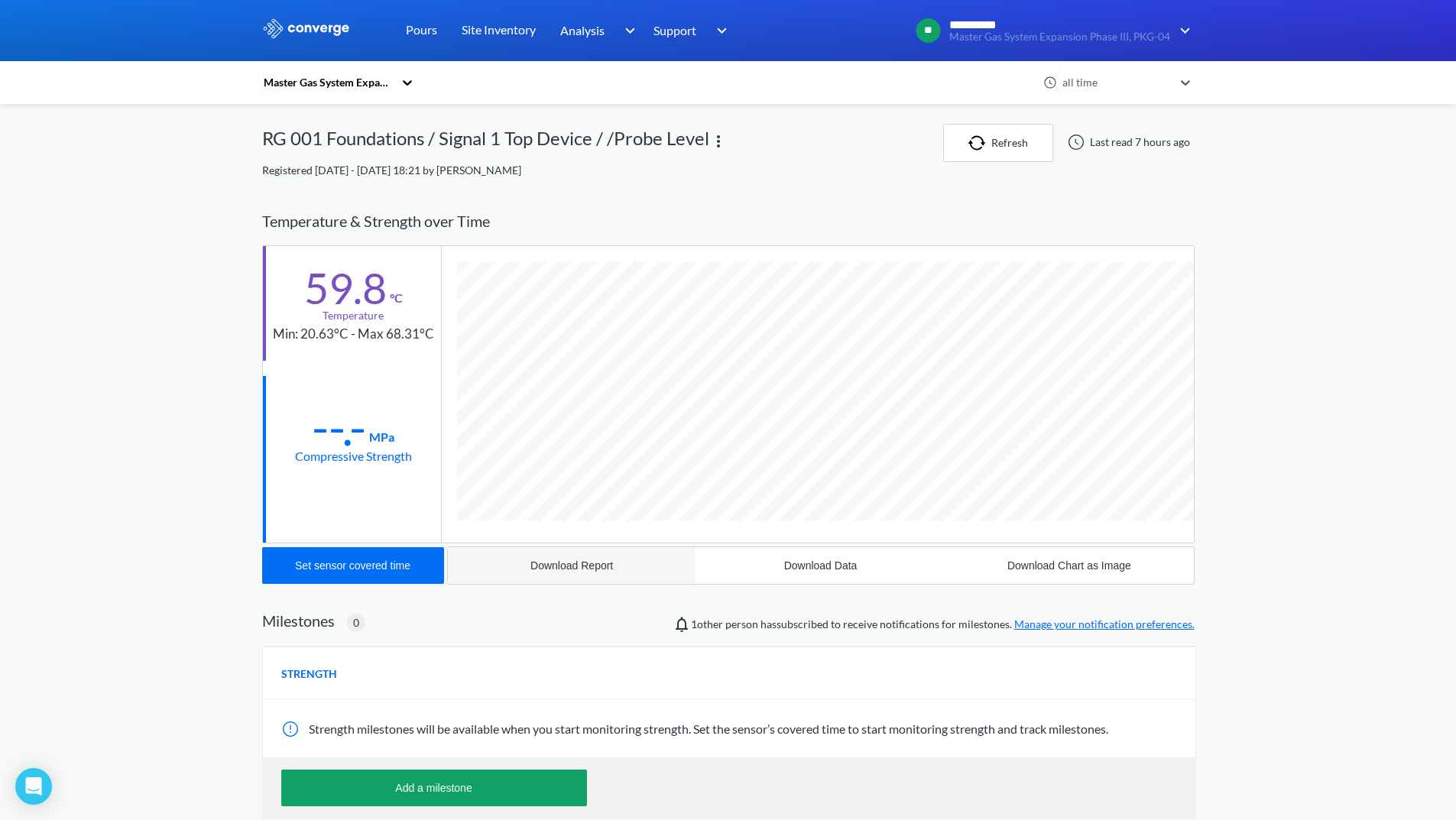
click at [556, 568] on div "Download Report" at bounding box center [571, 565] width 82 height 12
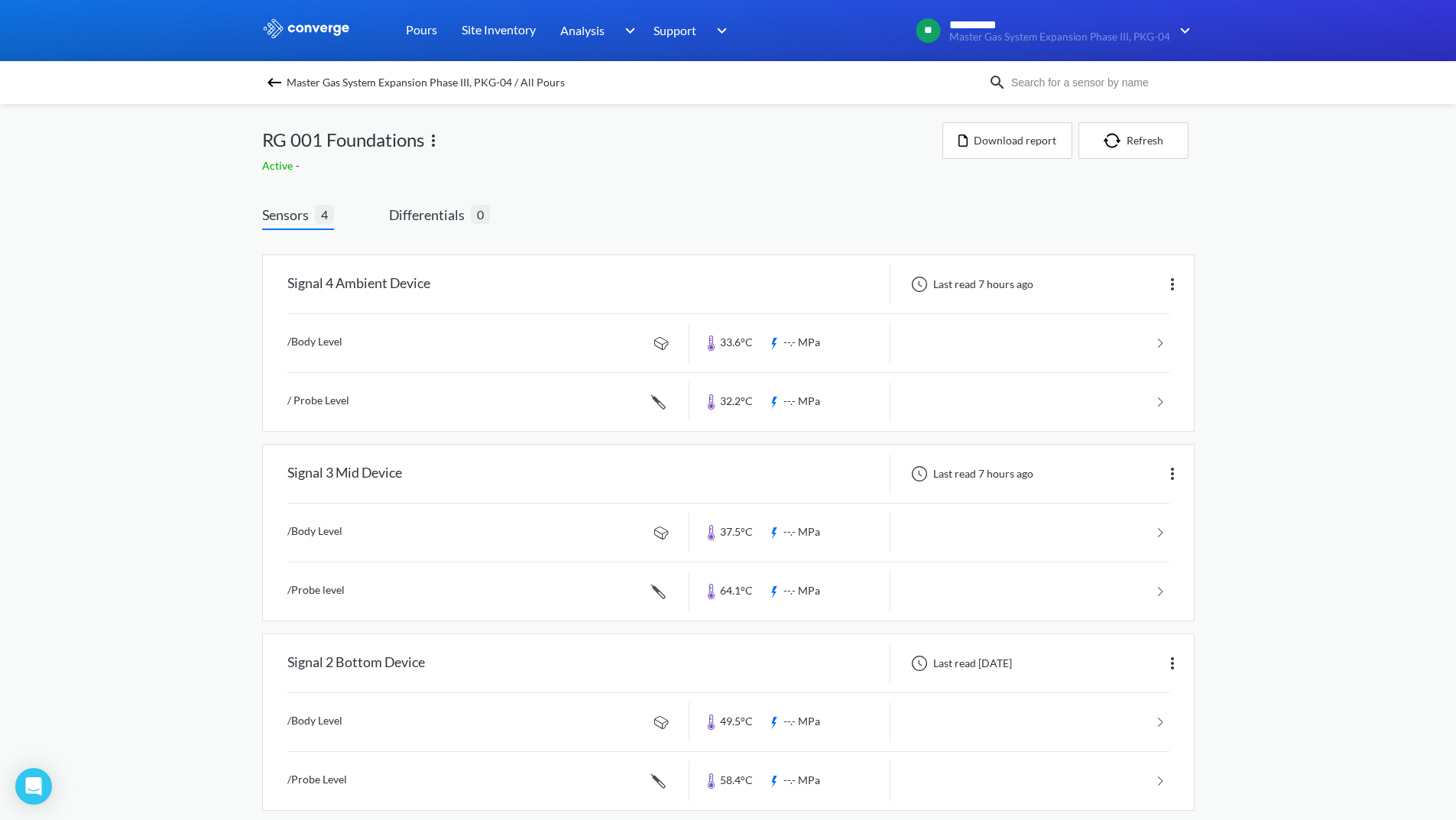
click at [281, 84] on img at bounding box center [274, 83] width 19 height 19
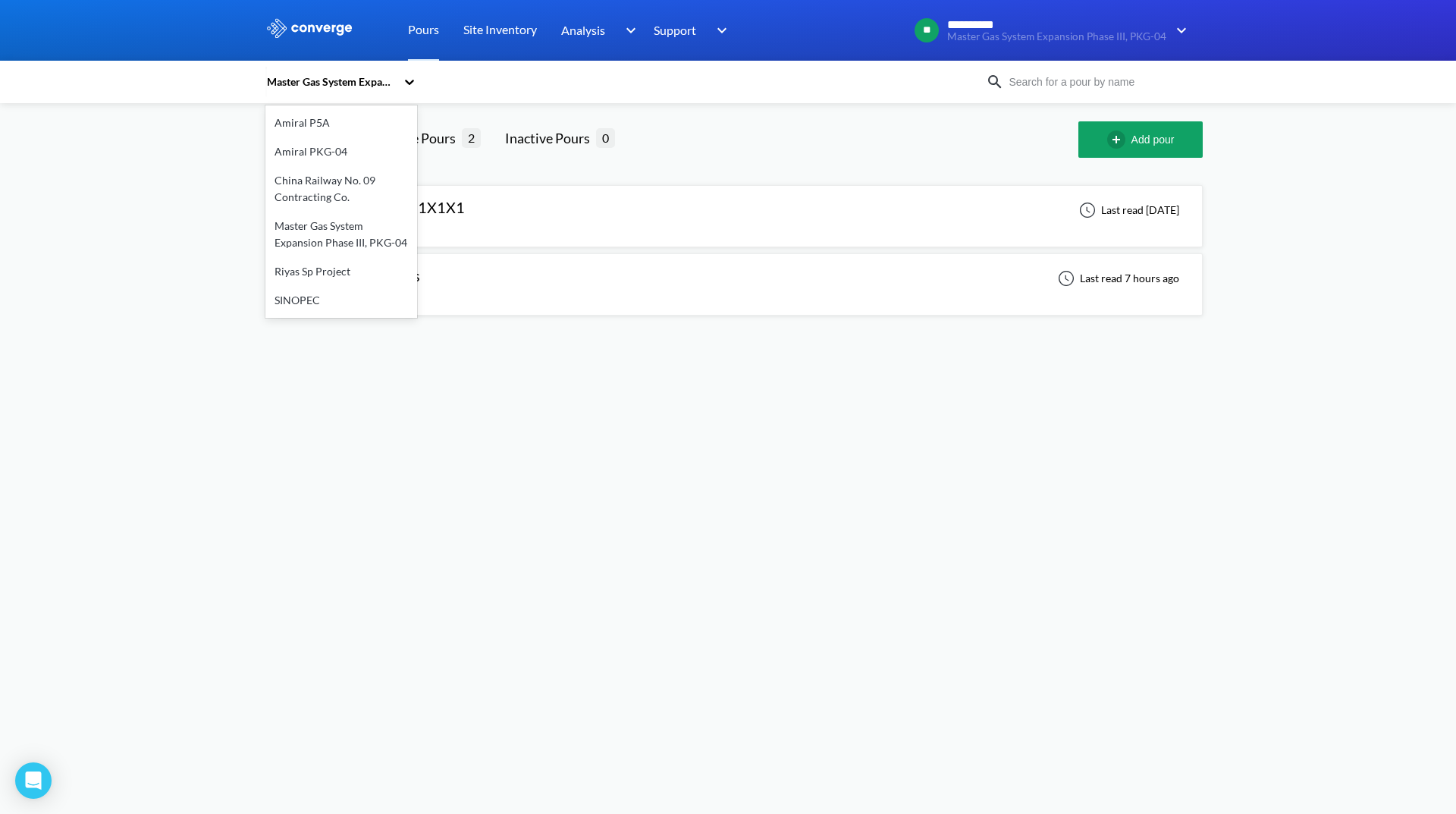
click at [407, 82] on icon at bounding box center [409, 82] width 9 height 5
click at [590, 336] on body "**********" at bounding box center [728, 407] width 1456 height 814
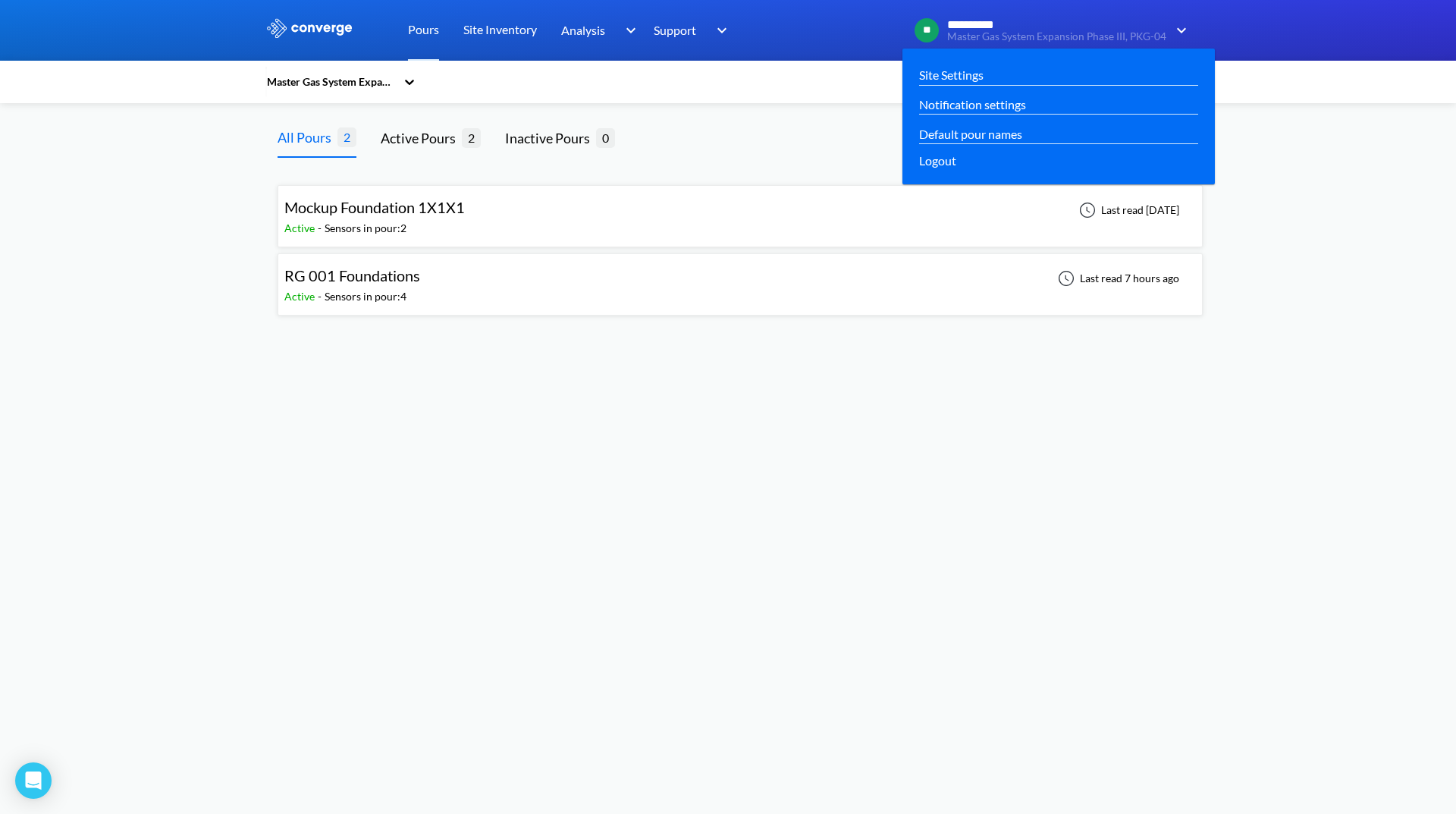
drag, startPoint x: 420, startPoint y: 341, endPoint x: 1188, endPoint y: 16, distance: 833.9
click at [1188, 15] on div "**********" at bounding box center [1047, 29] width 288 height 36
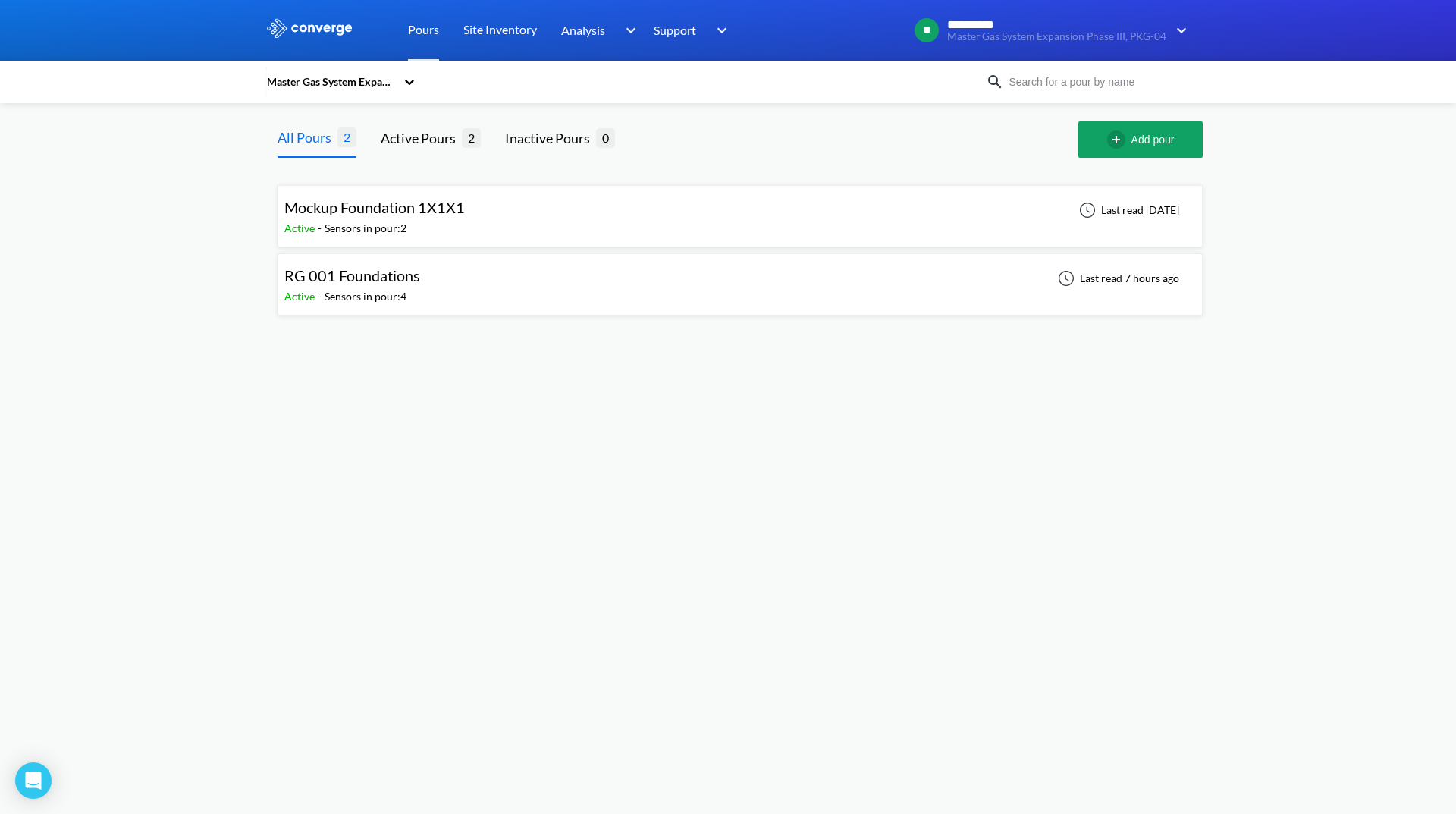
click at [910, 152] on div at bounding box center [859, 139] width 439 height 36
